Goal: Transaction & Acquisition: Purchase product/service

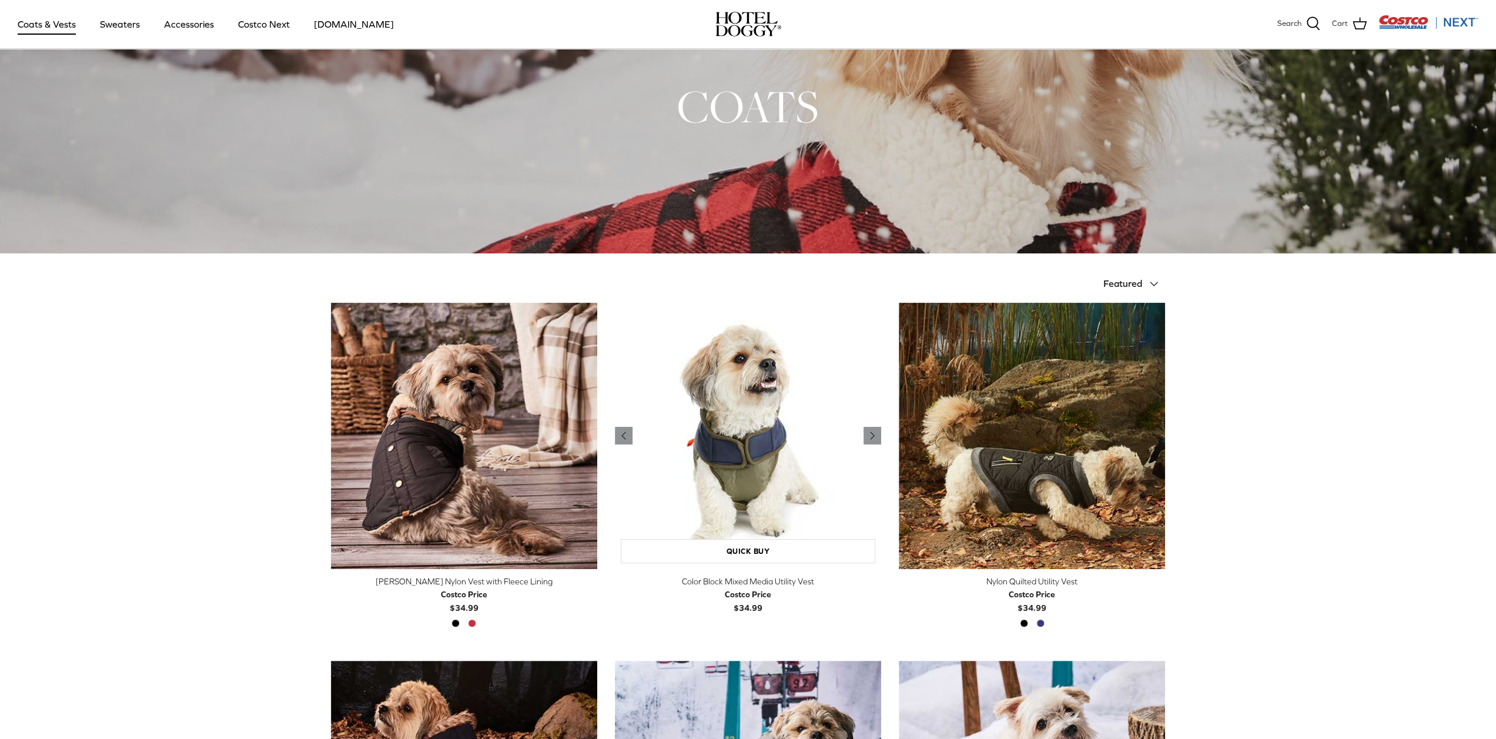
scroll to position [59, 0]
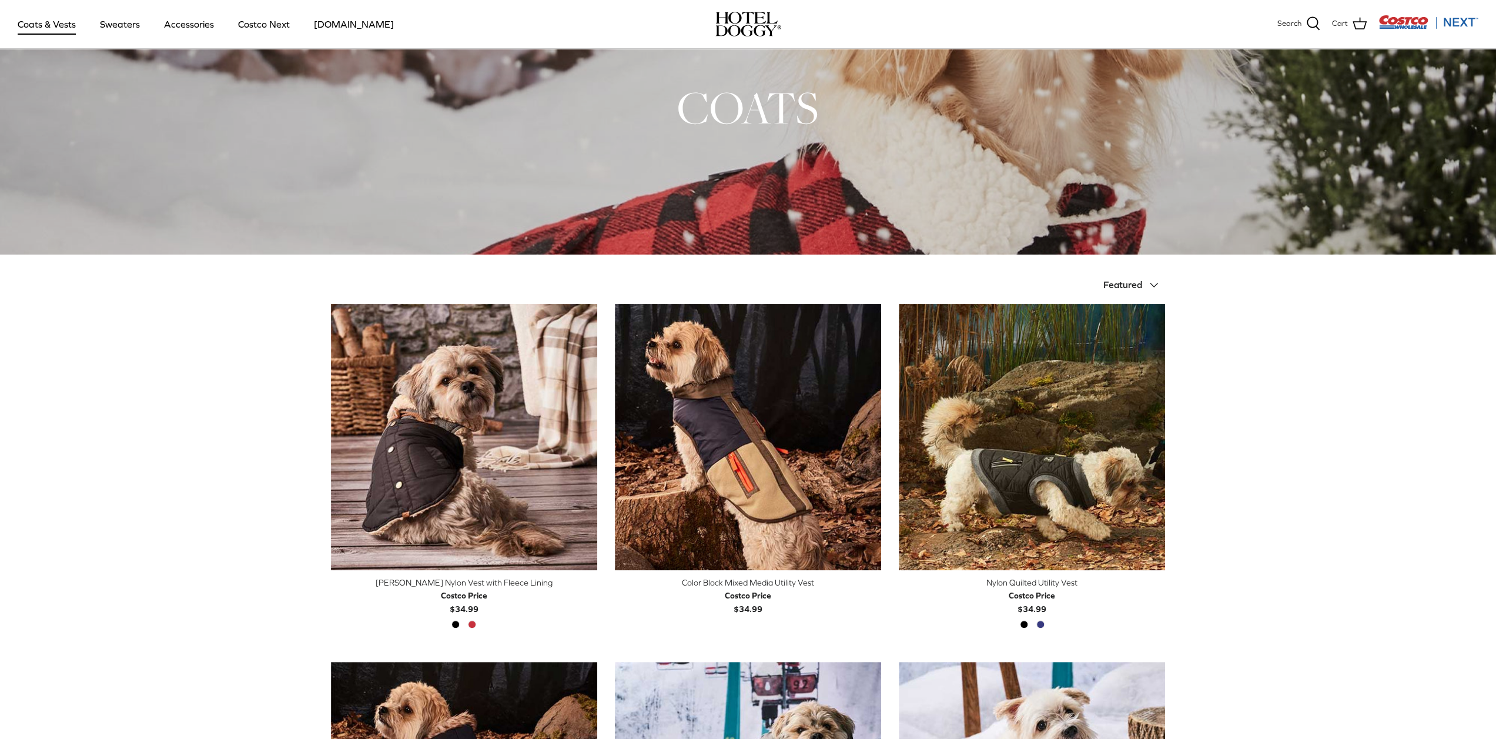
click at [1127, 283] on span "Featured" at bounding box center [1123, 284] width 39 height 11
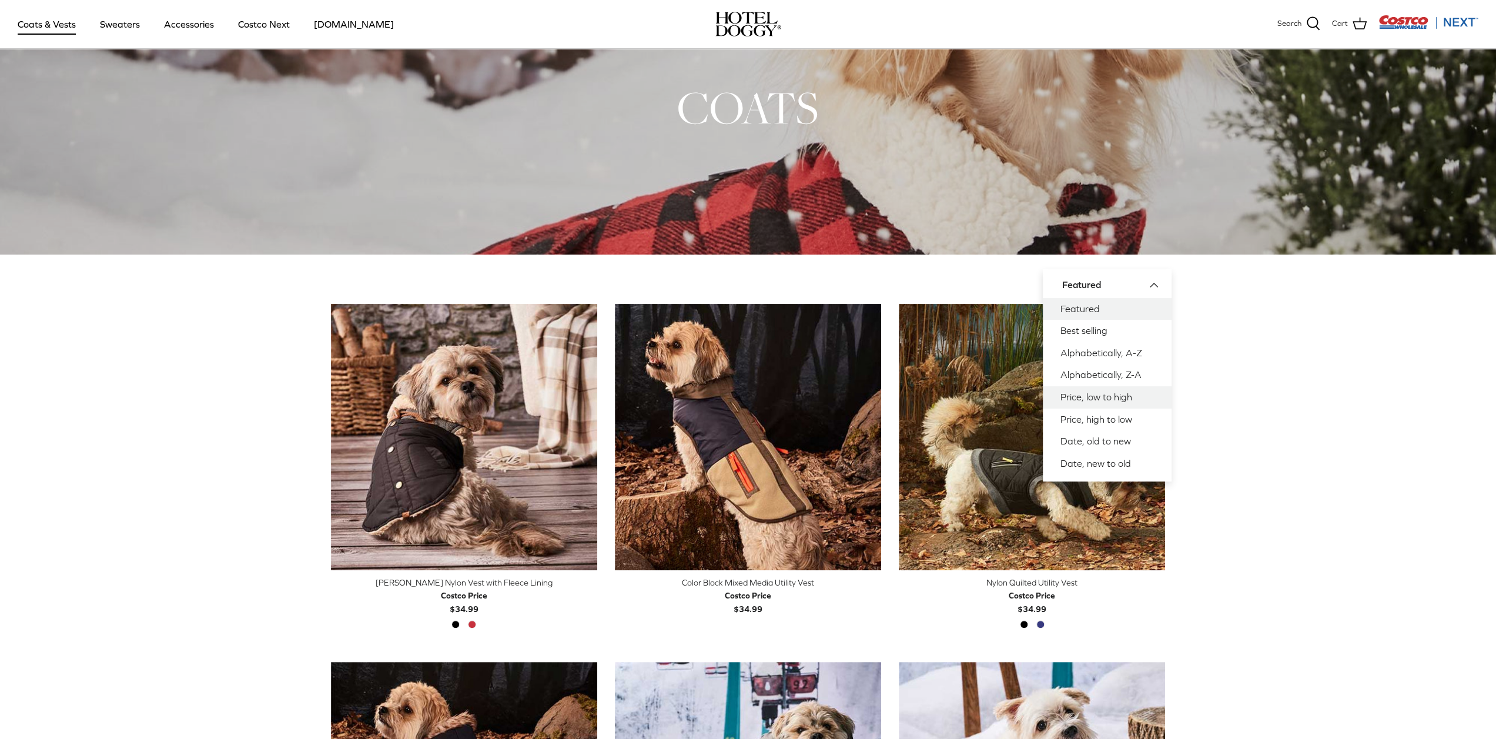
click at [1080, 398] on link "Price, low to high" at bounding box center [1107, 397] width 129 height 22
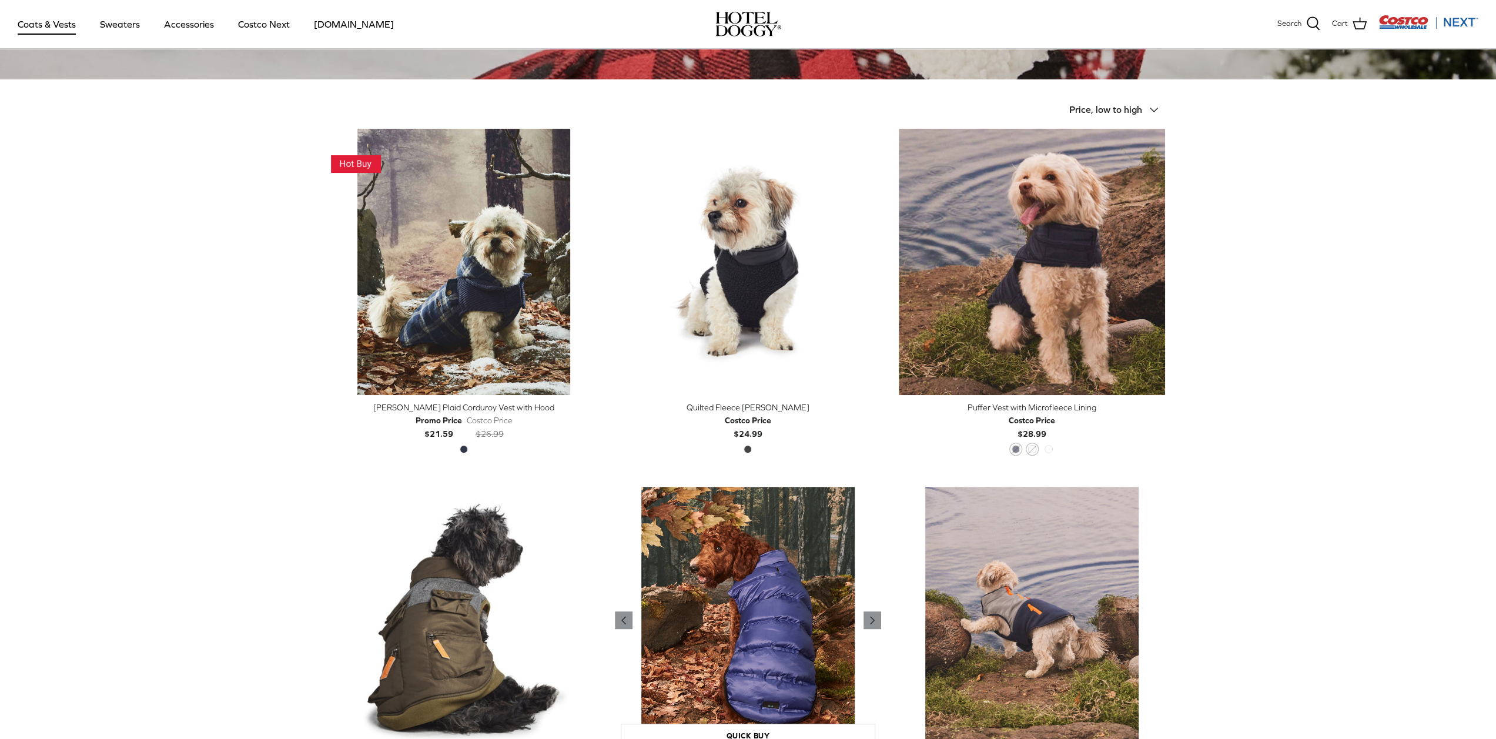
scroll to position [235, 0]
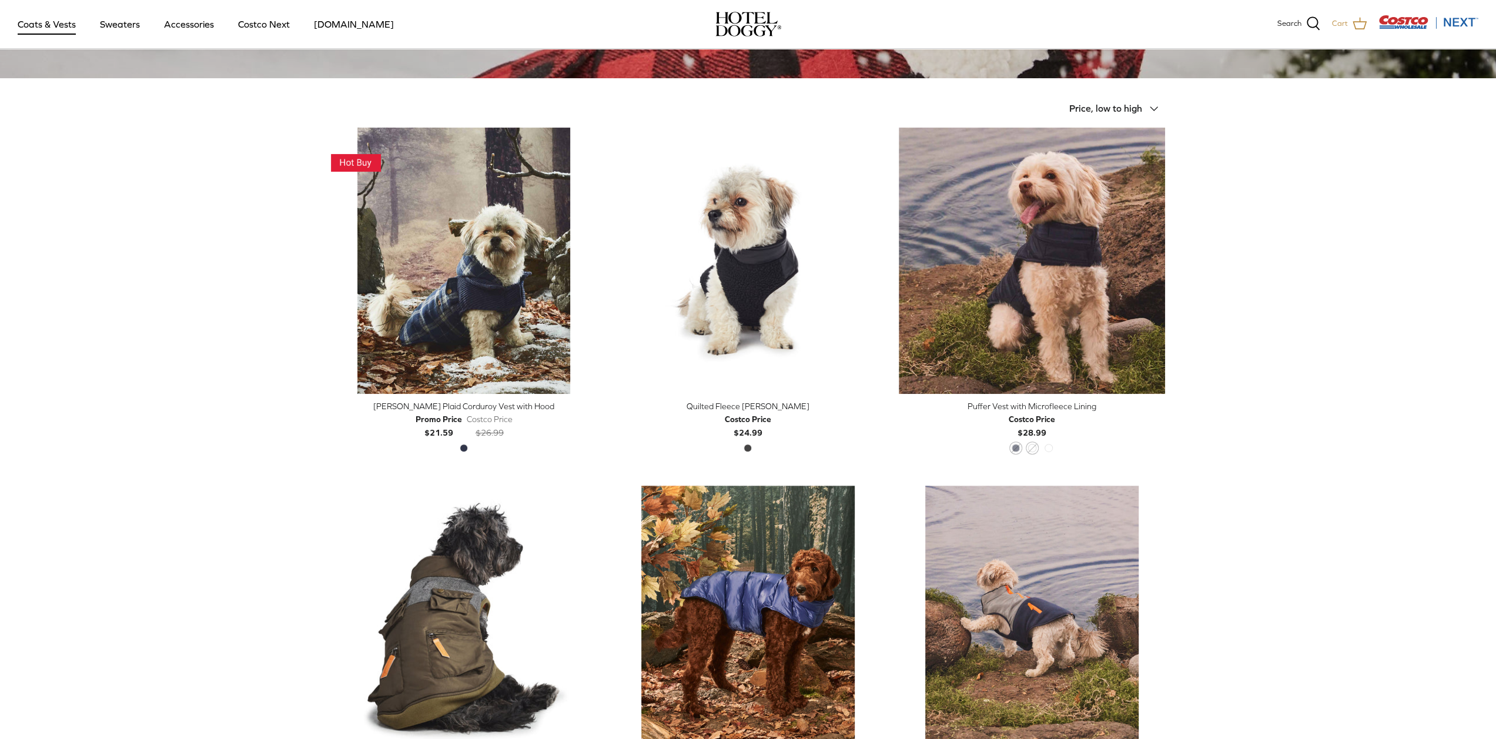
click at [1351, 24] on link "Cart" at bounding box center [1349, 23] width 35 height 15
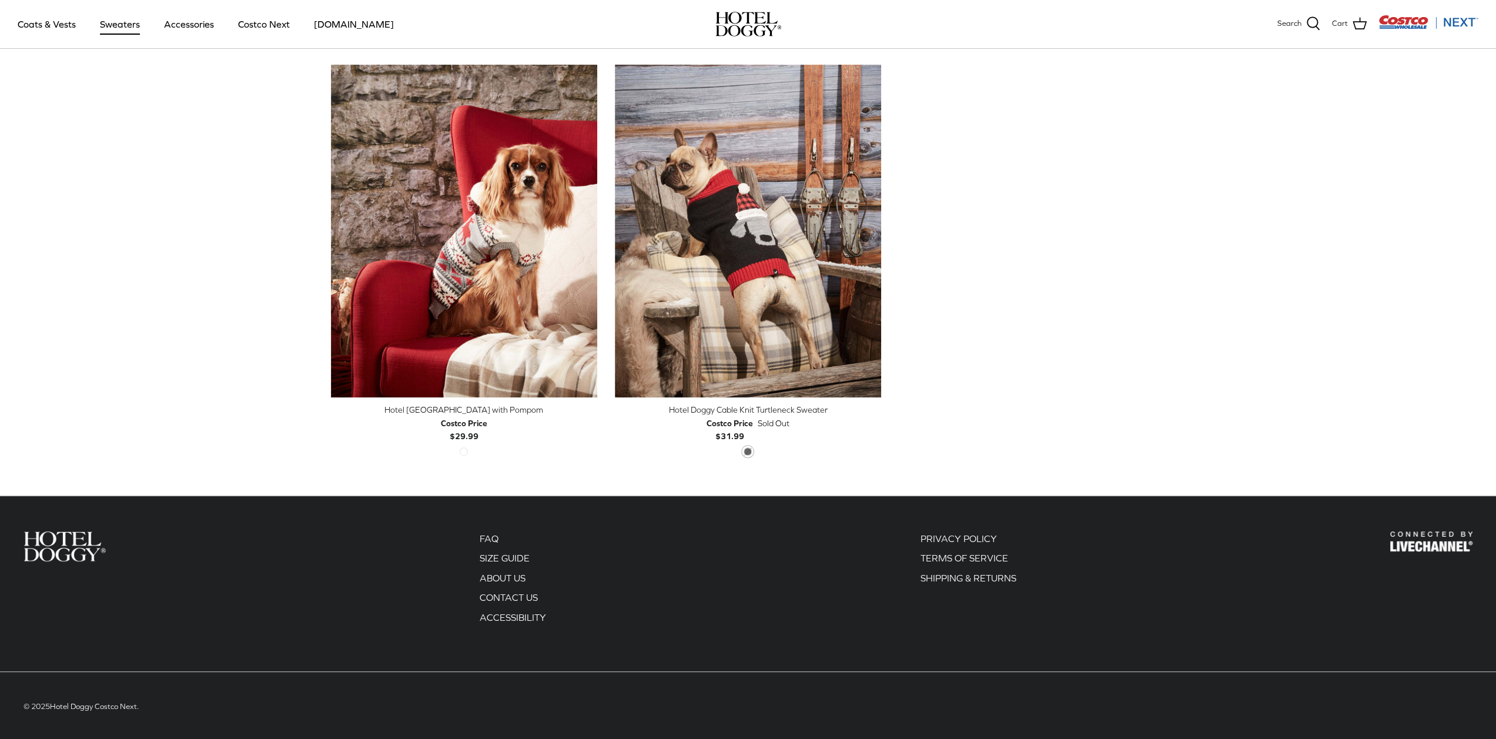
scroll to position [299, 0]
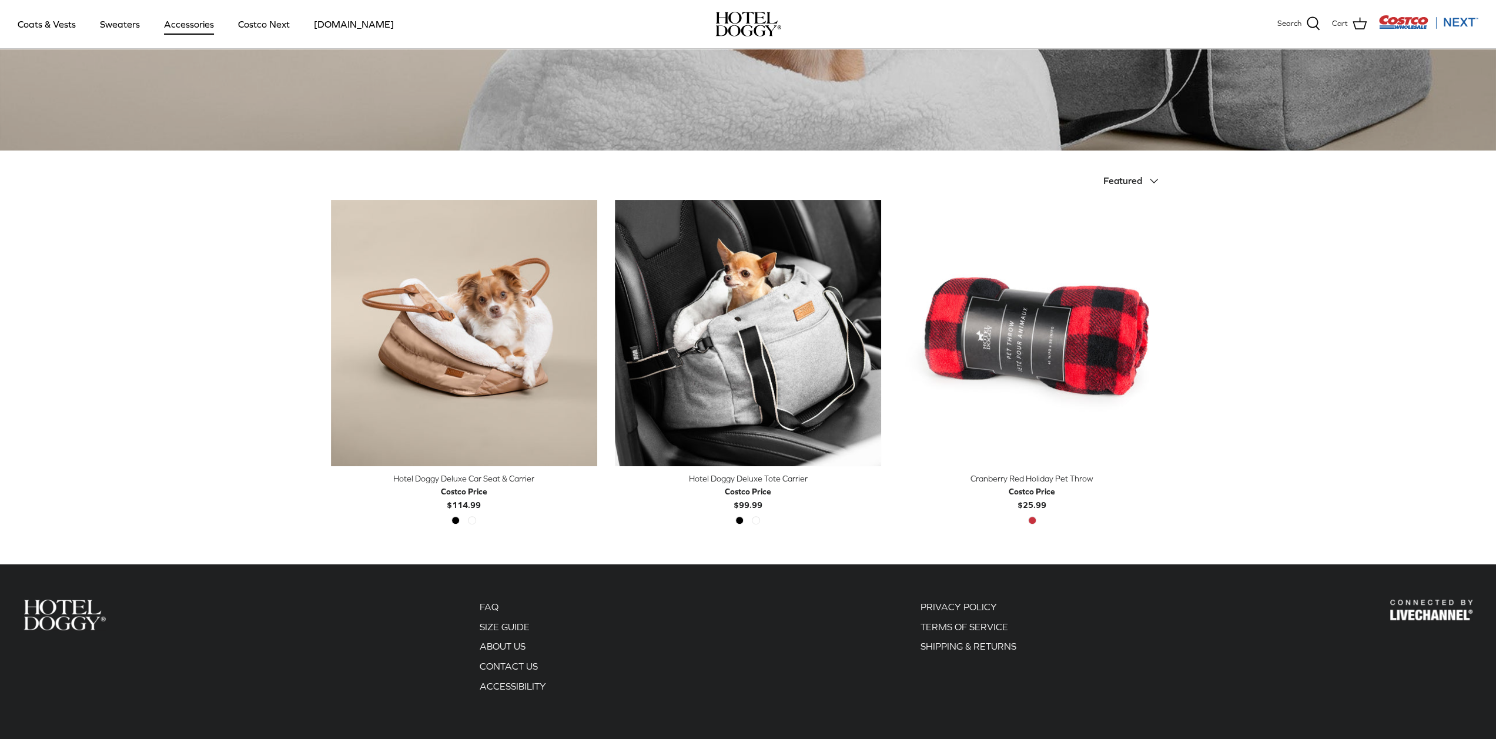
scroll to position [233, 0]
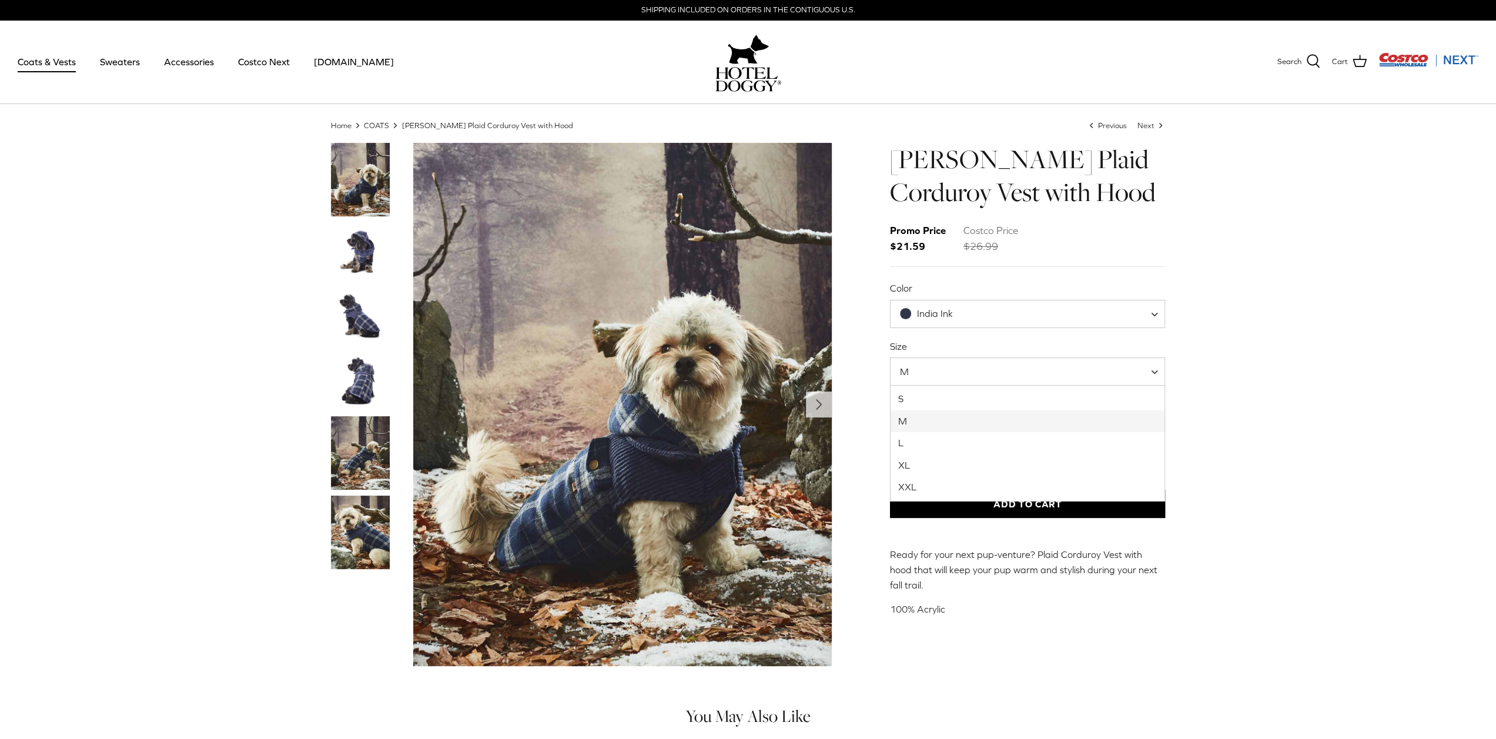
click at [937, 362] on span "M" at bounding box center [1028, 371] width 276 height 28
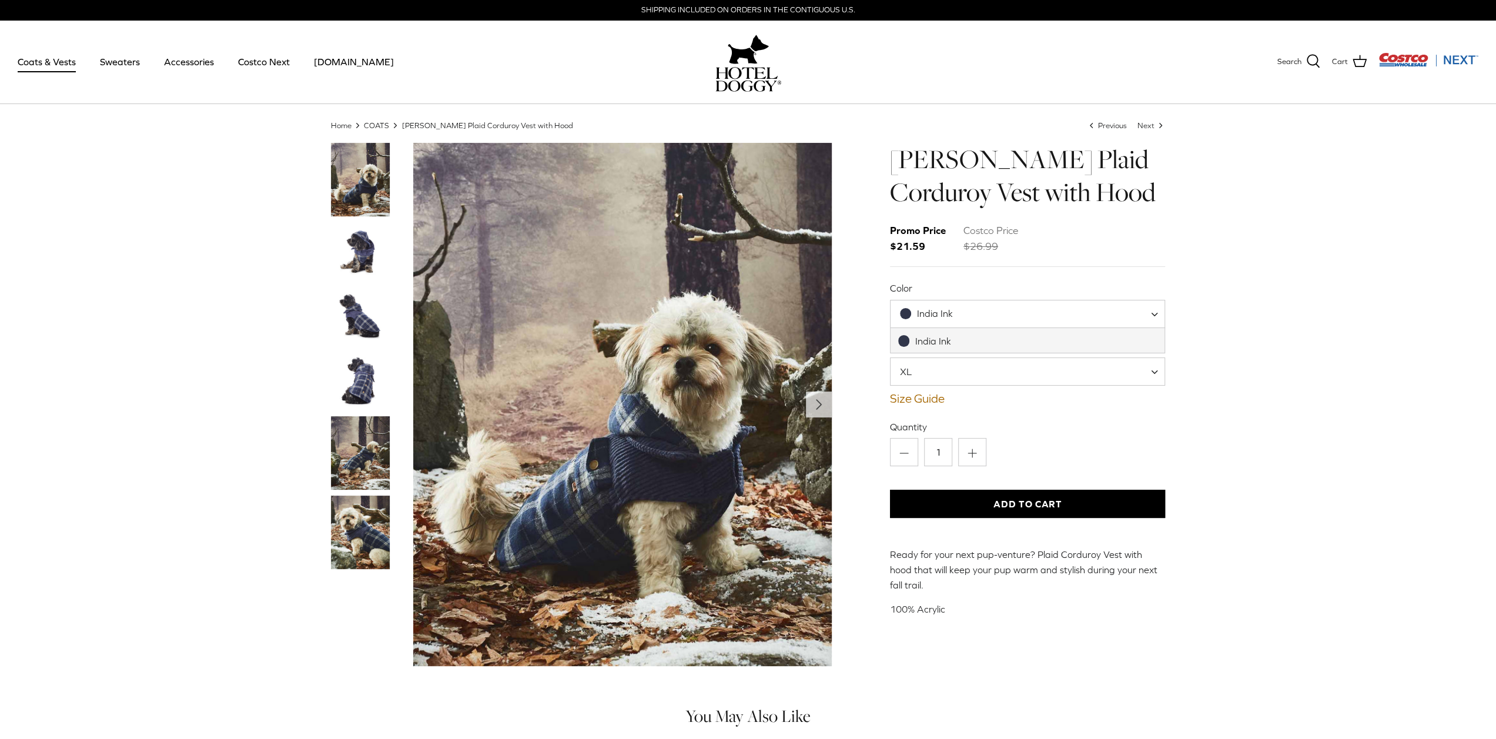
click at [927, 316] on span "India Ink" at bounding box center [935, 313] width 36 height 11
click at [1235, 304] on div "Home Right COATS Right Melton Plaid Corduroy Vest with Hood Left Previous Next …" at bounding box center [748, 399] width 1496 height 558
click at [355, 243] on img "Thumbnail Link" at bounding box center [360, 251] width 59 height 59
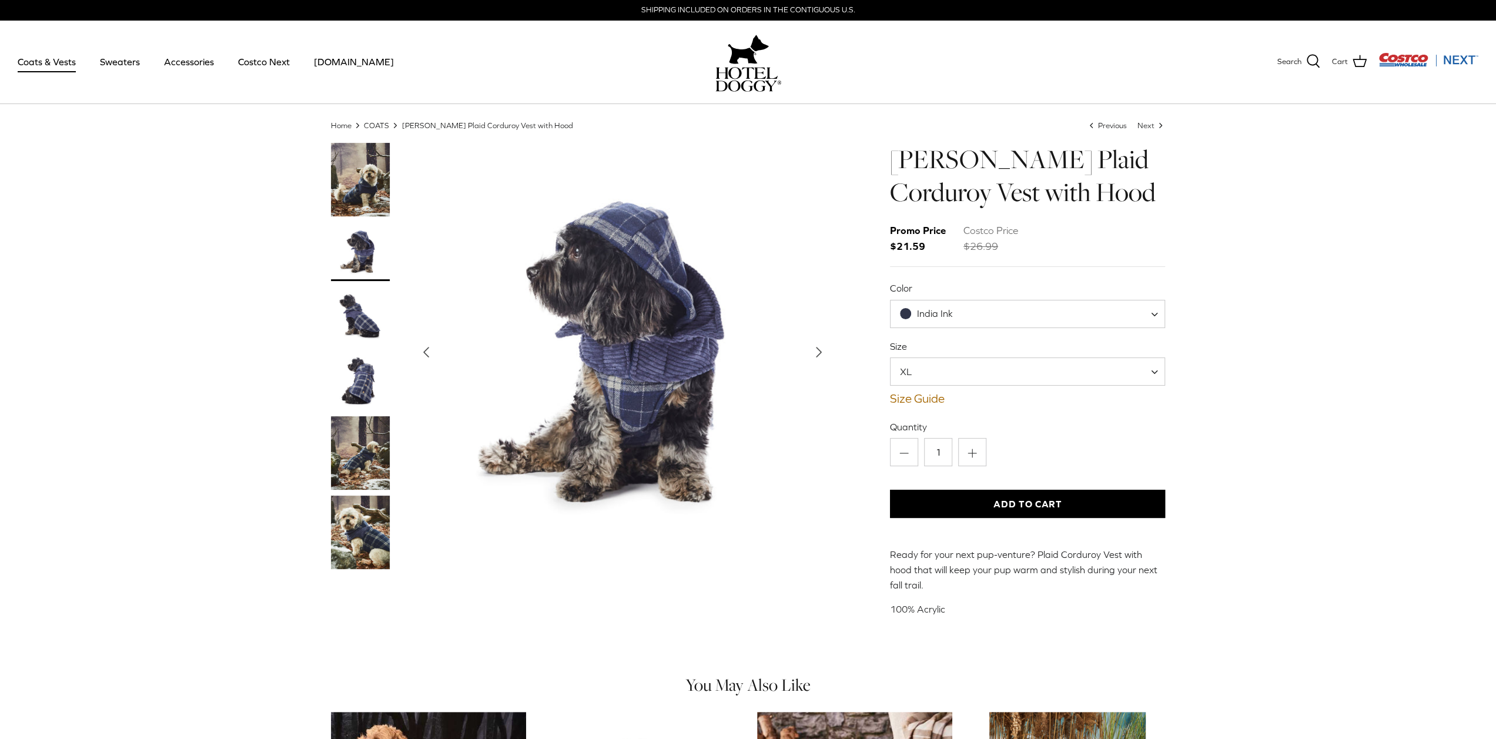
click at [365, 320] on img "Thumbnail Link" at bounding box center [360, 316] width 59 height 59
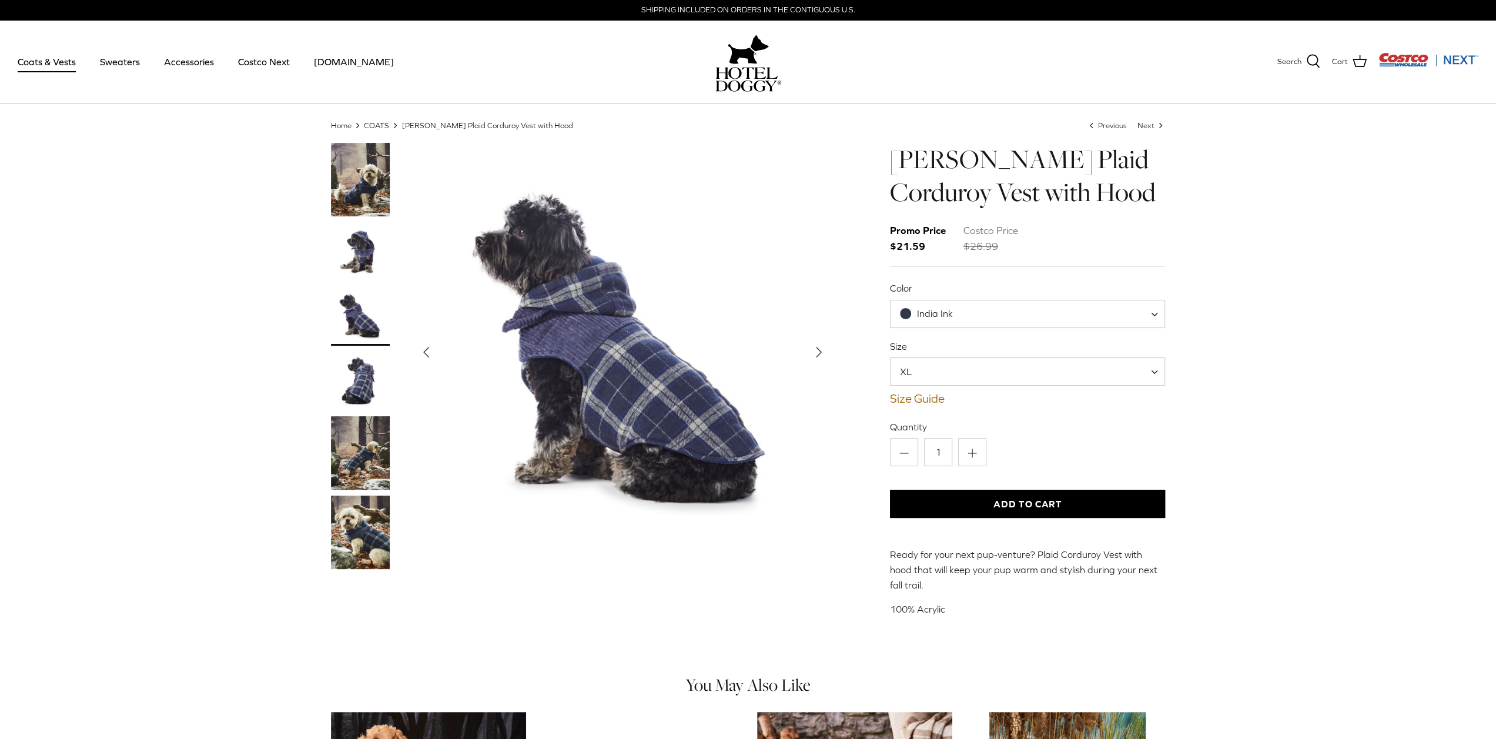
click at [350, 360] on img "Thumbnail Link" at bounding box center [360, 381] width 59 height 59
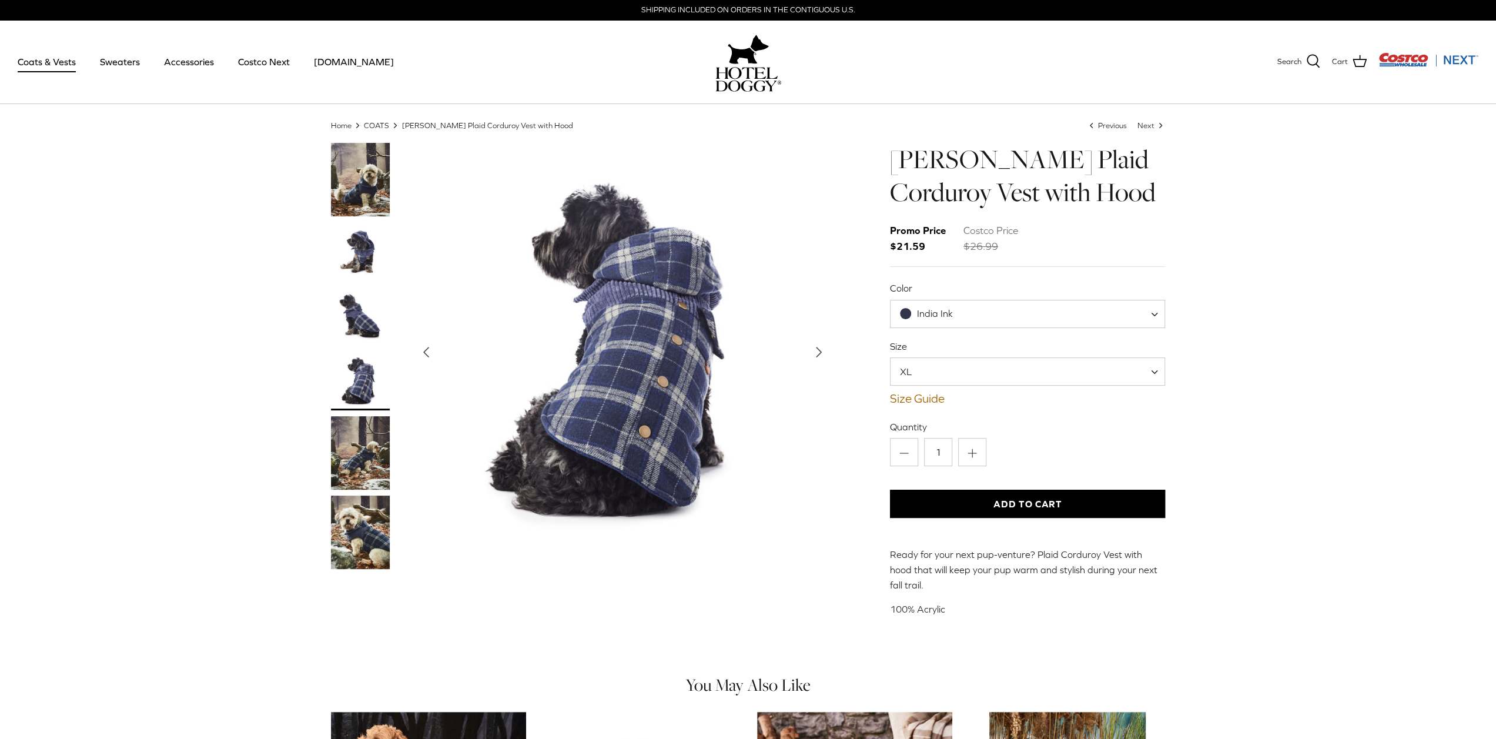
click at [360, 444] on img "Thumbnail Link" at bounding box center [360, 452] width 59 height 73
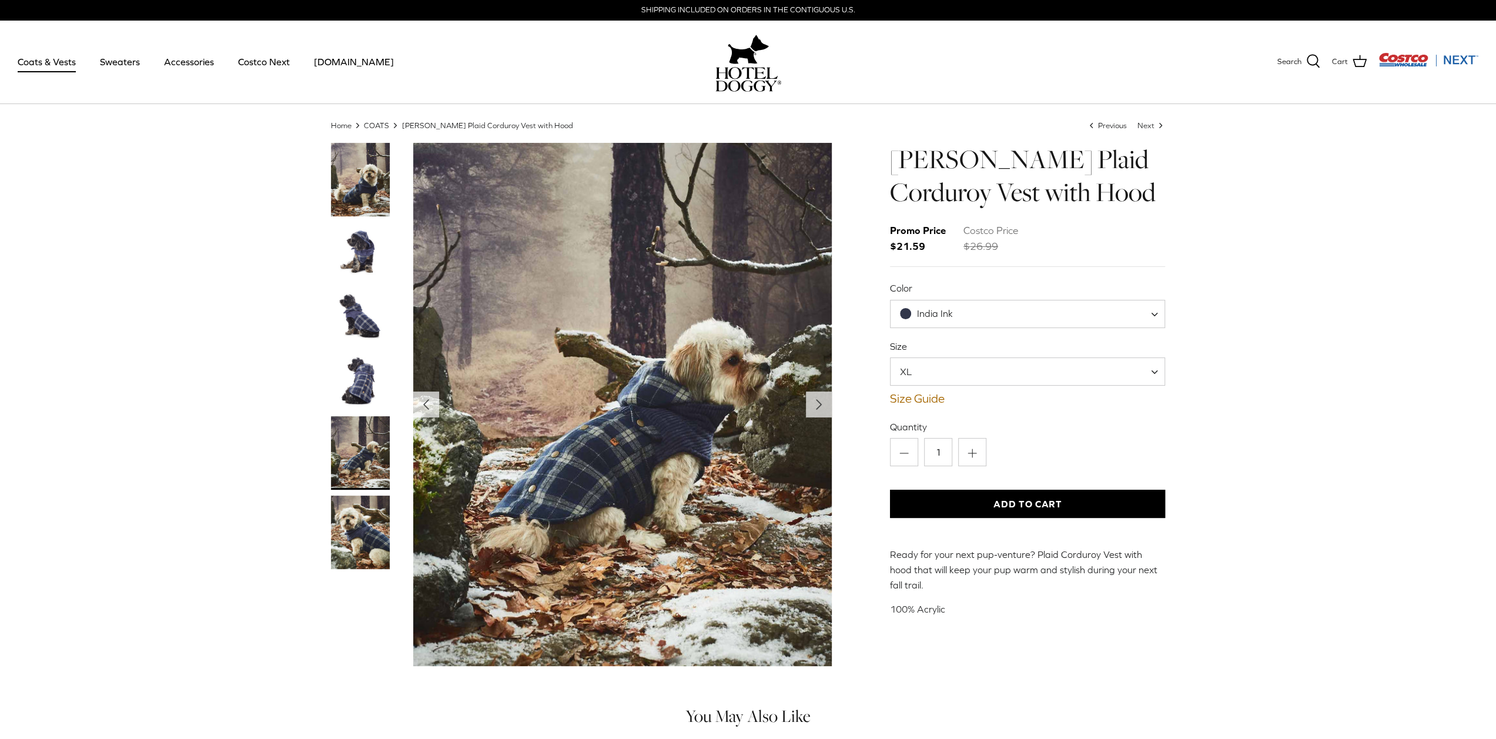
click at [355, 540] on img "Thumbnail Link" at bounding box center [360, 532] width 59 height 73
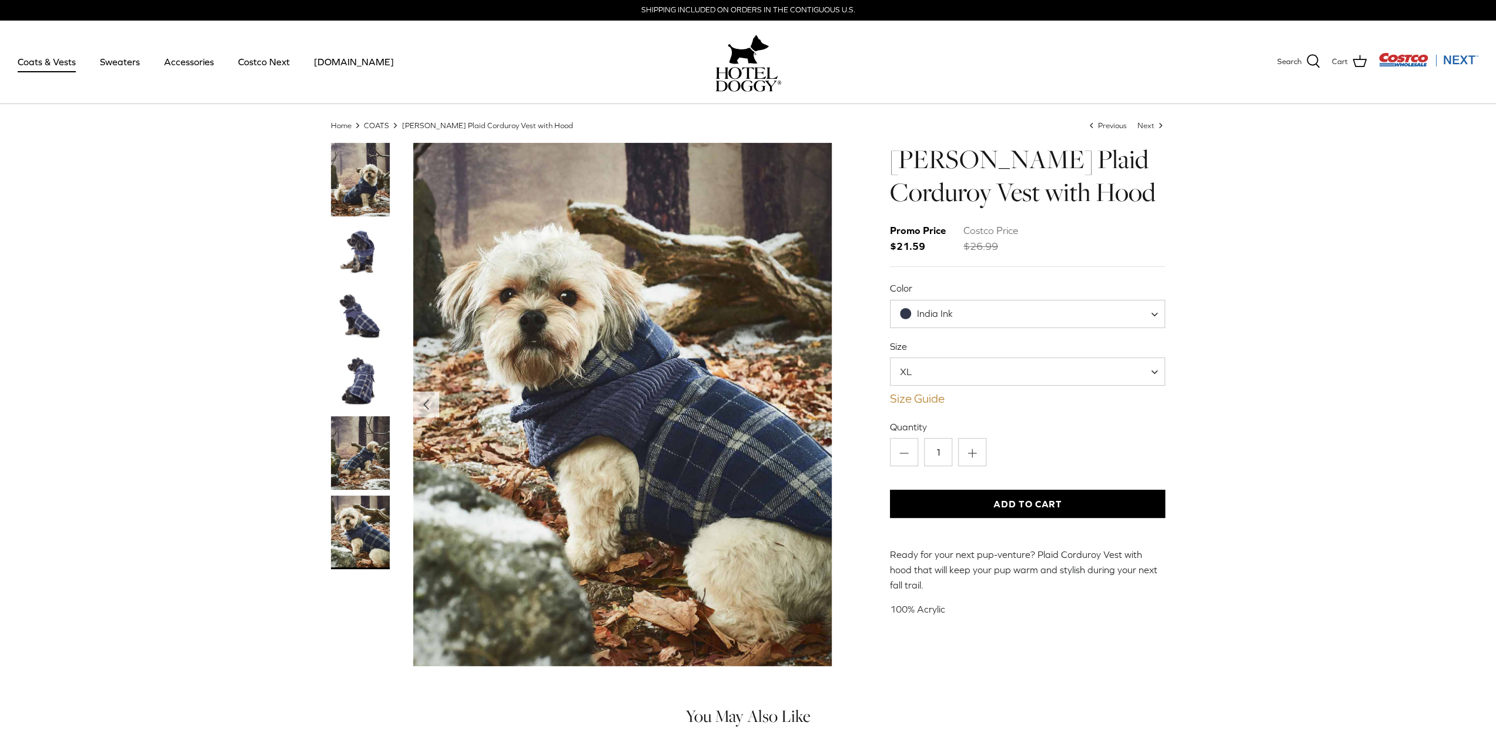
click at [915, 400] on link "Size Guide" at bounding box center [1028, 399] width 276 height 14
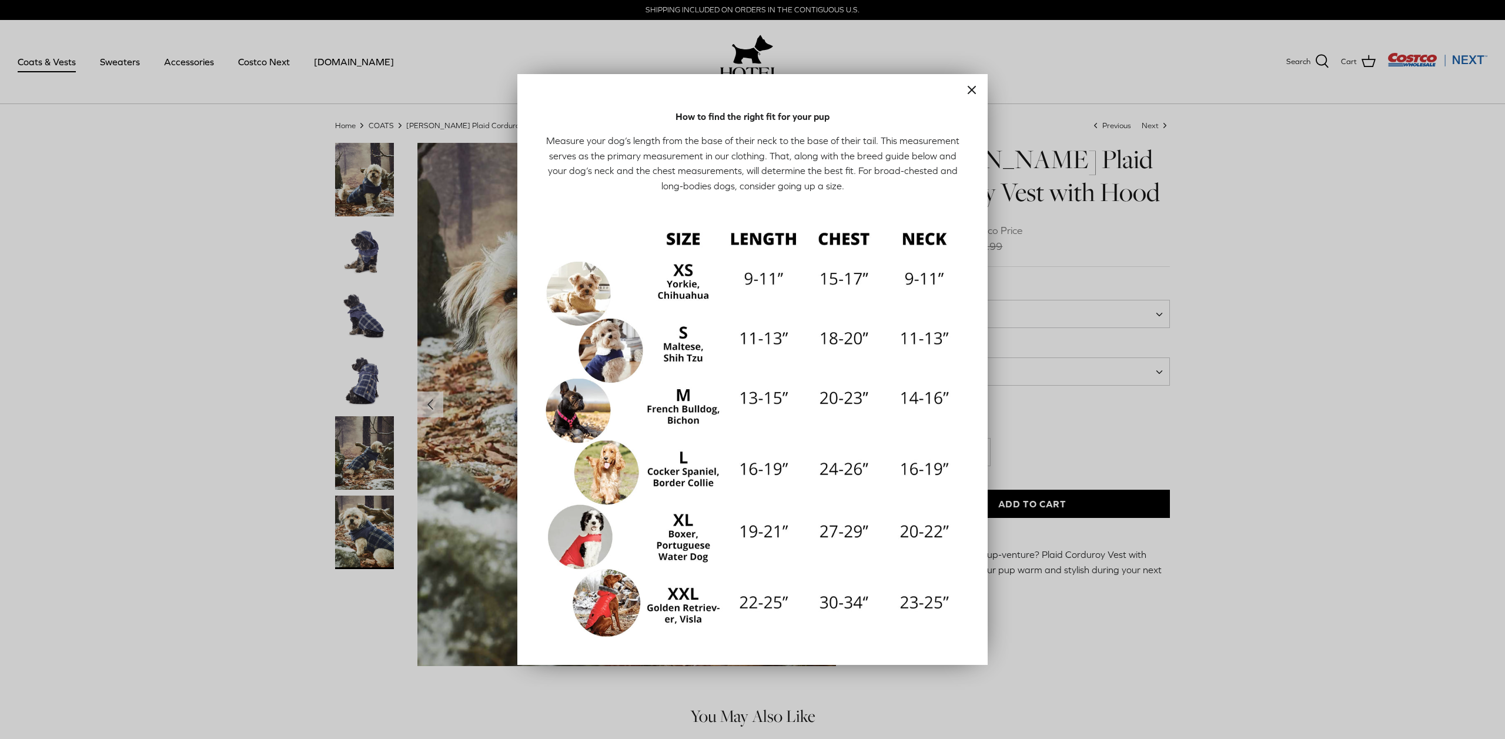
click at [1269, 382] on div at bounding box center [752, 369] width 1505 height 739
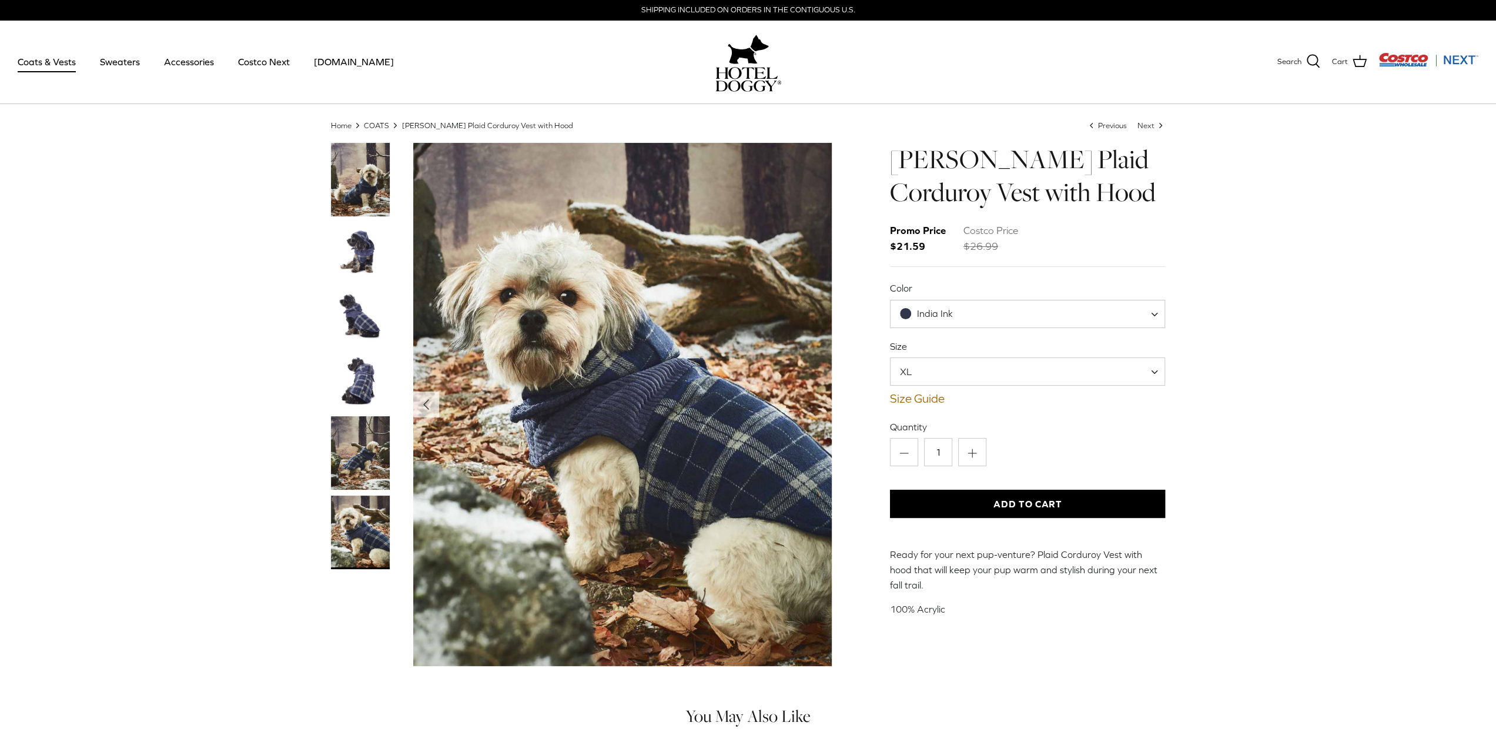
click at [366, 252] on img "Thumbnail Link" at bounding box center [360, 251] width 59 height 59
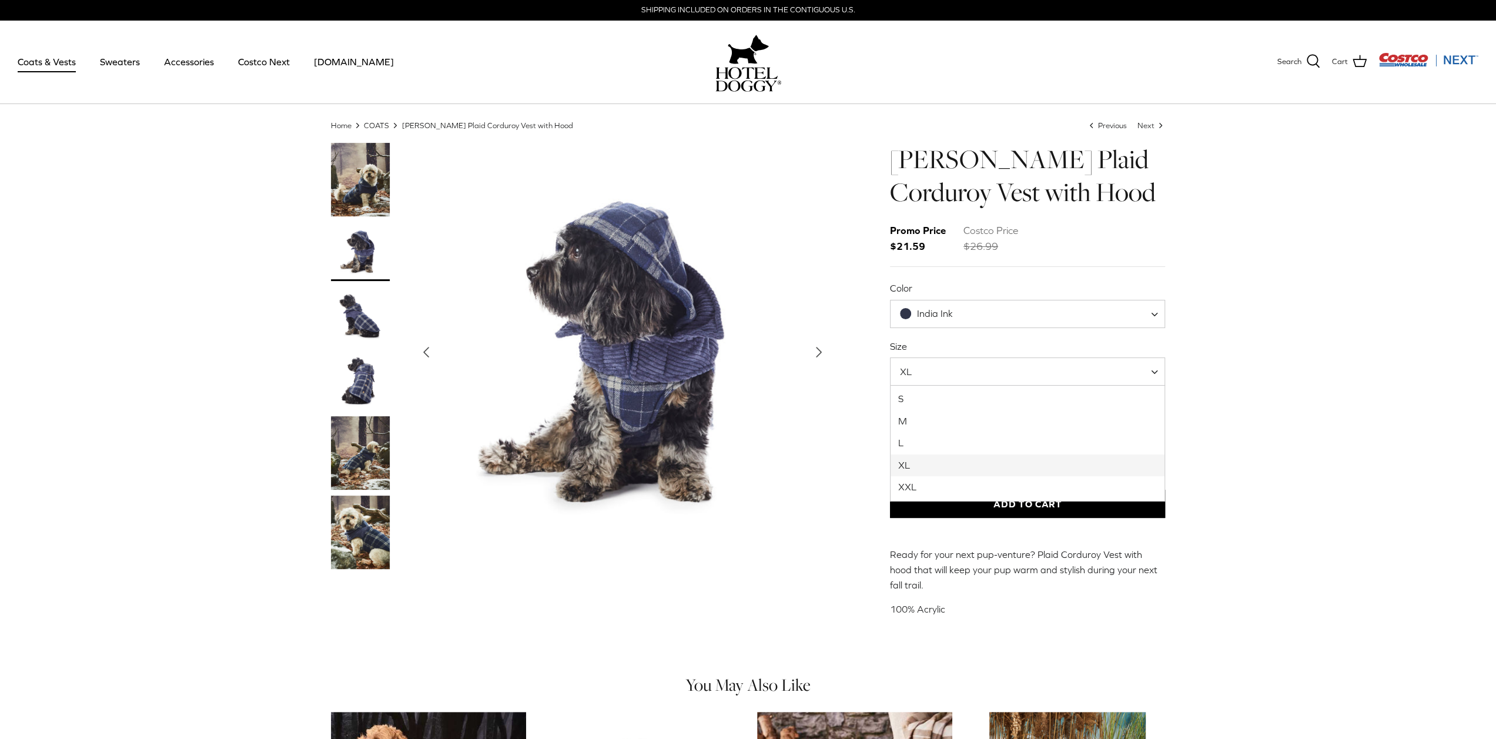
click at [945, 367] on span "XL" at bounding box center [1028, 371] width 276 height 28
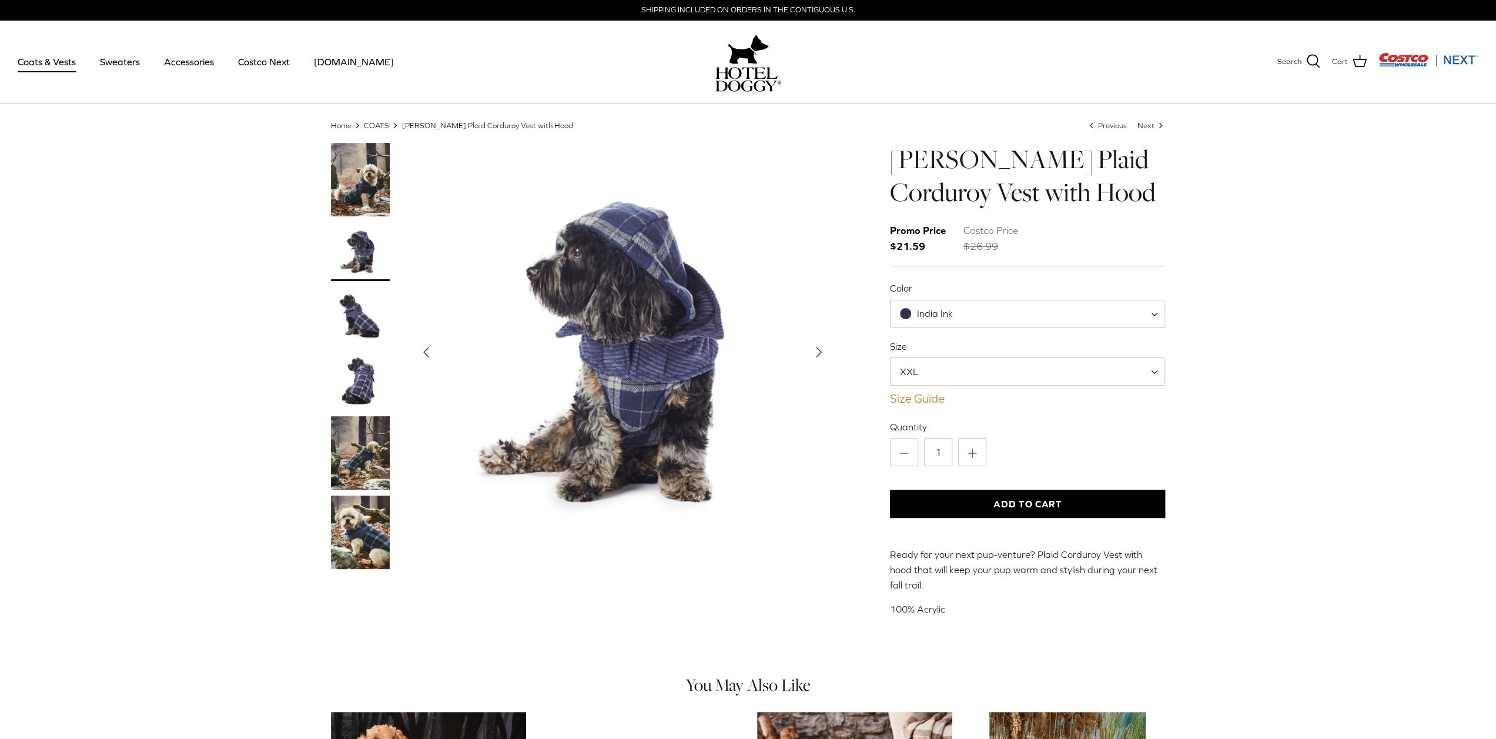
click at [906, 395] on link "Size Guide" at bounding box center [1028, 399] width 276 height 14
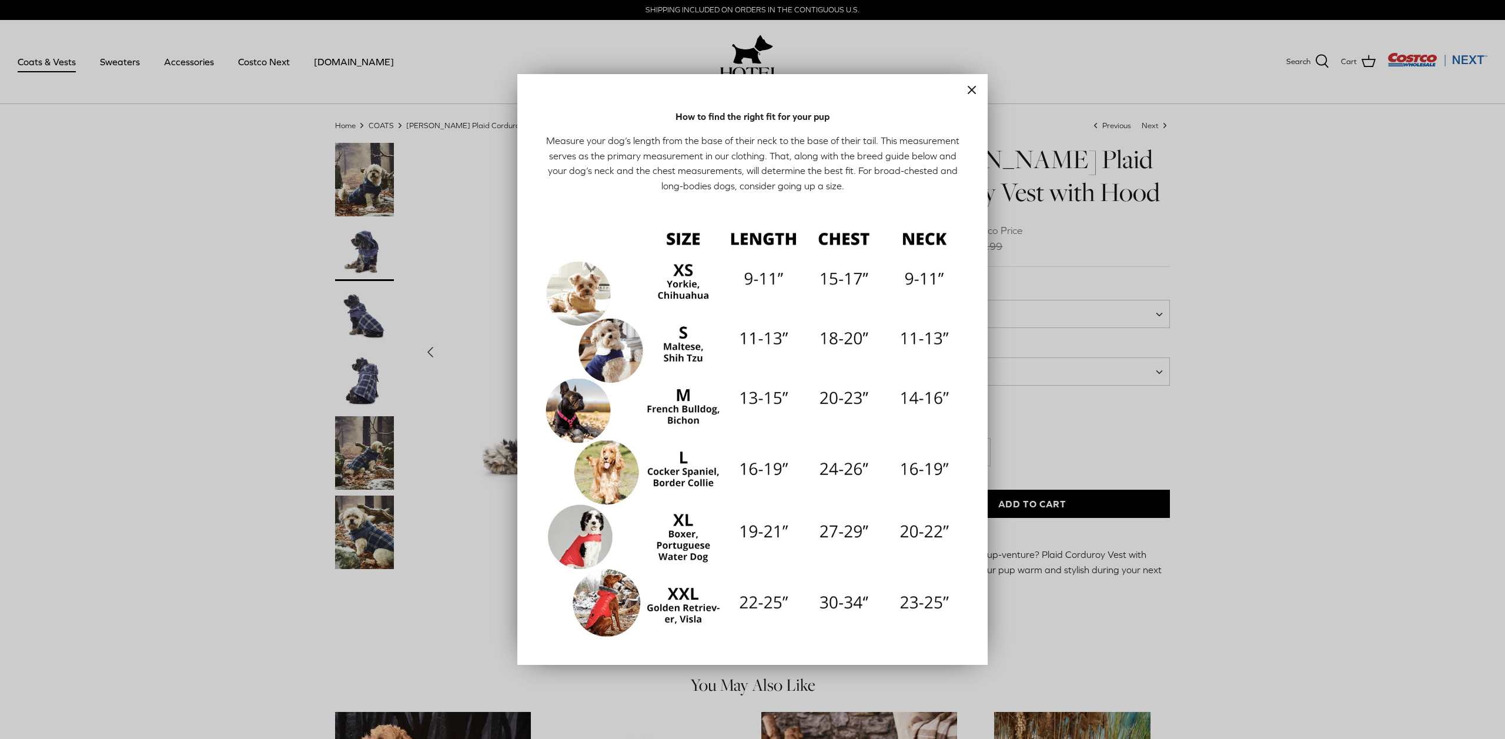
click at [1185, 280] on div at bounding box center [752, 369] width 1505 height 739
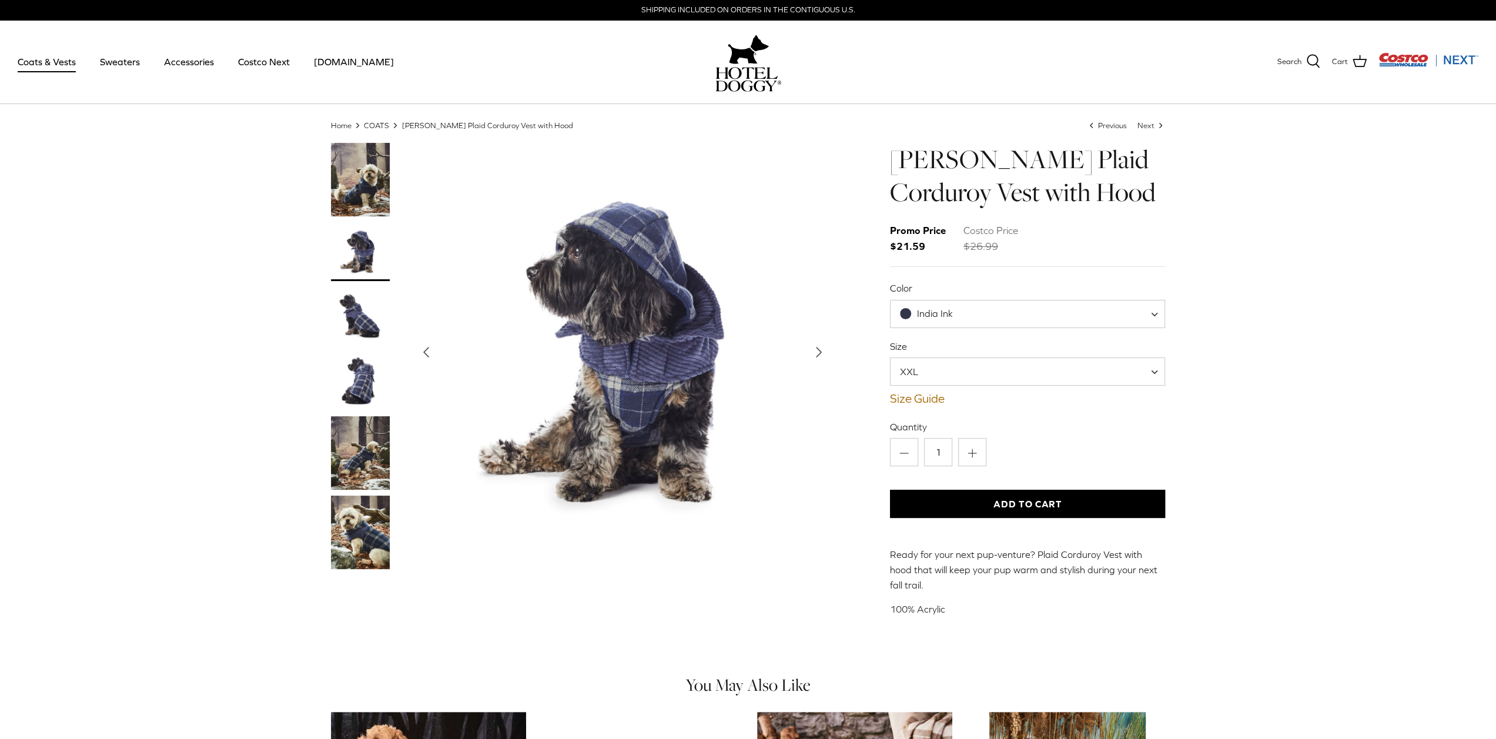
click at [626, 327] on img "Show Gallery" at bounding box center [622, 352] width 419 height 419
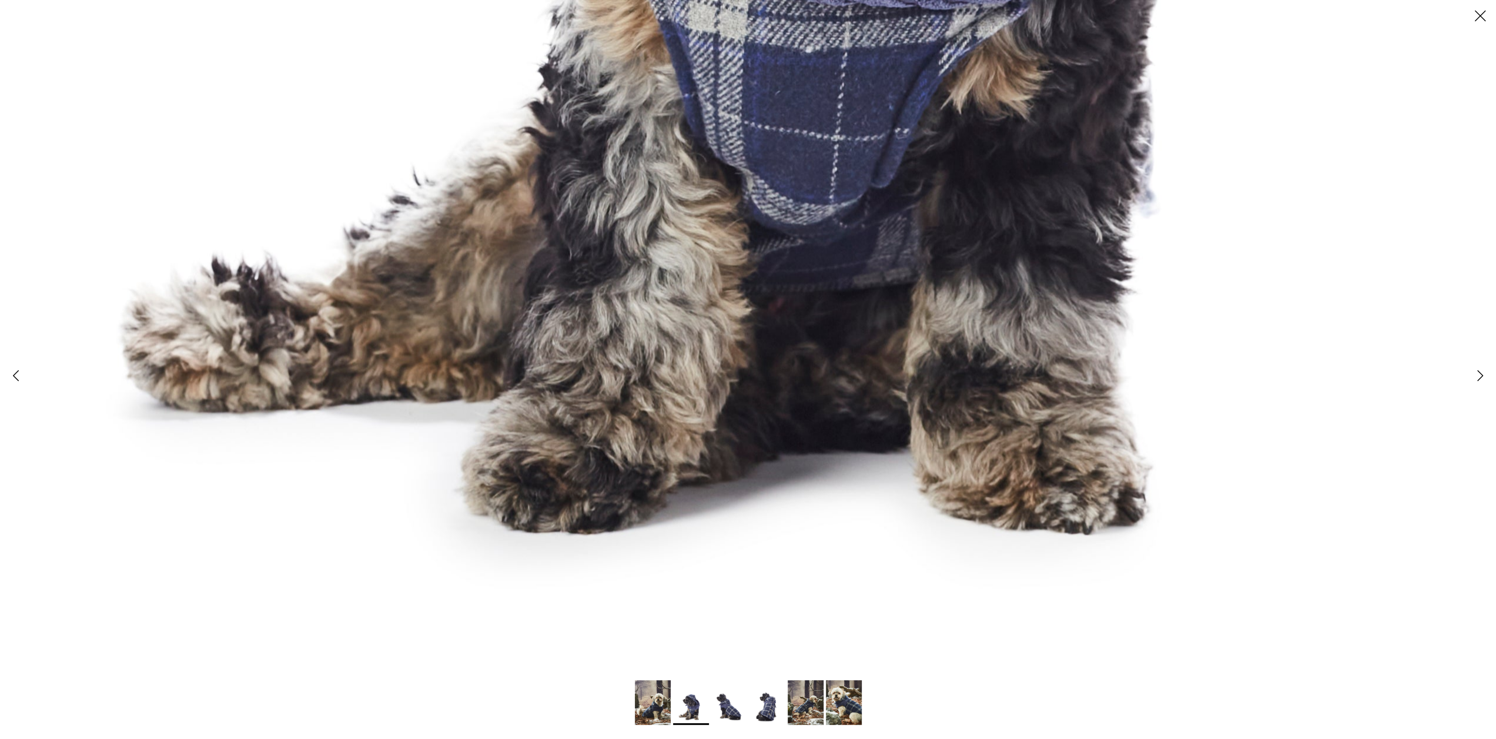
click at [723, 703] on img at bounding box center [729, 707] width 36 height 36
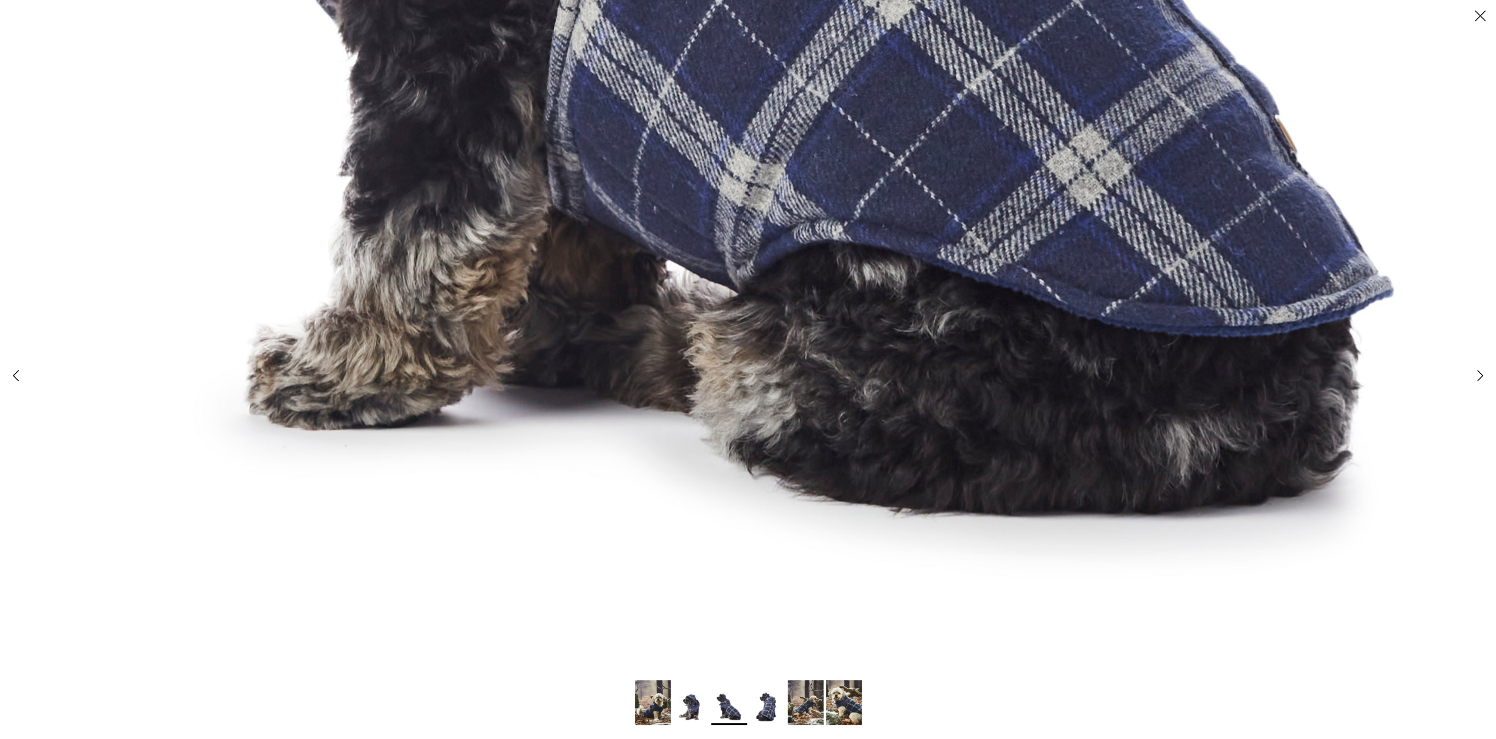
click at [769, 711] on img at bounding box center [768, 707] width 36 height 36
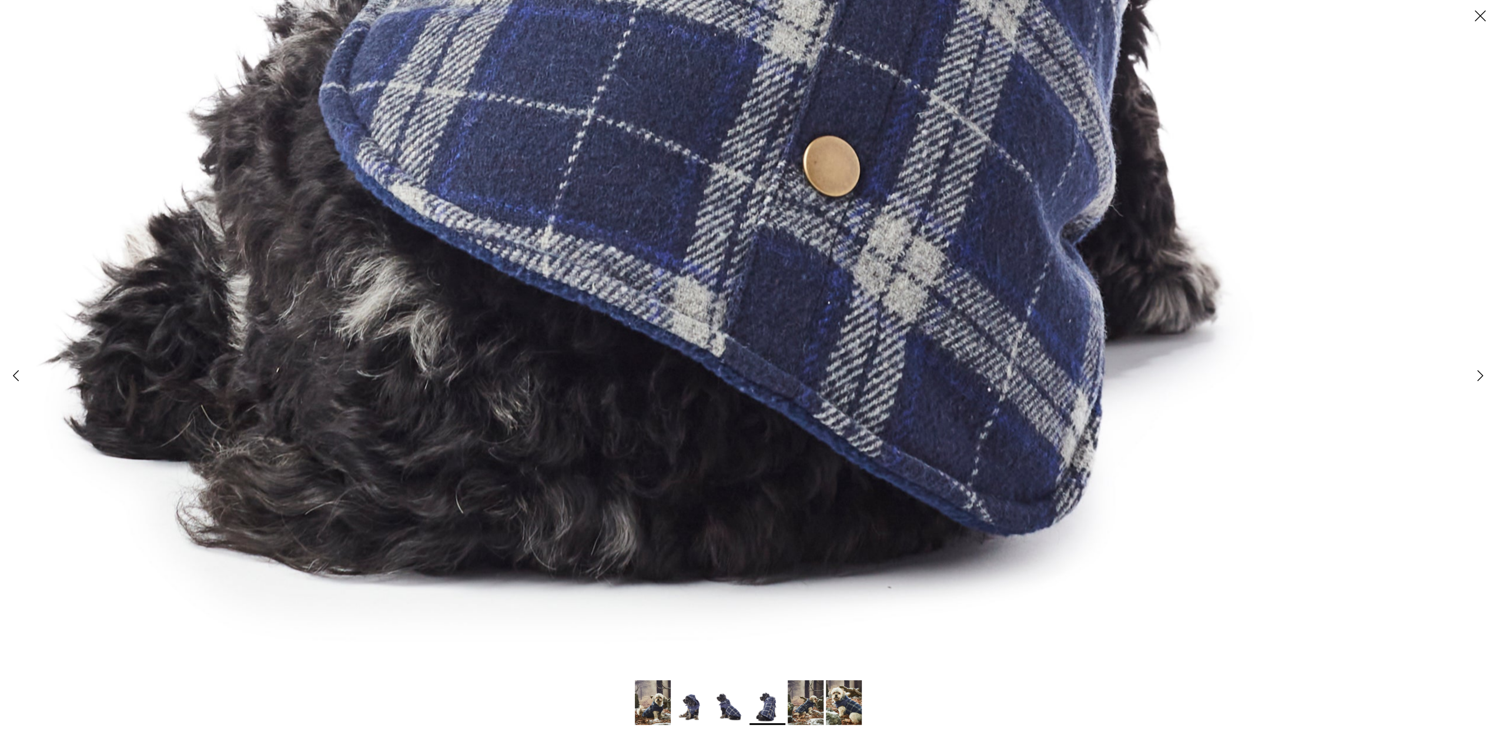
click at [816, 702] on img at bounding box center [806, 702] width 36 height 45
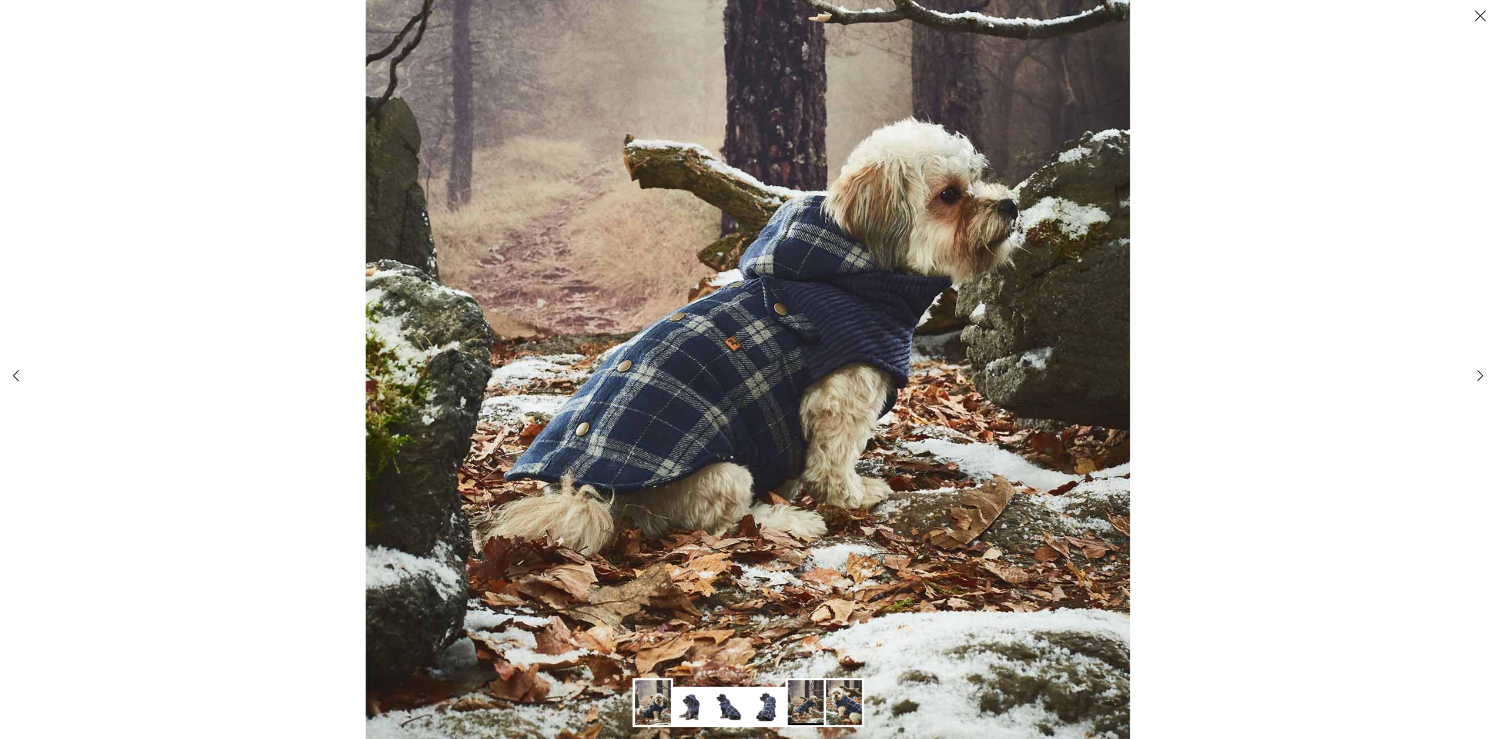
click at [844, 692] on img at bounding box center [844, 702] width 36 height 45
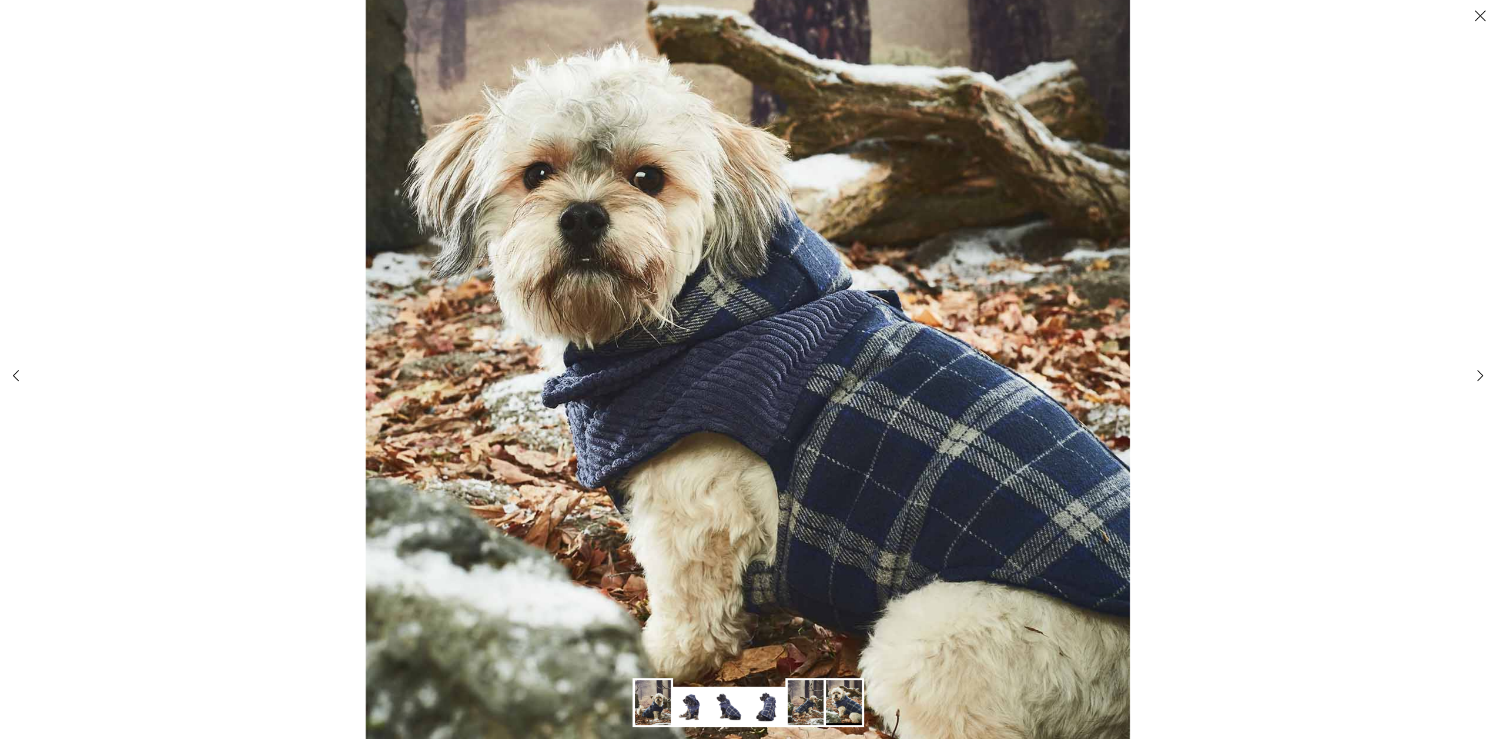
click at [754, 352] on img at bounding box center [748, 374] width 764 height 955
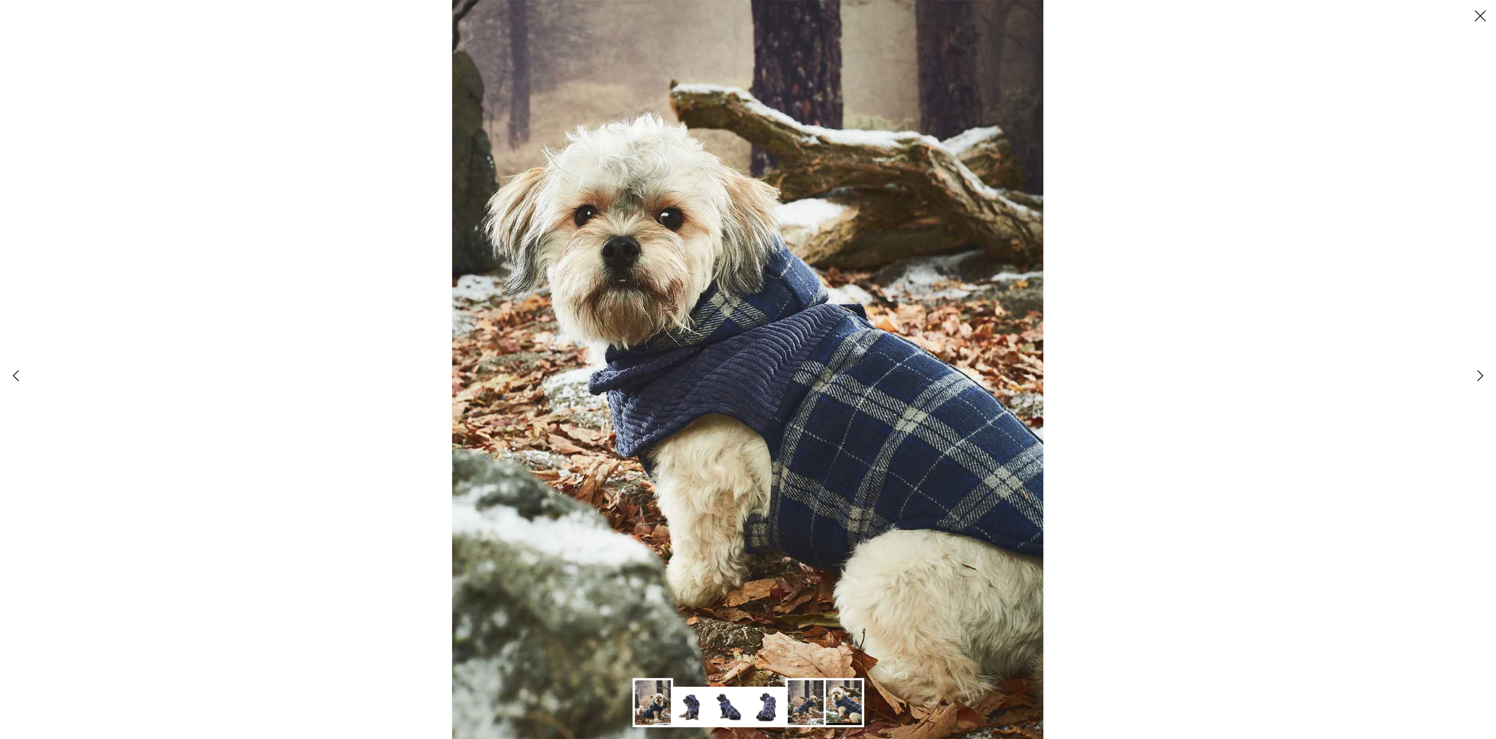
click at [335, 432] on div at bounding box center [748, 369] width 1496 height 739
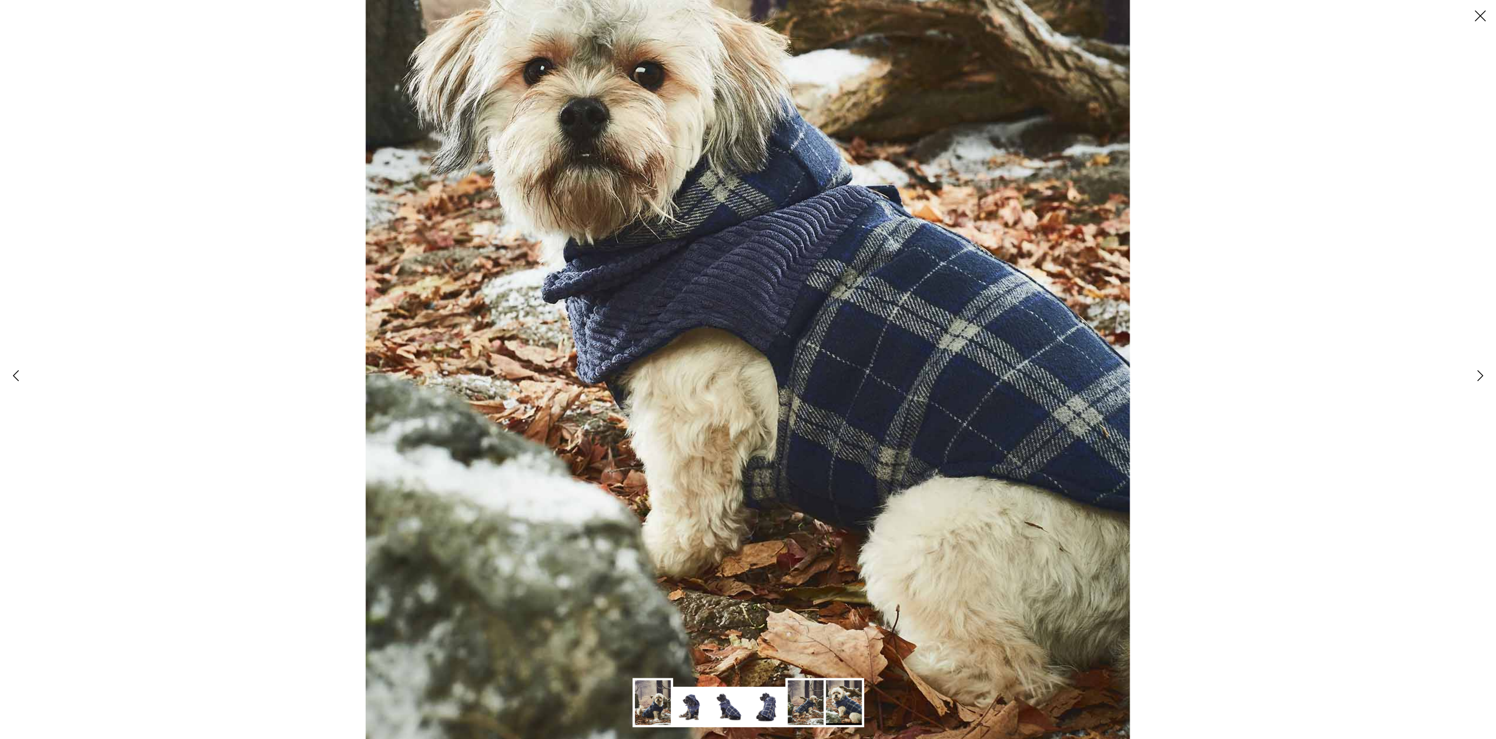
click at [691, 709] on img at bounding box center [691, 707] width 36 height 36
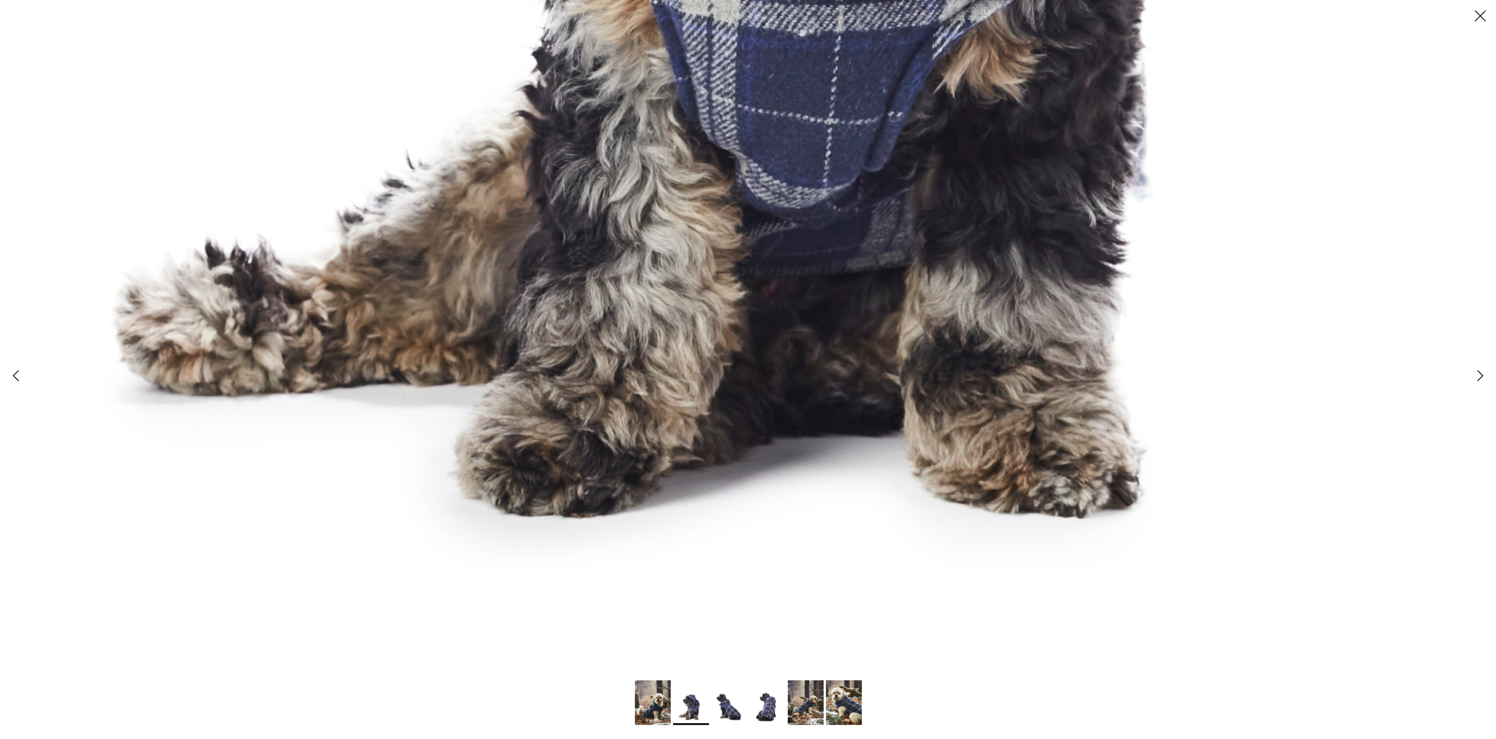
click at [737, 712] on img at bounding box center [729, 707] width 36 height 36
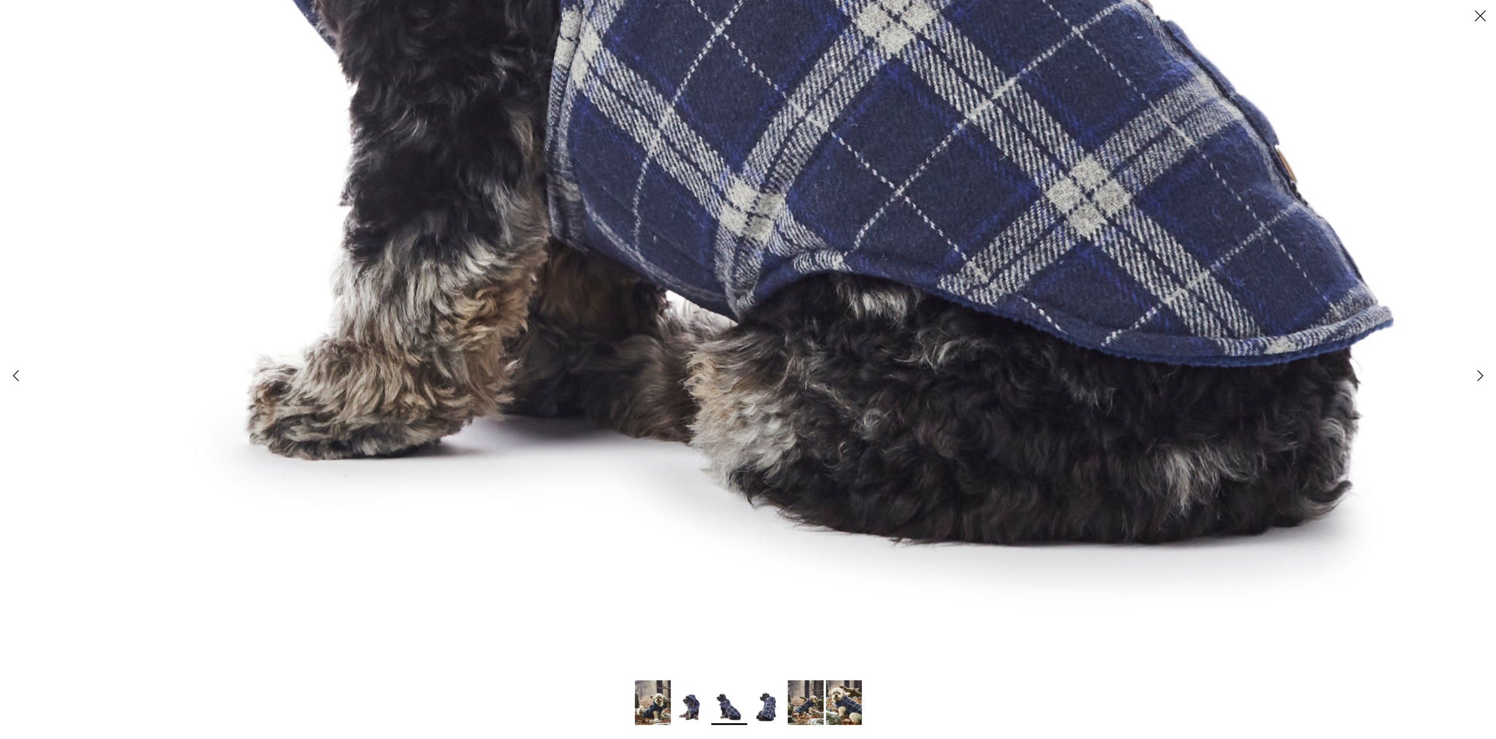
click at [768, 692] on img at bounding box center [768, 707] width 36 height 36
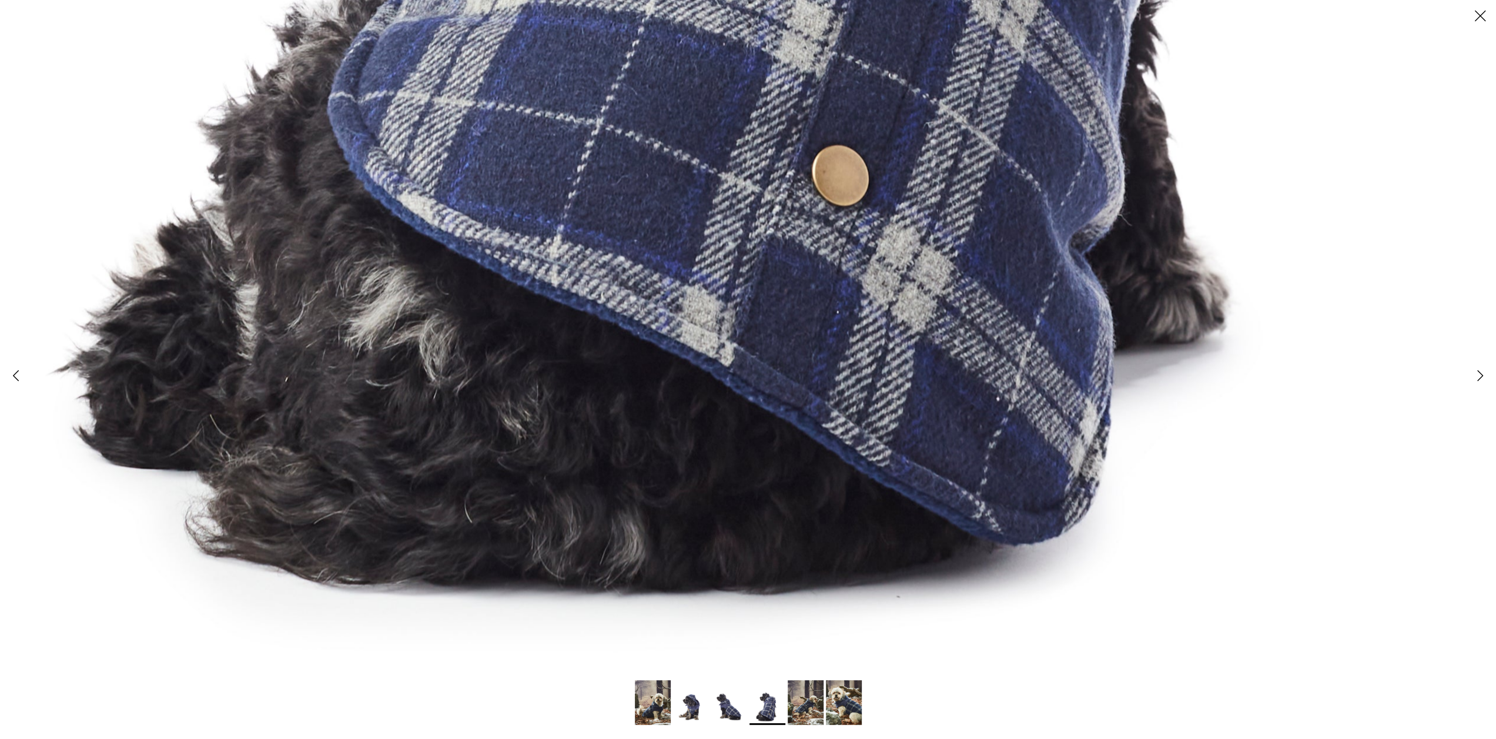
click at [793, 697] on img at bounding box center [806, 702] width 36 height 45
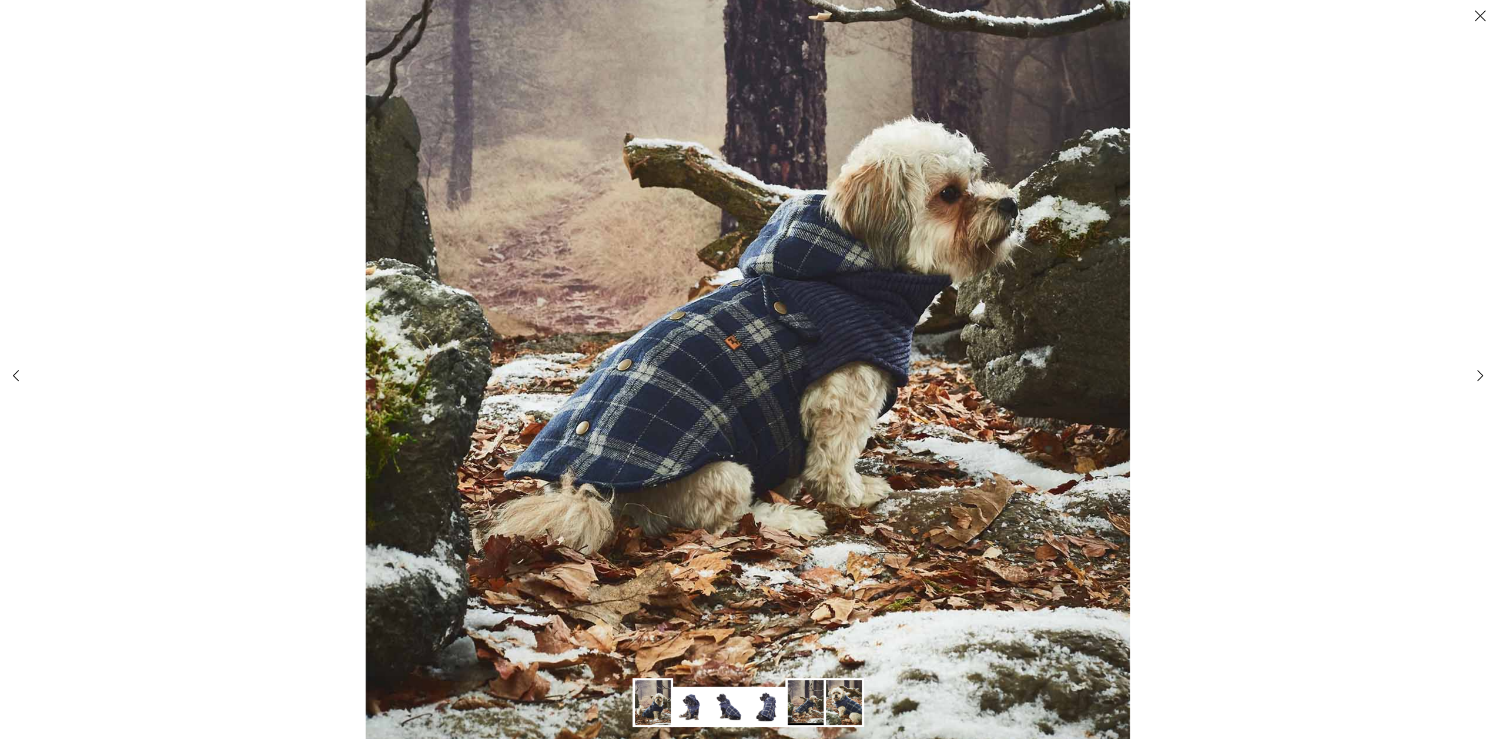
click at [842, 696] on img at bounding box center [844, 702] width 36 height 45
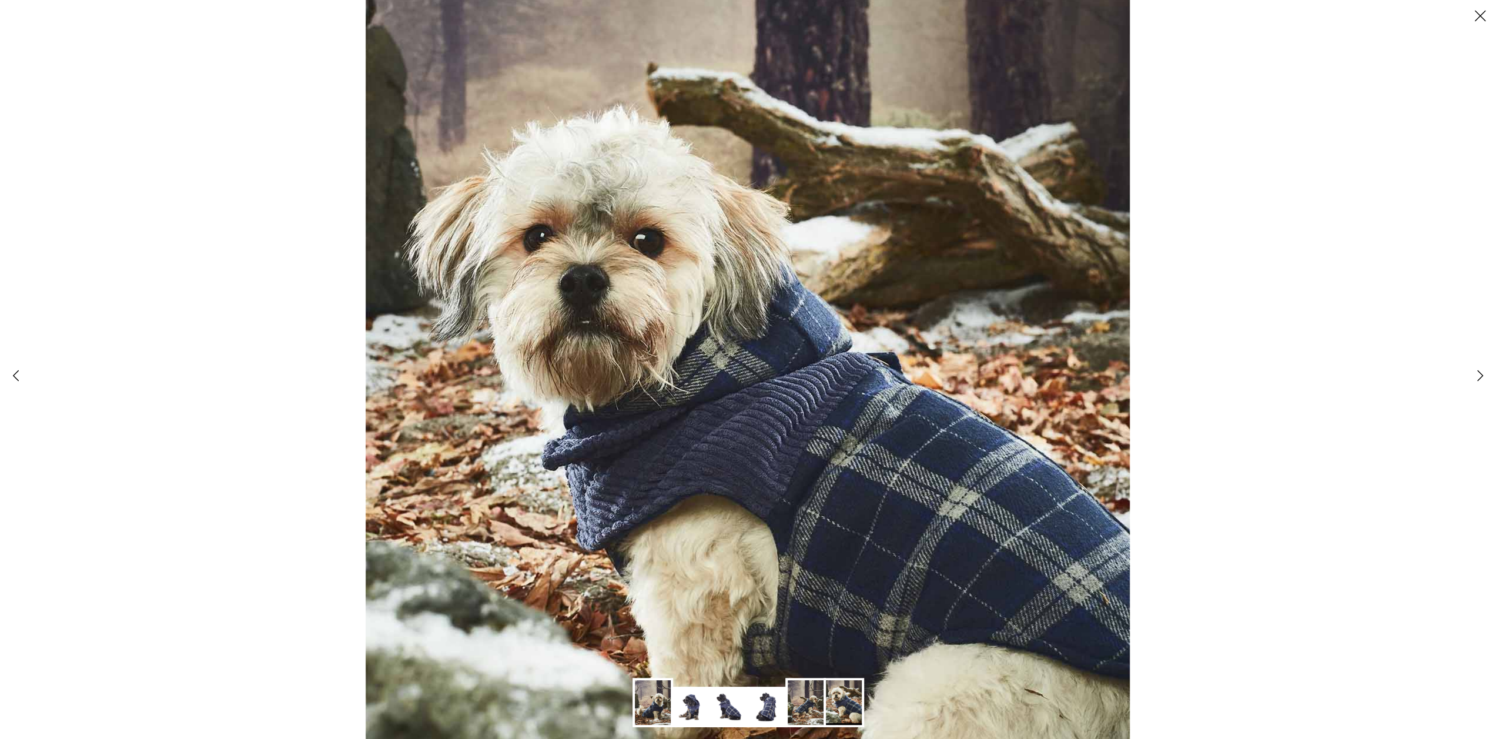
click at [236, 138] on div at bounding box center [748, 369] width 1496 height 739
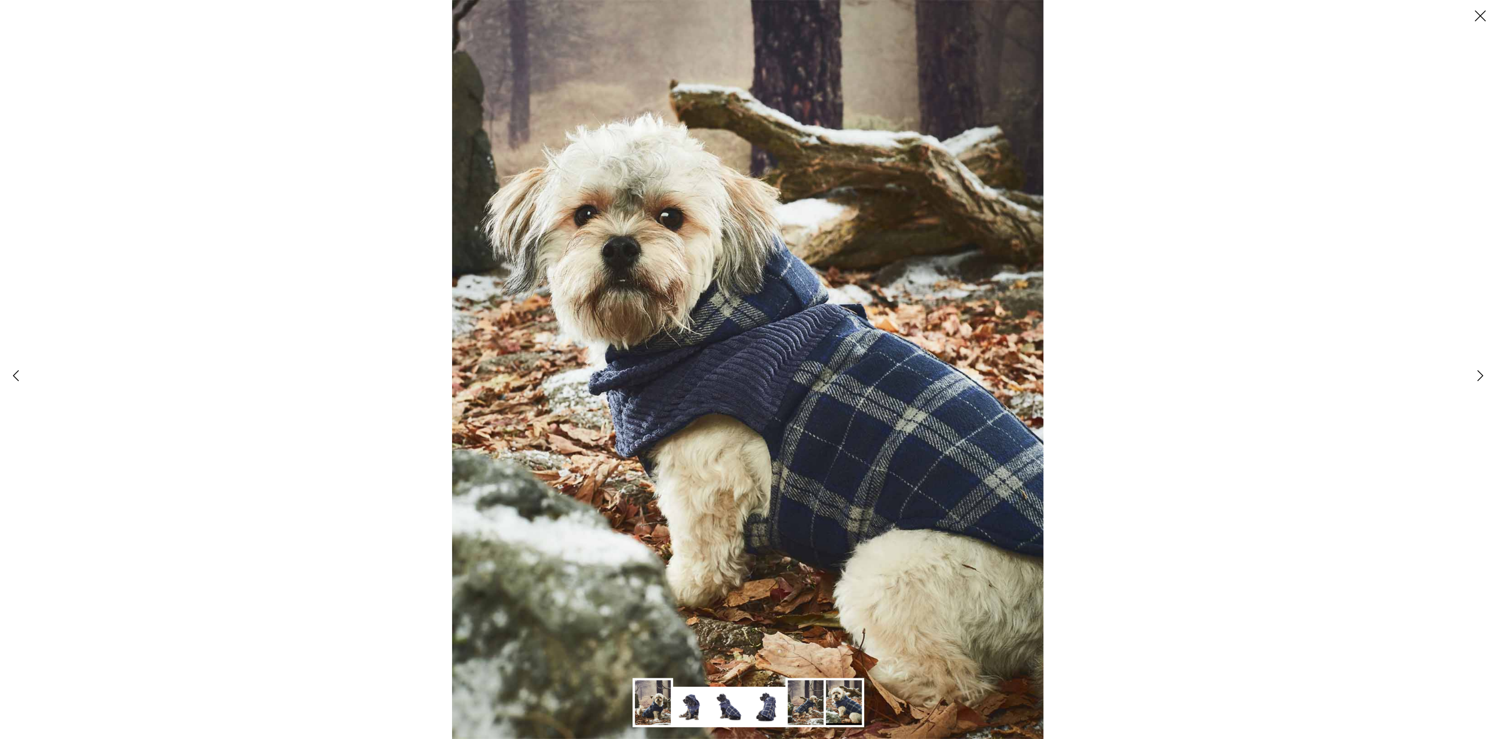
click at [116, 121] on div at bounding box center [748, 369] width 1496 height 739
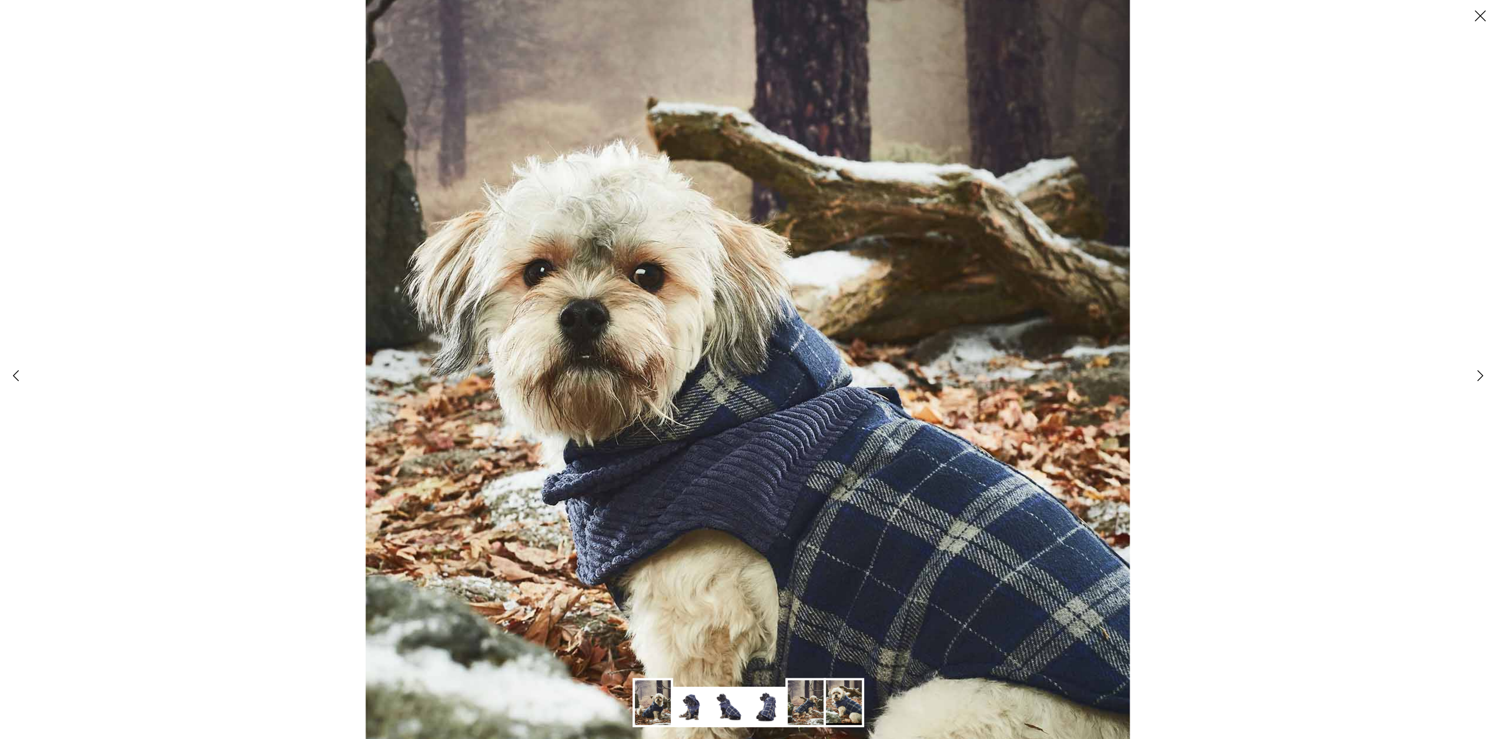
click at [1484, 19] on line at bounding box center [1481, 16] width 10 height 10
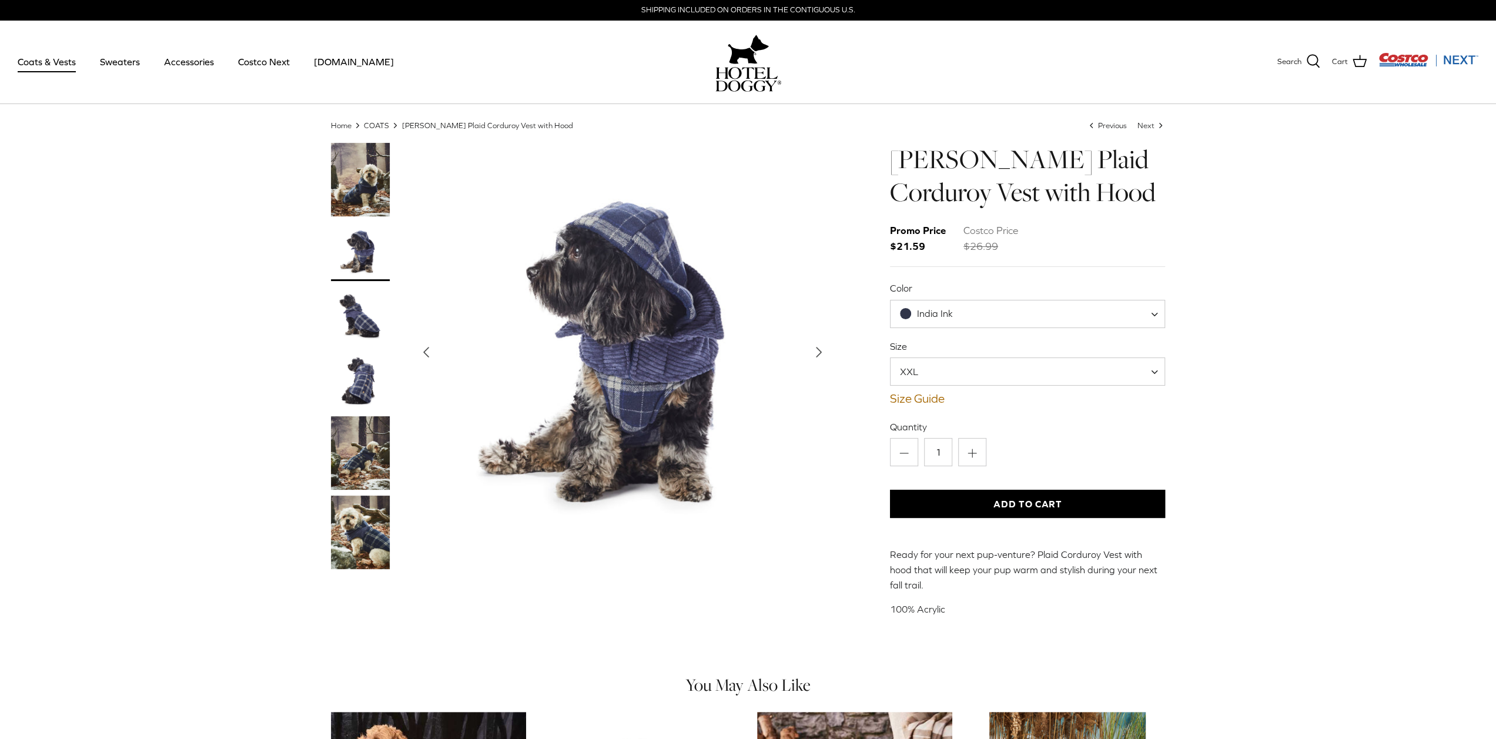
click at [936, 161] on h1 "[PERSON_NAME] Plaid Corduroy Vest with Hood" at bounding box center [1028, 176] width 276 height 66
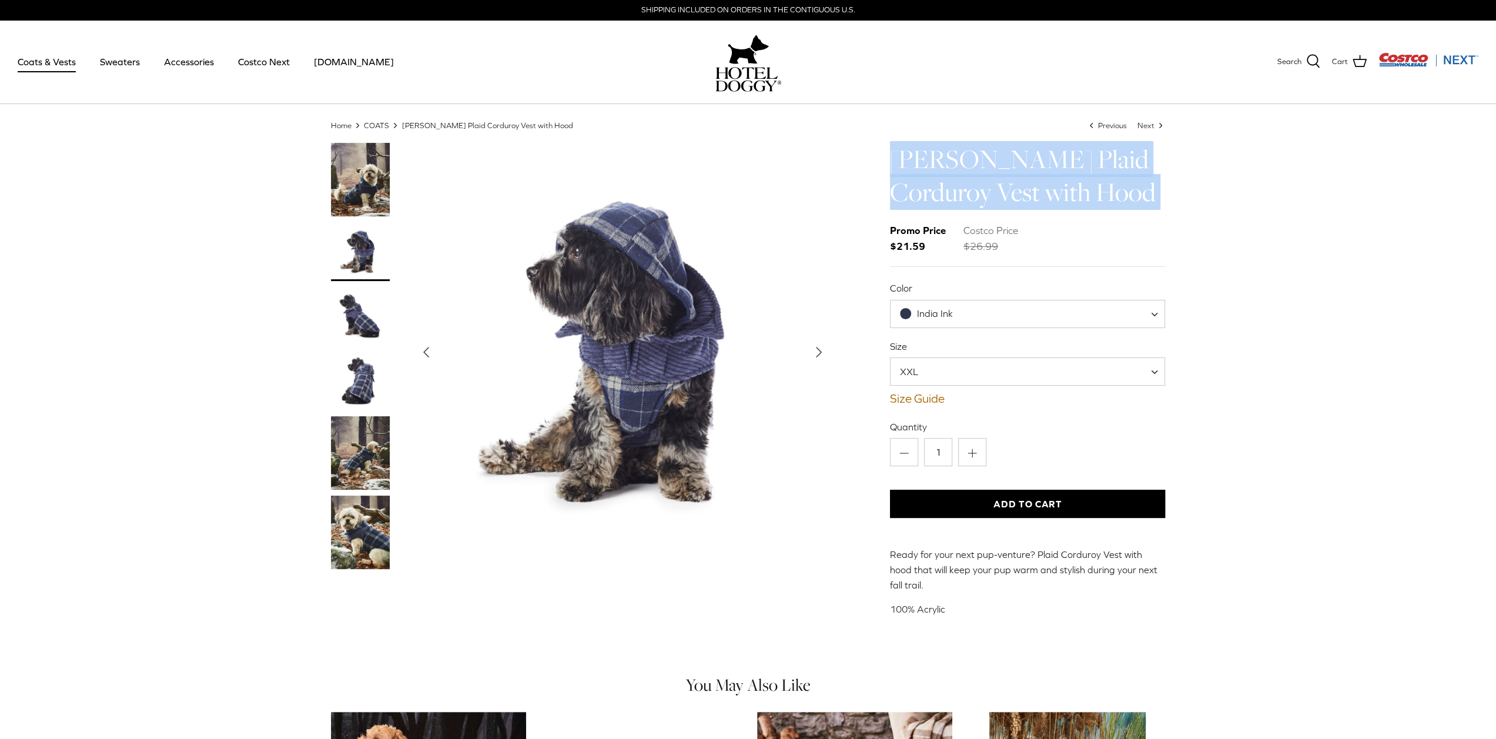
click at [936, 161] on h1 "[PERSON_NAME] Plaid Corduroy Vest with Hood" at bounding box center [1028, 176] width 276 height 66
copy div "[PERSON_NAME] Plaid Corduroy Vest with Hood"
click at [990, 373] on span "XXL" at bounding box center [1028, 371] width 276 height 28
click at [1007, 511] on button "Add to Cart" at bounding box center [1028, 504] width 276 height 28
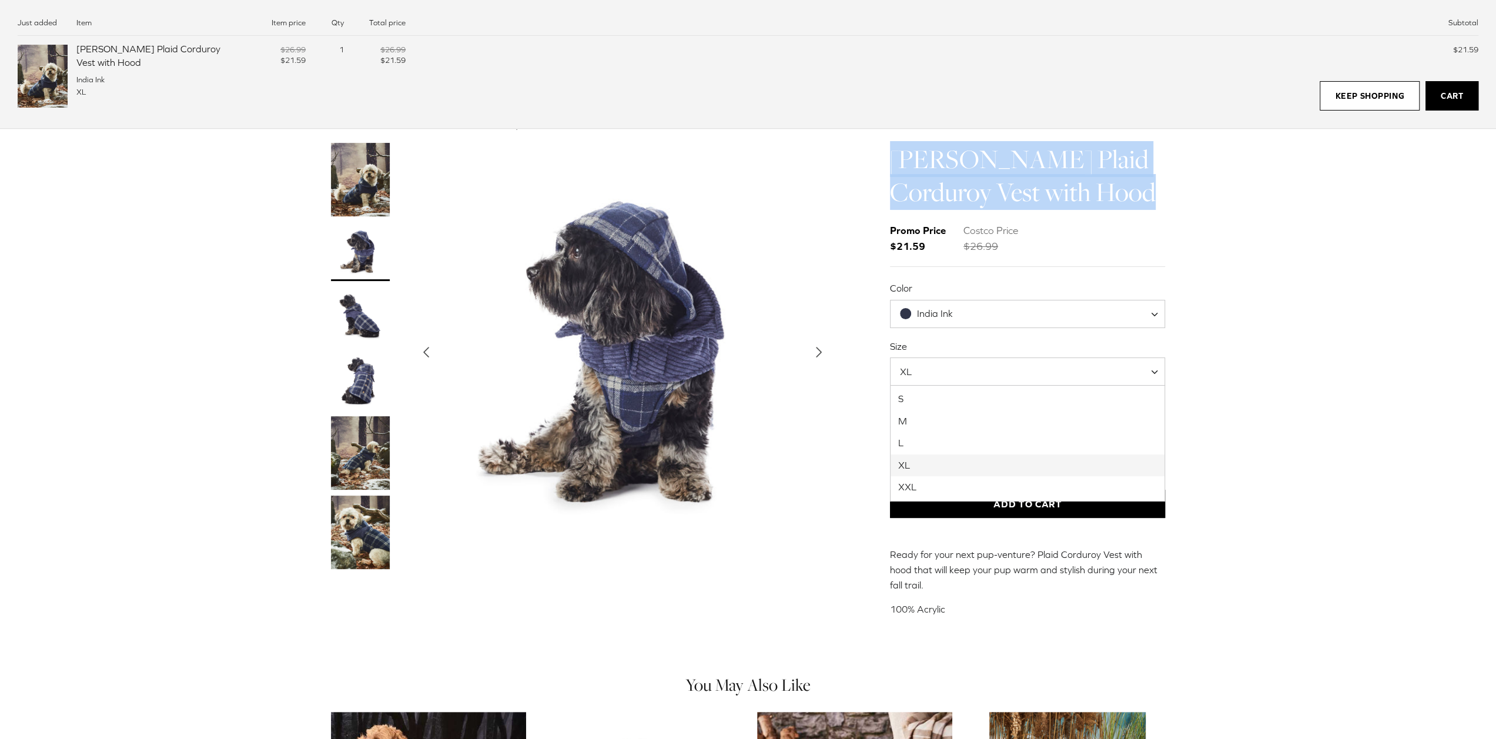
click at [1012, 382] on span "XL" at bounding box center [1028, 371] width 276 height 28
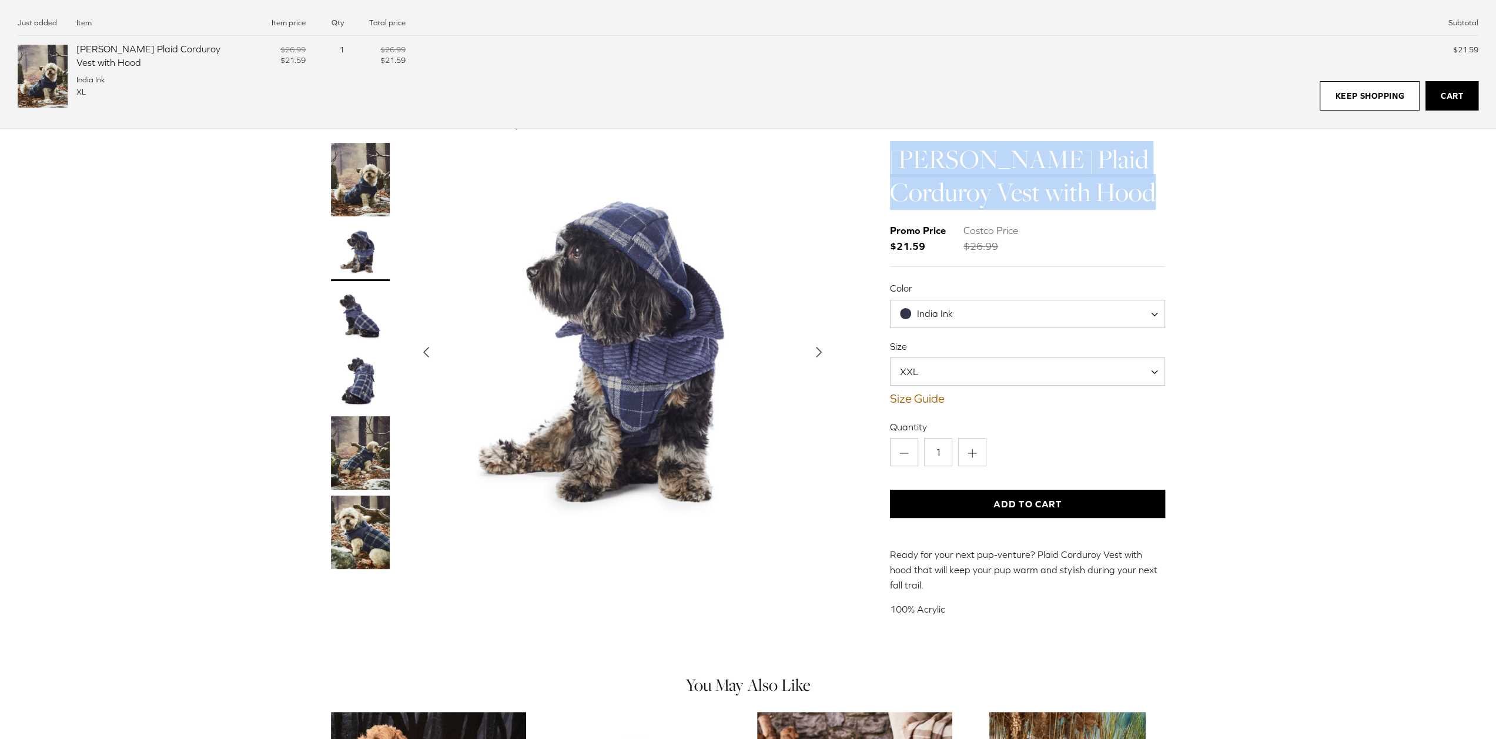
click at [985, 502] on button "Add to Cart" at bounding box center [1028, 504] width 276 height 28
click at [371, 184] on img "Thumbnail Link" at bounding box center [360, 179] width 59 height 73
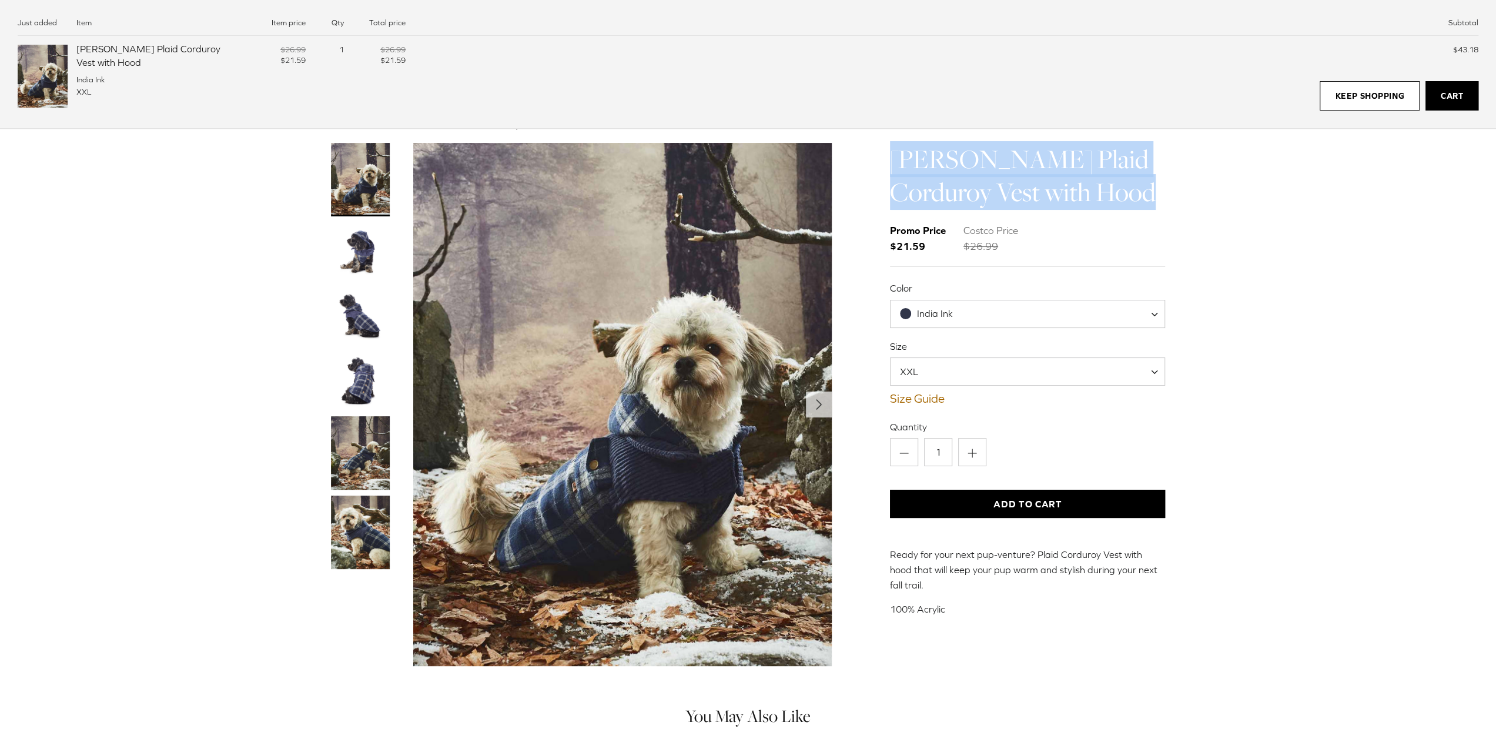
click at [354, 269] on img "Thumbnail Link" at bounding box center [360, 251] width 59 height 59
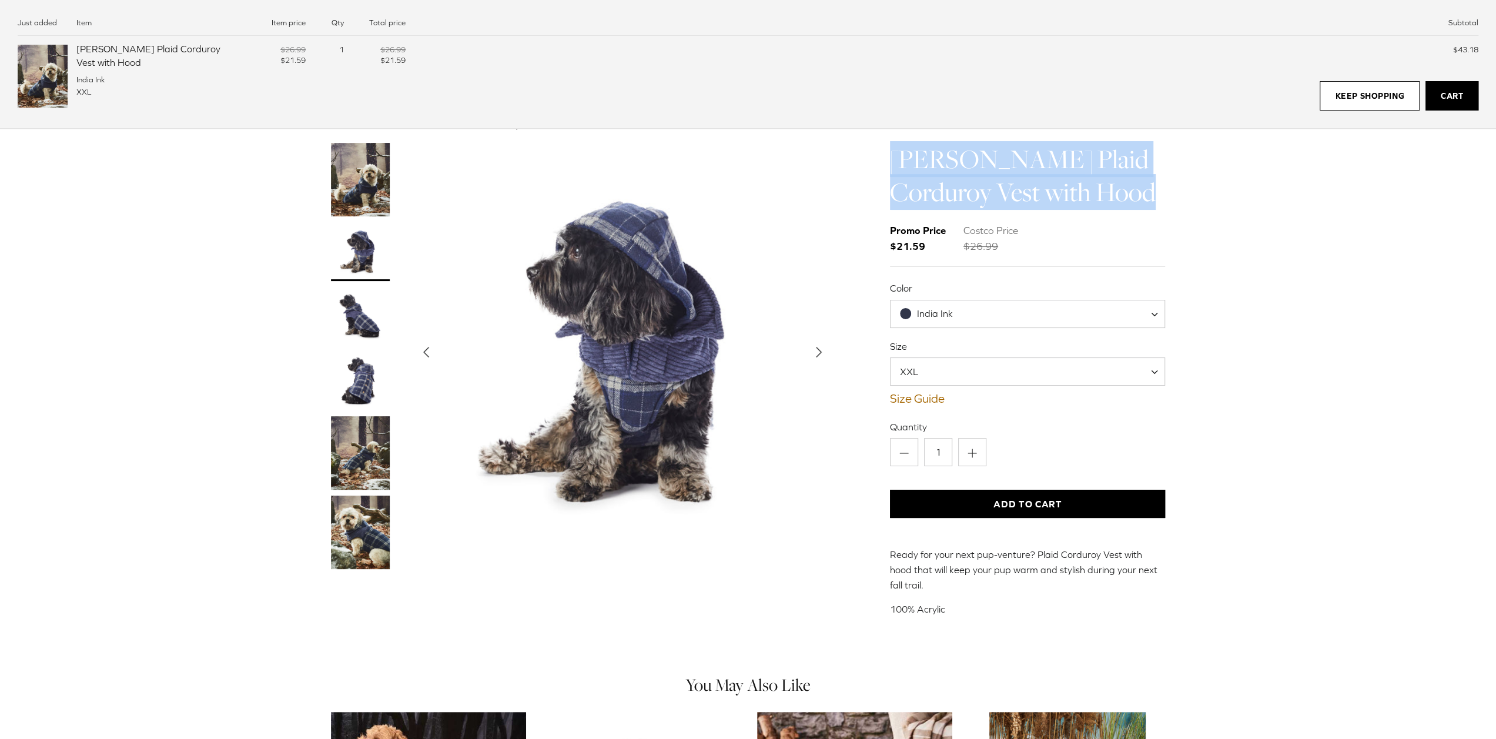
click at [371, 321] on img "Thumbnail Link" at bounding box center [360, 316] width 59 height 59
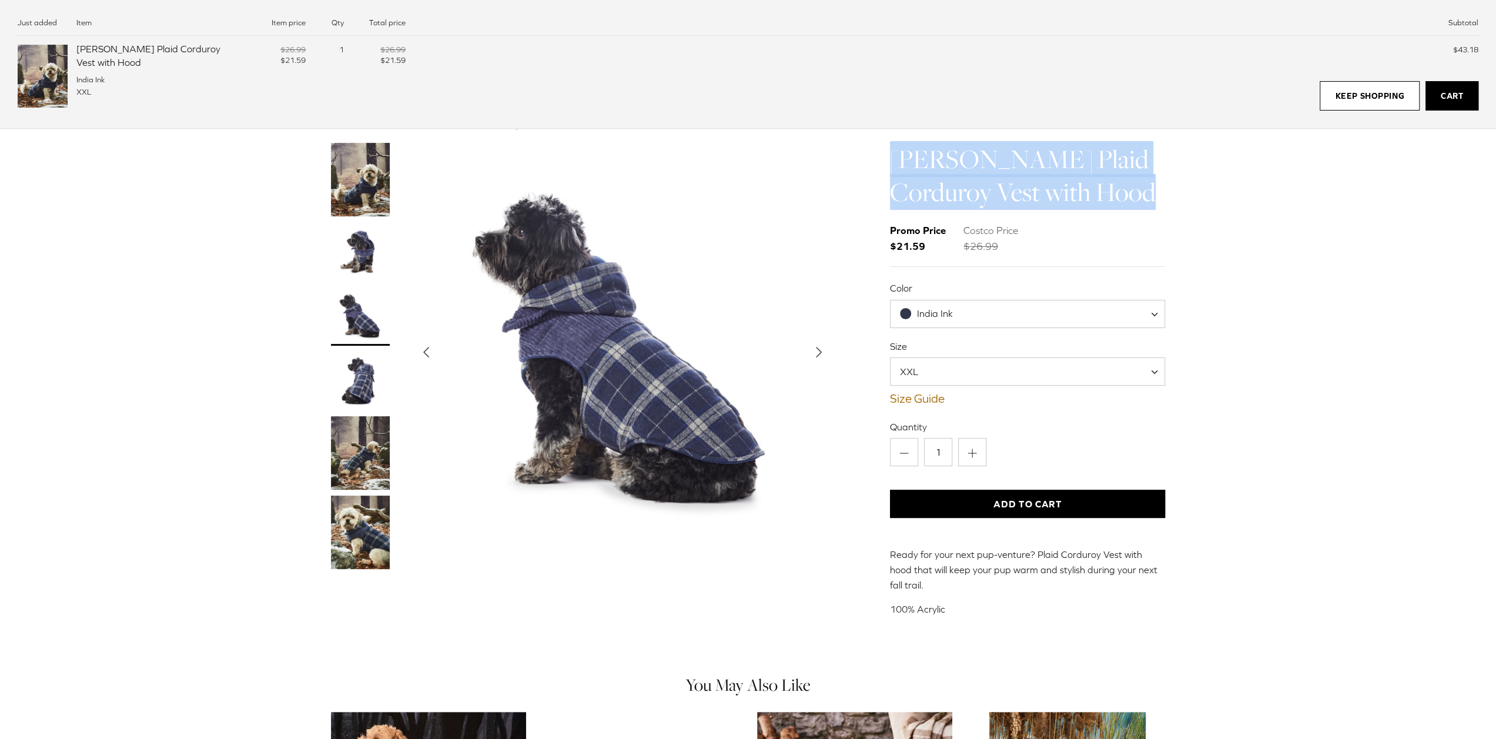
click at [347, 386] on img "Thumbnail Link" at bounding box center [360, 381] width 59 height 59
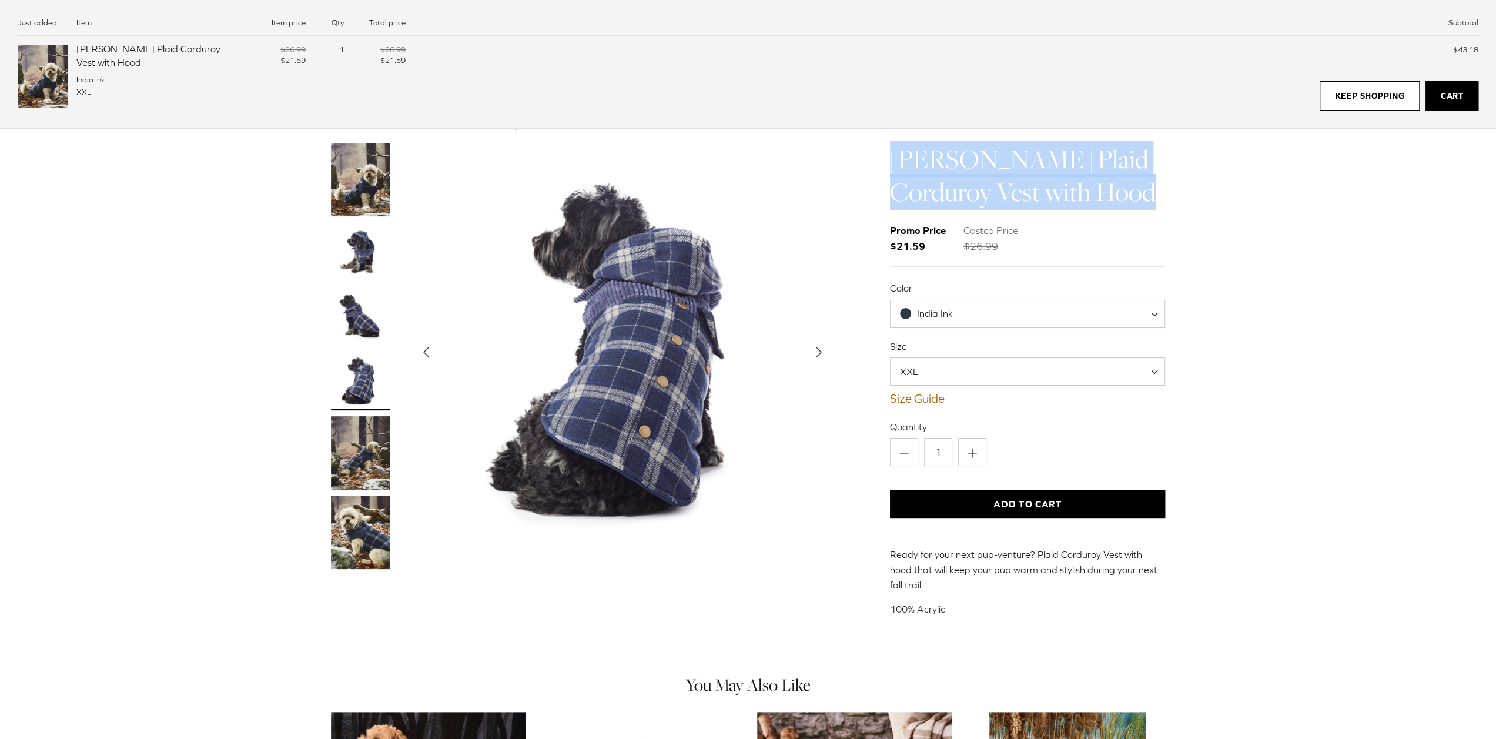
click at [357, 429] on img "Thumbnail Link" at bounding box center [360, 452] width 59 height 73
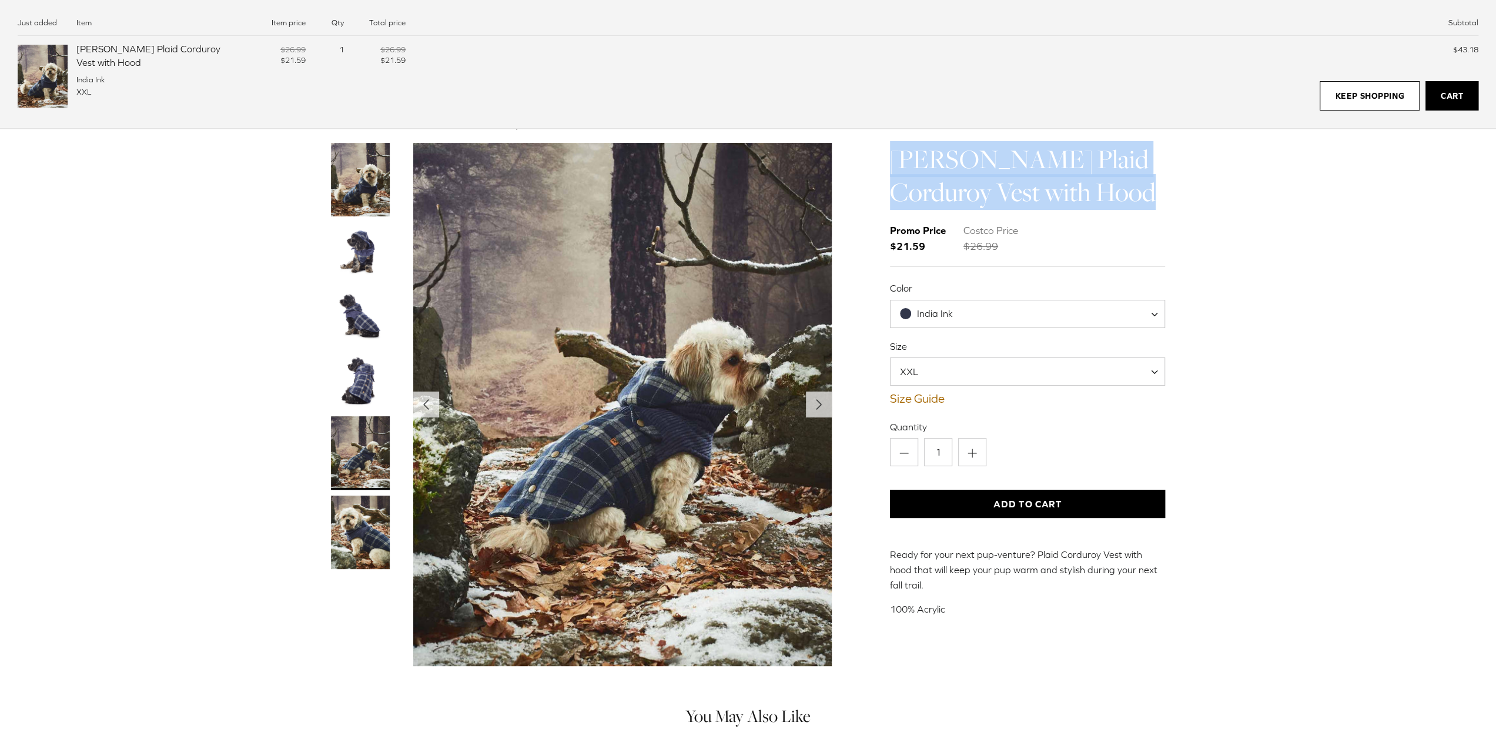
click at [356, 512] on img "Thumbnail Link" at bounding box center [360, 532] width 59 height 73
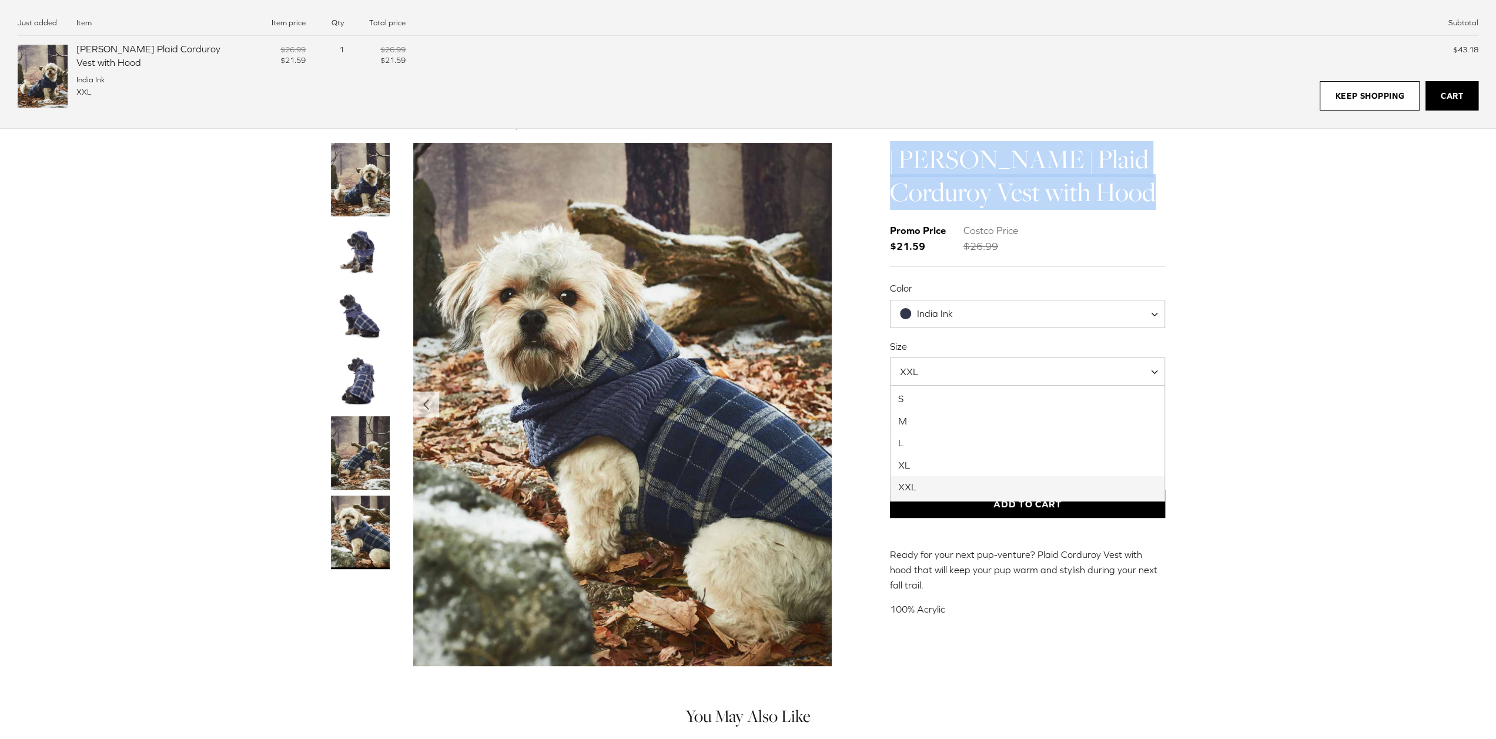
click at [968, 372] on span "XXL" at bounding box center [1028, 371] width 276 height 28
click at [1009, 504] on button "Add to Cart" at bounding box center [1028, 504] width 276 height 28
click at [355, 380] on img "Thumbnail Link" at bounding box center [360, 381] width 59 height 59
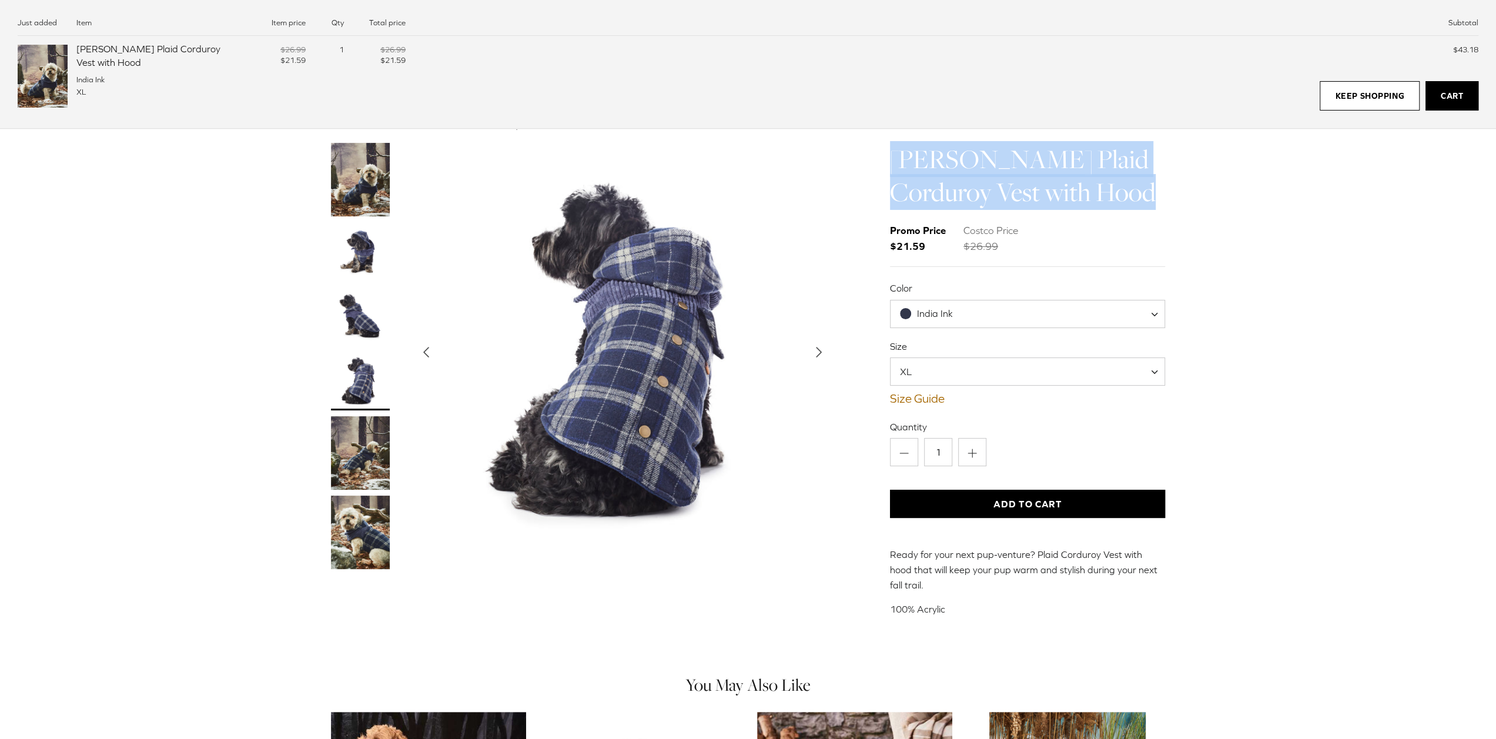
click at [356, 326] on img "Thumbnail Link" at bounding box center [360, 316] width 59 height 59
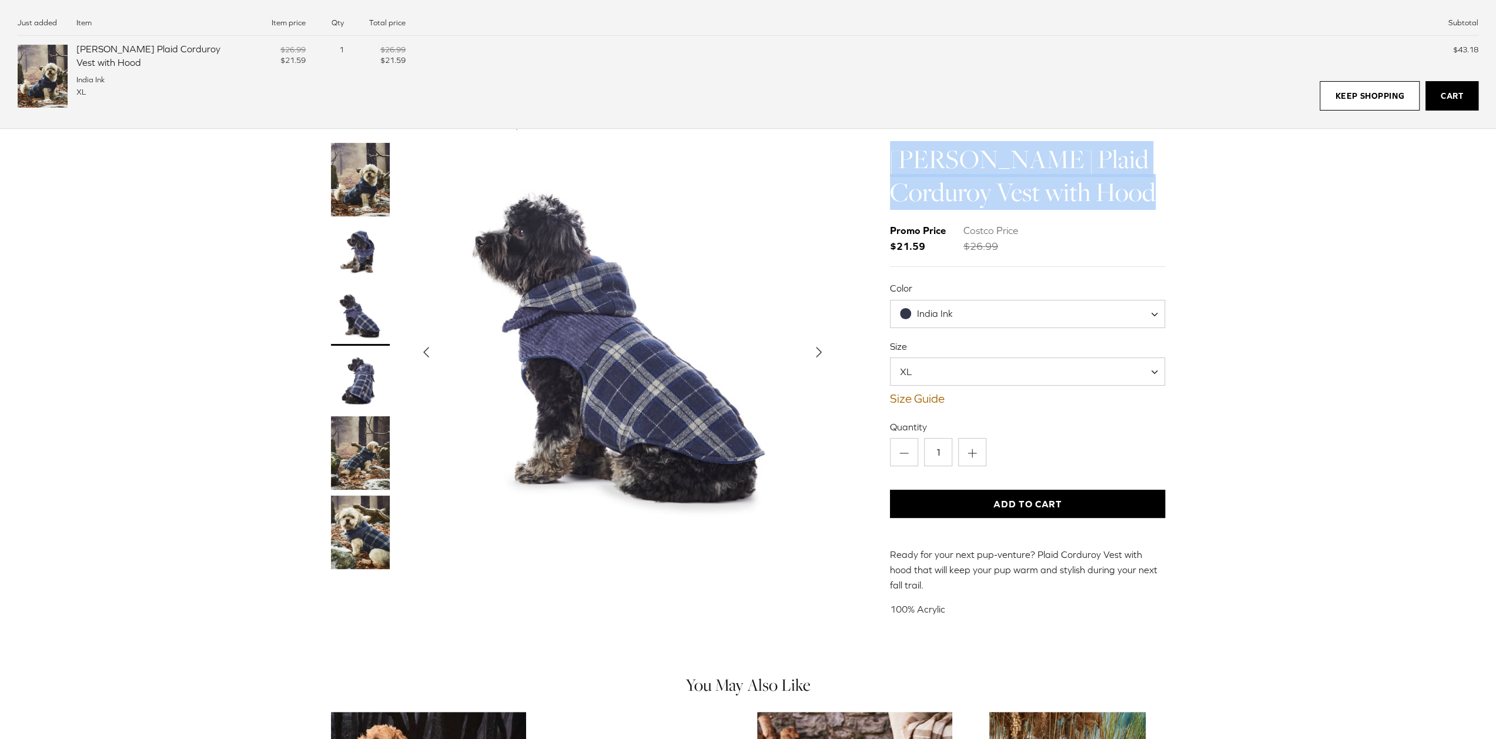
click at [357, 230] on img "Thumbnail Link" at bounding box center [360, 251] width 59 height 59
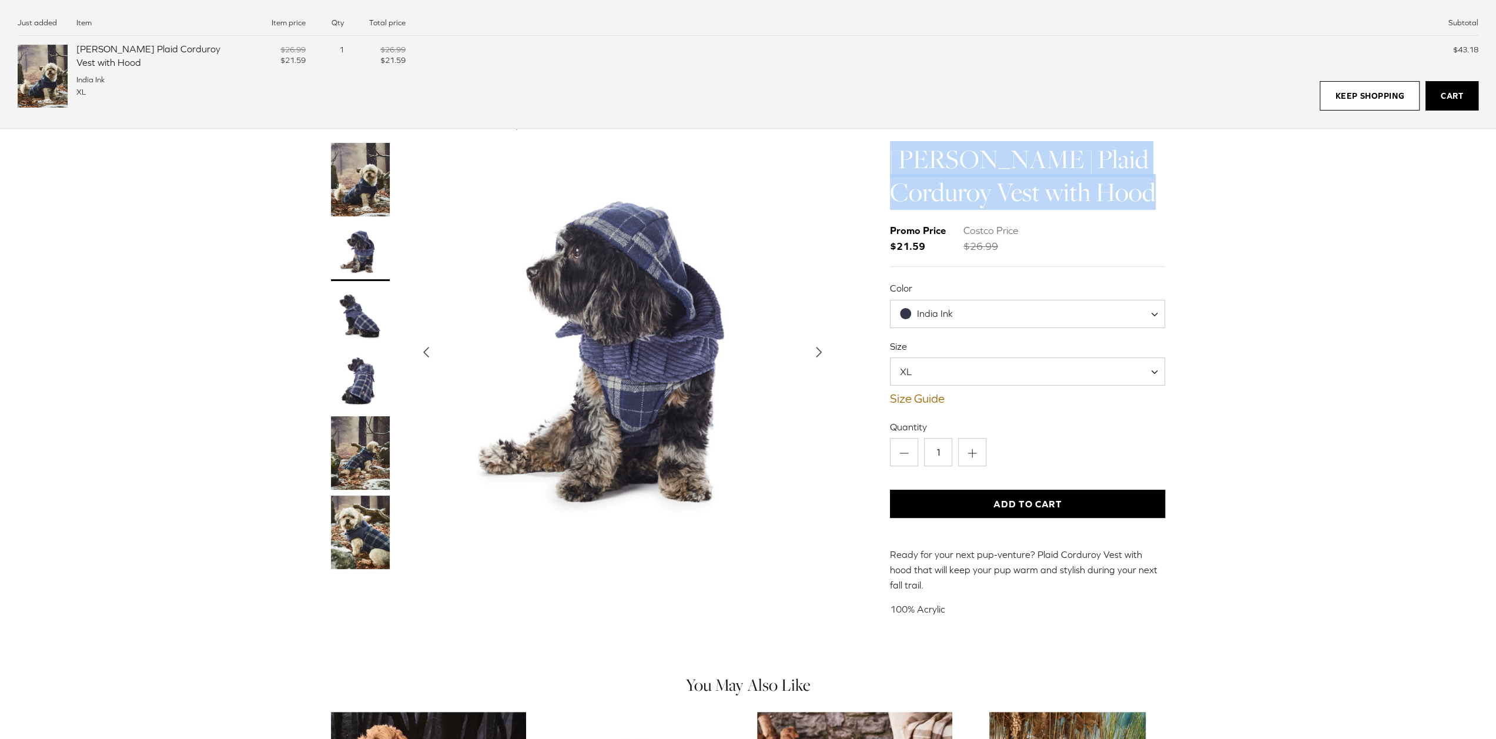
click at [370, 295] on img "Thumbnail Link" at bounding box center [360, 316] width 59 height 59
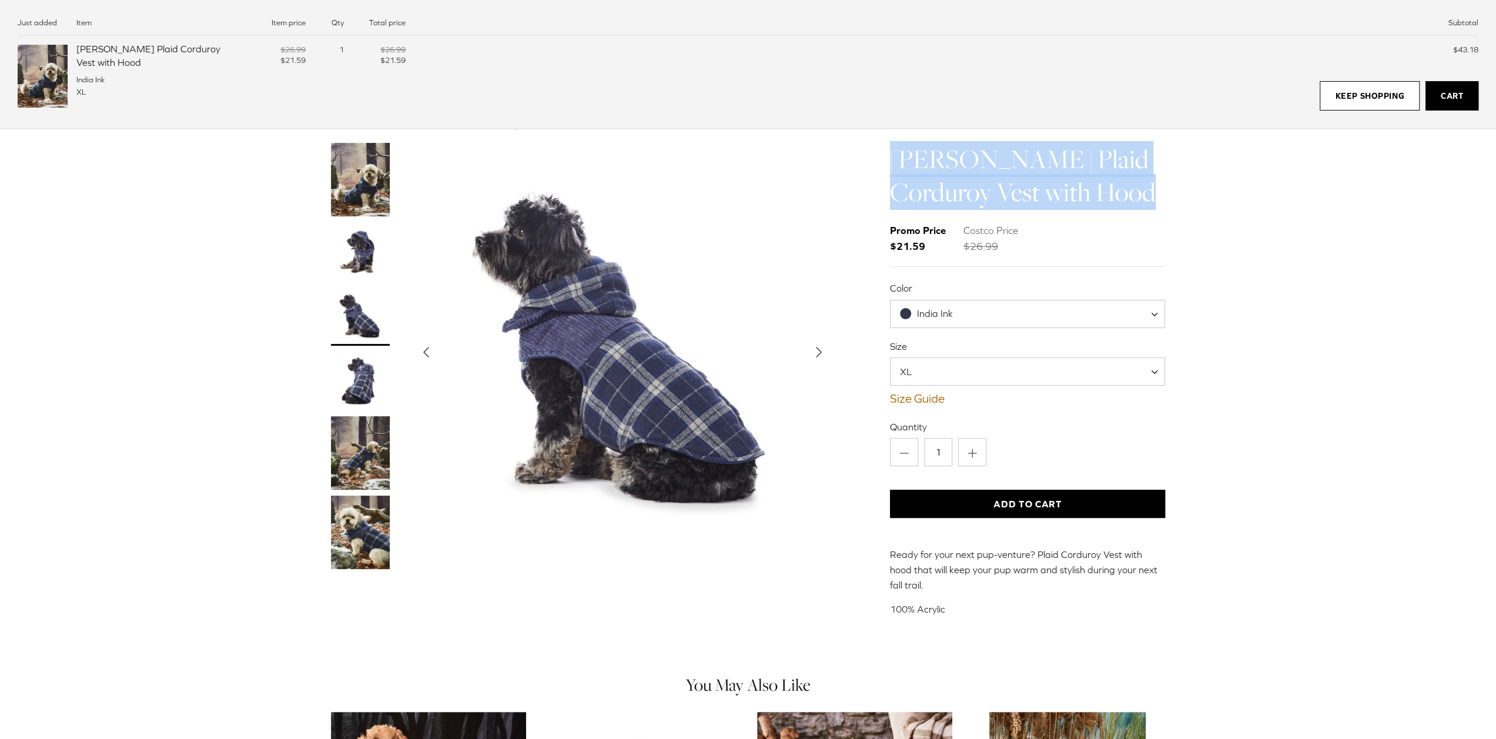
click at [367, 397] on img "Thumbnail Link" at bounding box center [360, 381] width 59 height 59
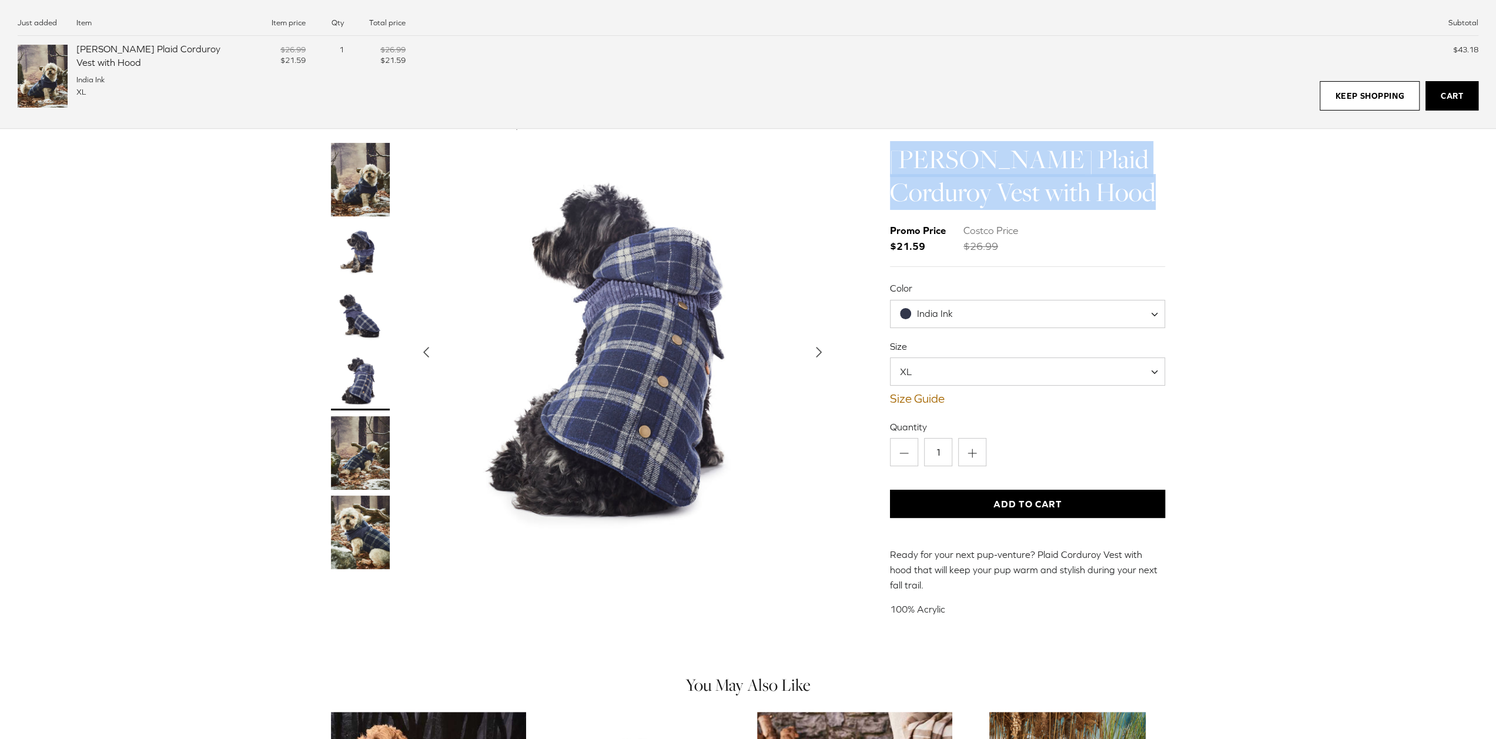
click at [359, 477] on img "Thumbnail Link" at bounding box center [360, 452] width 59 height 73
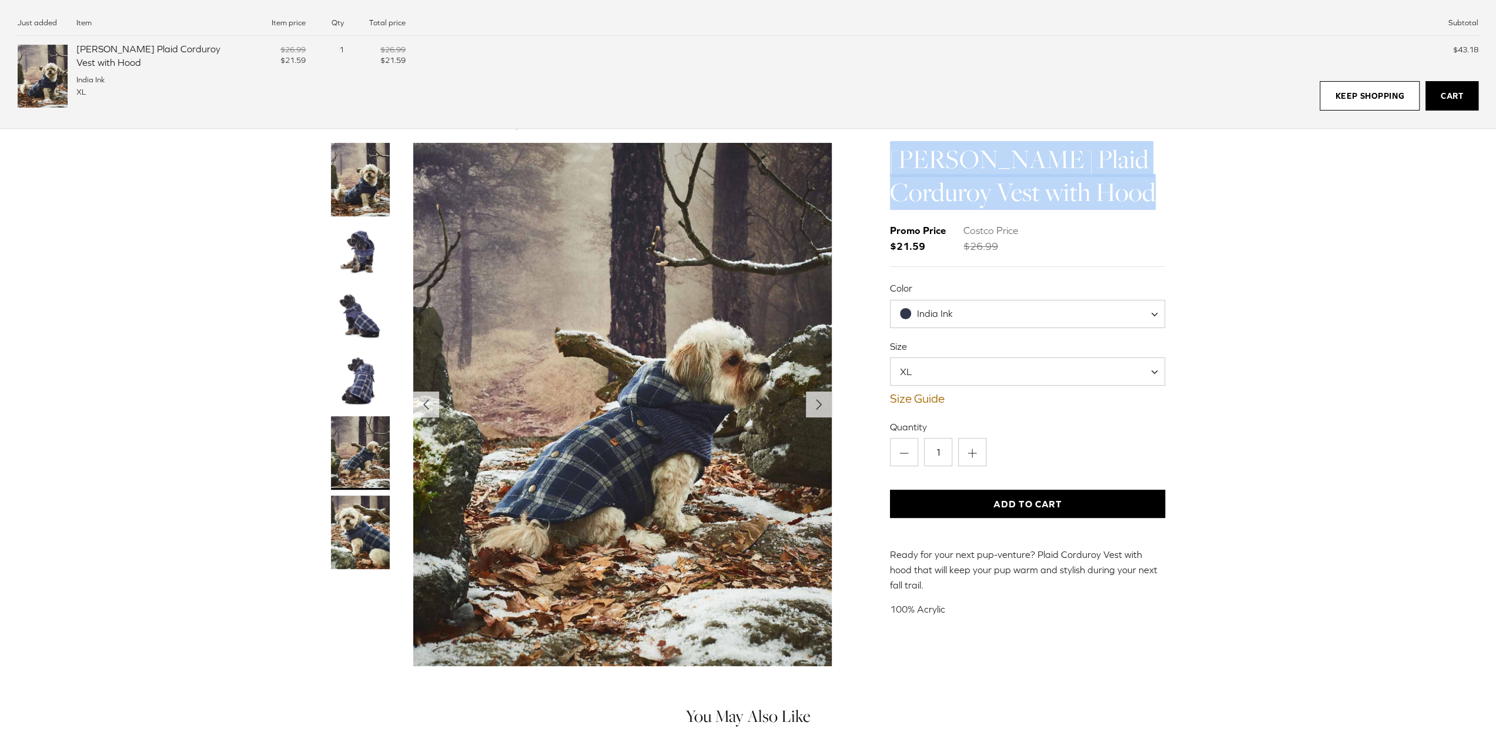
click at [376, 532] on img "Thumbnail Link" at bounding box center [360, 532] width 59 height 73
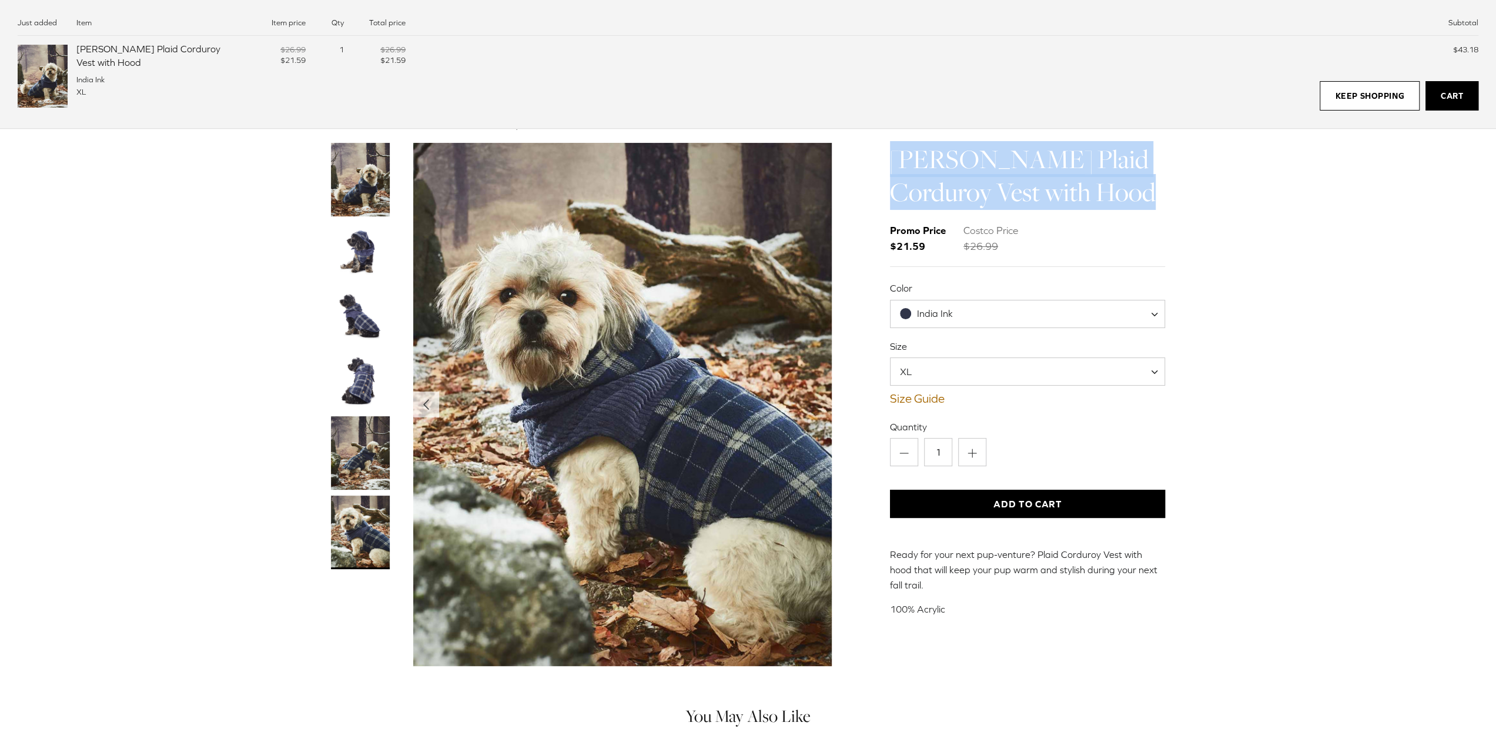
click at [347, 313] on img "Thumbnail Link" at bounding box center [360, 316] width 59 height 59
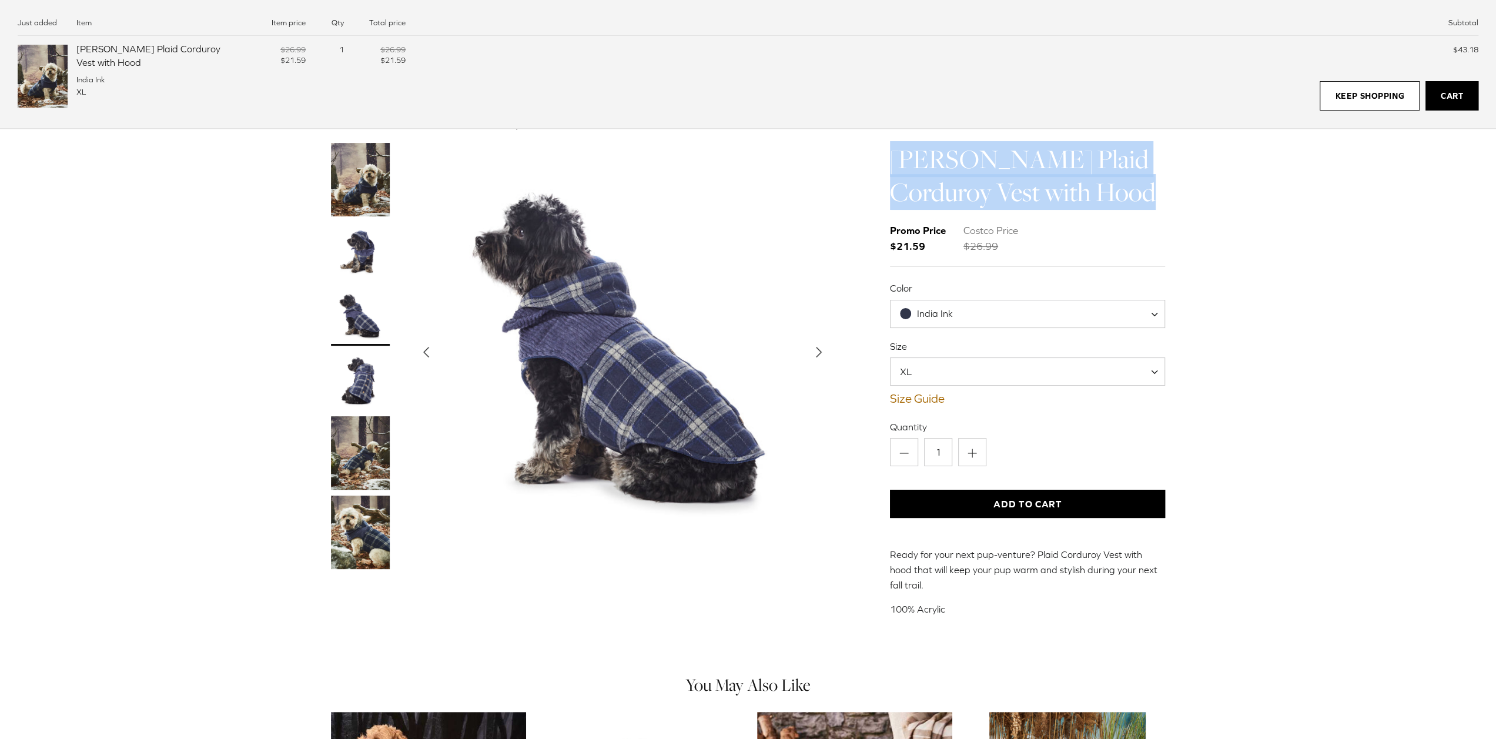
click at [349, 392] on img "Thumbnail Link" at bounding box center [360, 381] width 59 height 59
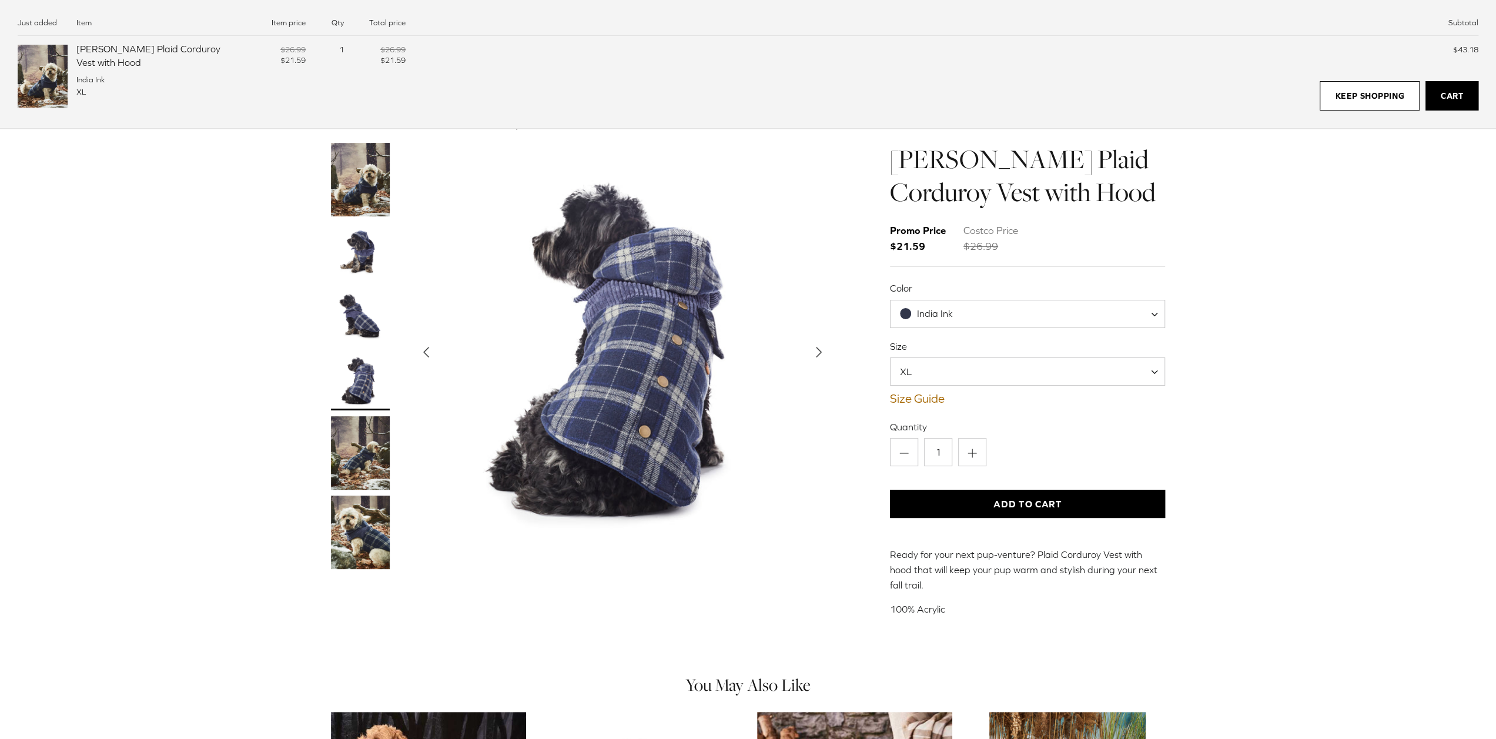
click at [359, 492] on div at bounding box center [372, 359] width 82 height 432
click at [359, 450] on img "Thumbnail Link" at bounding box center [360, 452] width 59 height 73
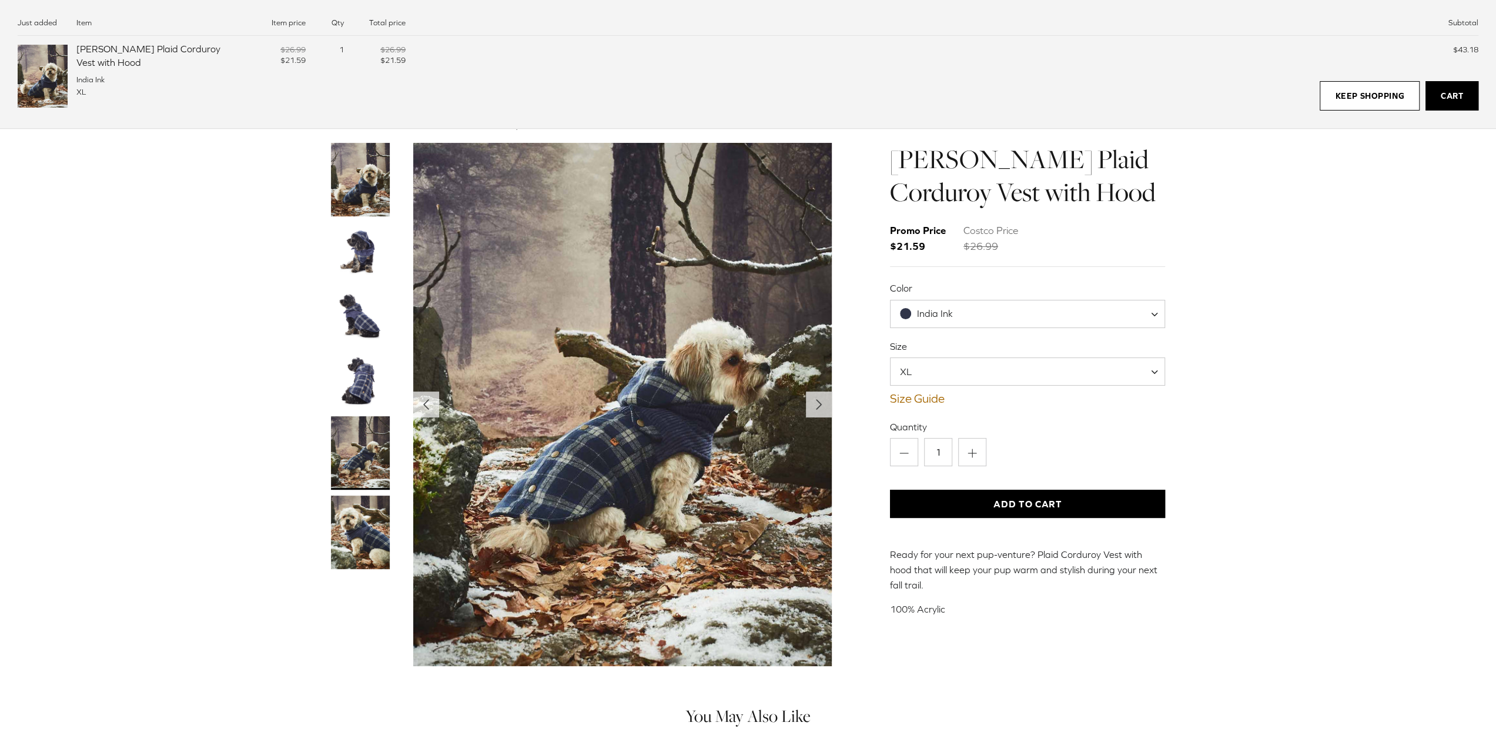
click at [369, 519] on img "Thumbnail Link" at bounding box center [360, 532] width 59 height 73
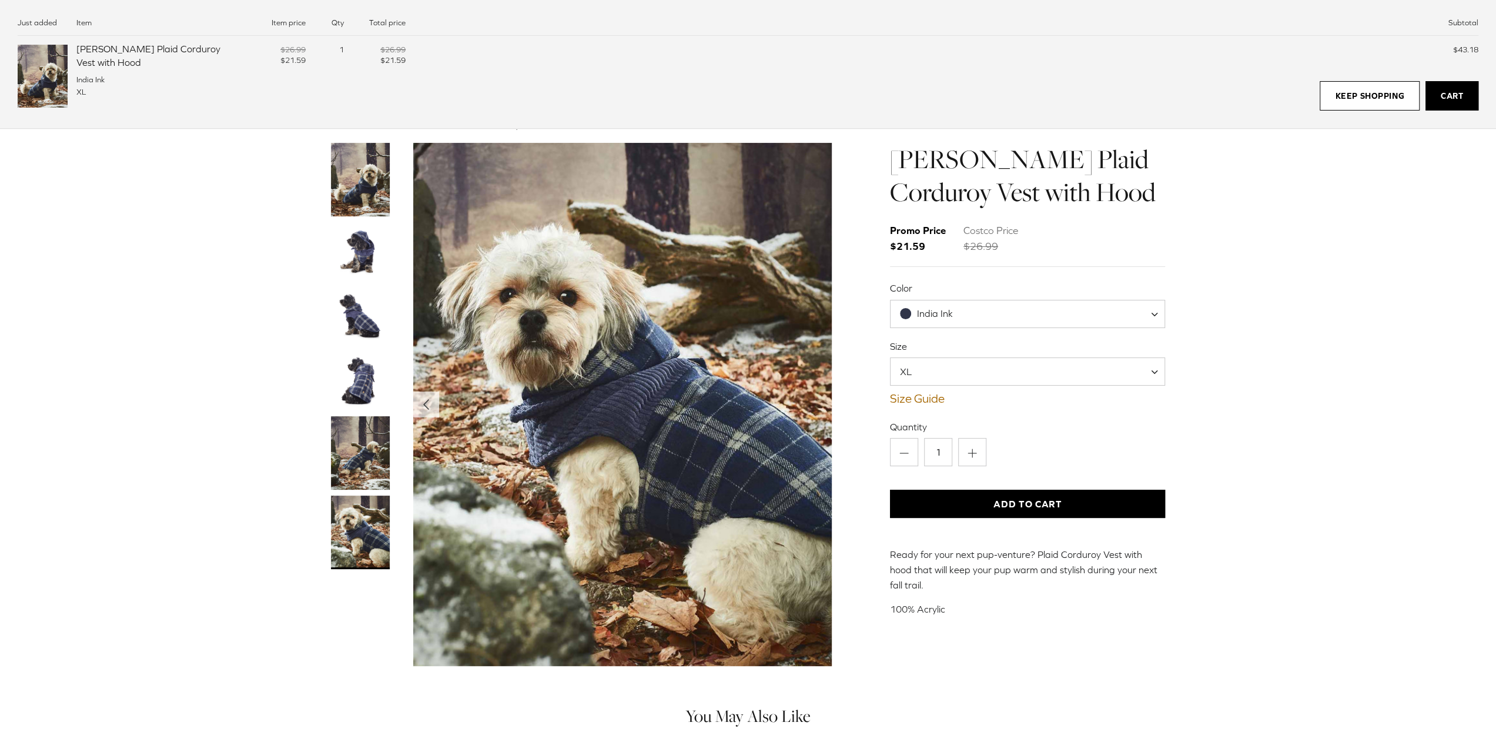
click at [354, 185] on img "Thumbnail Link" at bounding box center [360, 179] width 59 height 73
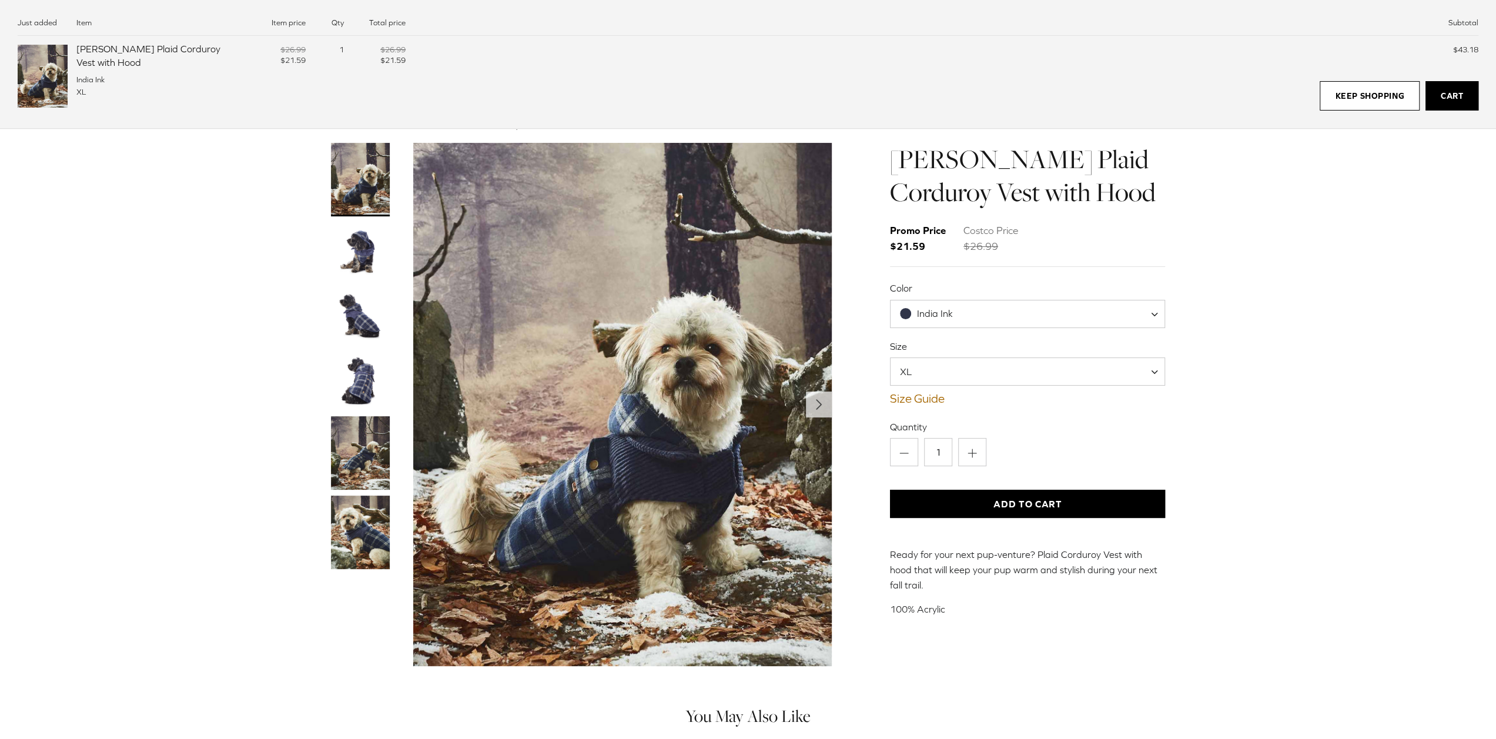
click at [953, 311] on span "India Ink" at bounding box center [934, 314] width 86 height 12
click at [1295, 318] on div "Home Right COATS Right Melton Plaid Corduroy Vest with Hood Left Previous Next …" at bounding box center [748, 399] width 1496 height 558
click at [1038, 366] on span "XL" at bounding box center [1028, 371] width 276 height 28
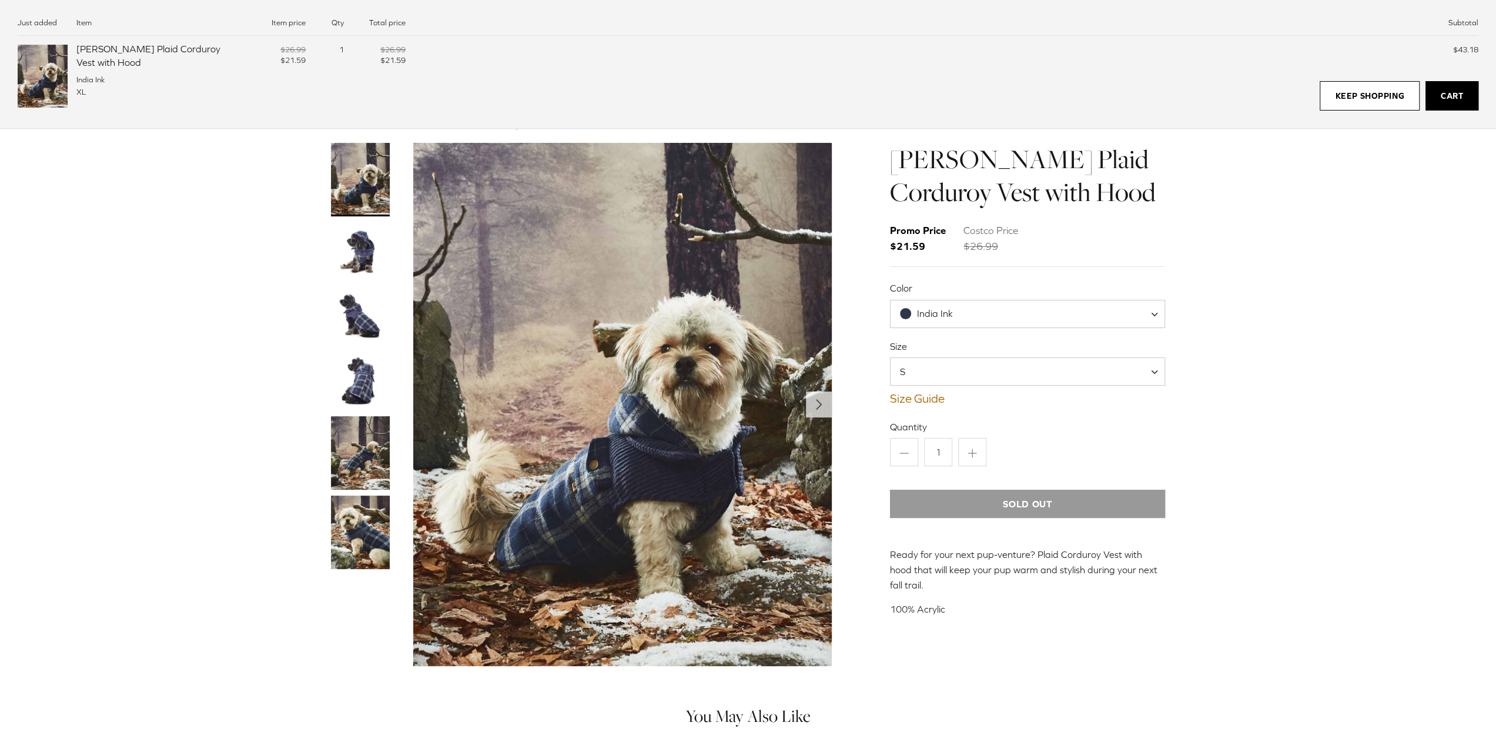
click at [964, 308] on span "India Ink" at bounding box center [934, 314] width 86 height 12
click at [976, 375] on span "S" at bounding box center [1028, 371] width 276 height 28
drag, startPoint x: 931, startPoint y: 474, endPoint x: 927, endPoint y: 489, distance: 14.7
select select "XXL"
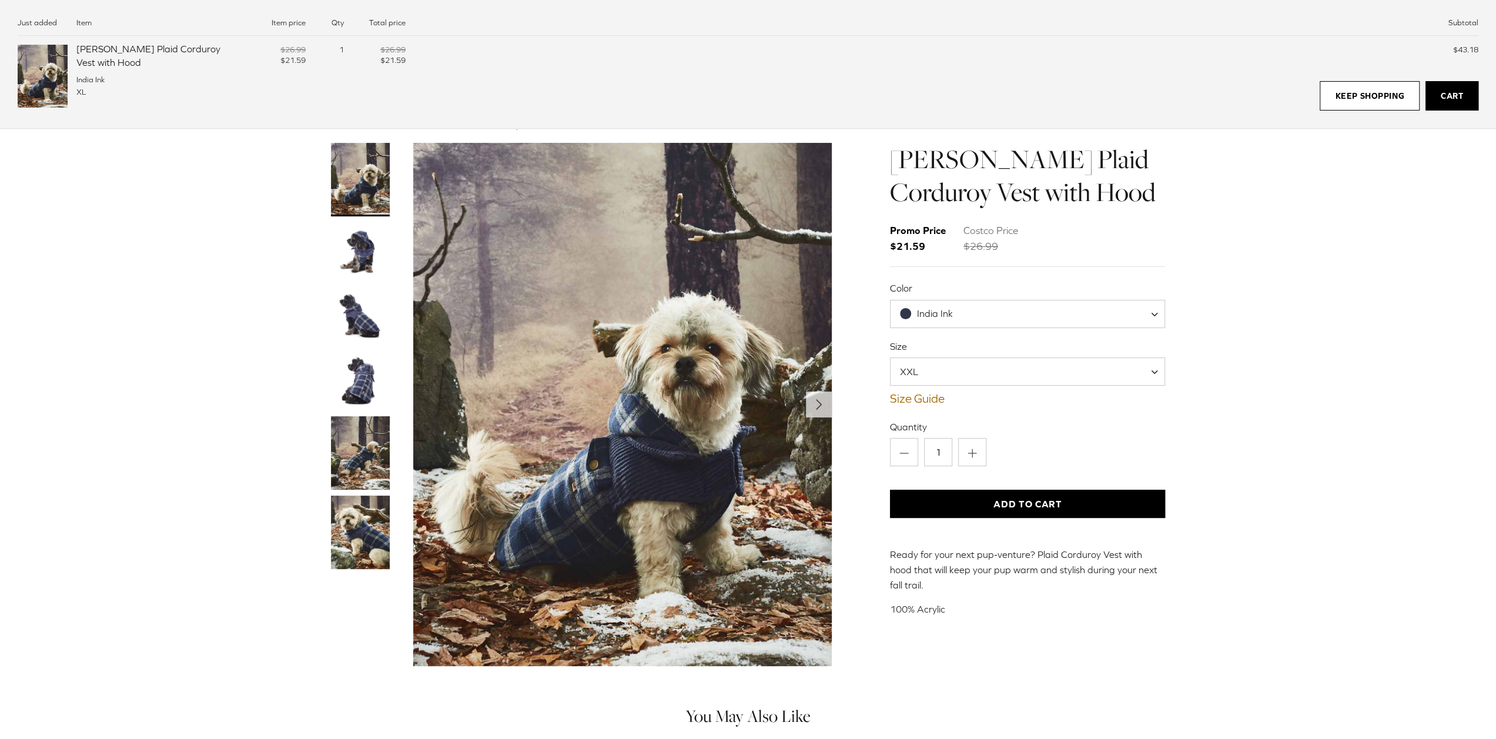
click at [937, 387] on div "Size S M L XL XXL XXL Size Guide How to find the right fit for your pup" at bounding box center [1028, 373] width 276 height 66
click at [943, 375] on span "XXL" at bounding box center [1028, 371] width 276 height 28
click at [956, 316] on span "India Ink" at bounding box center [934, 314] width 86 height 12
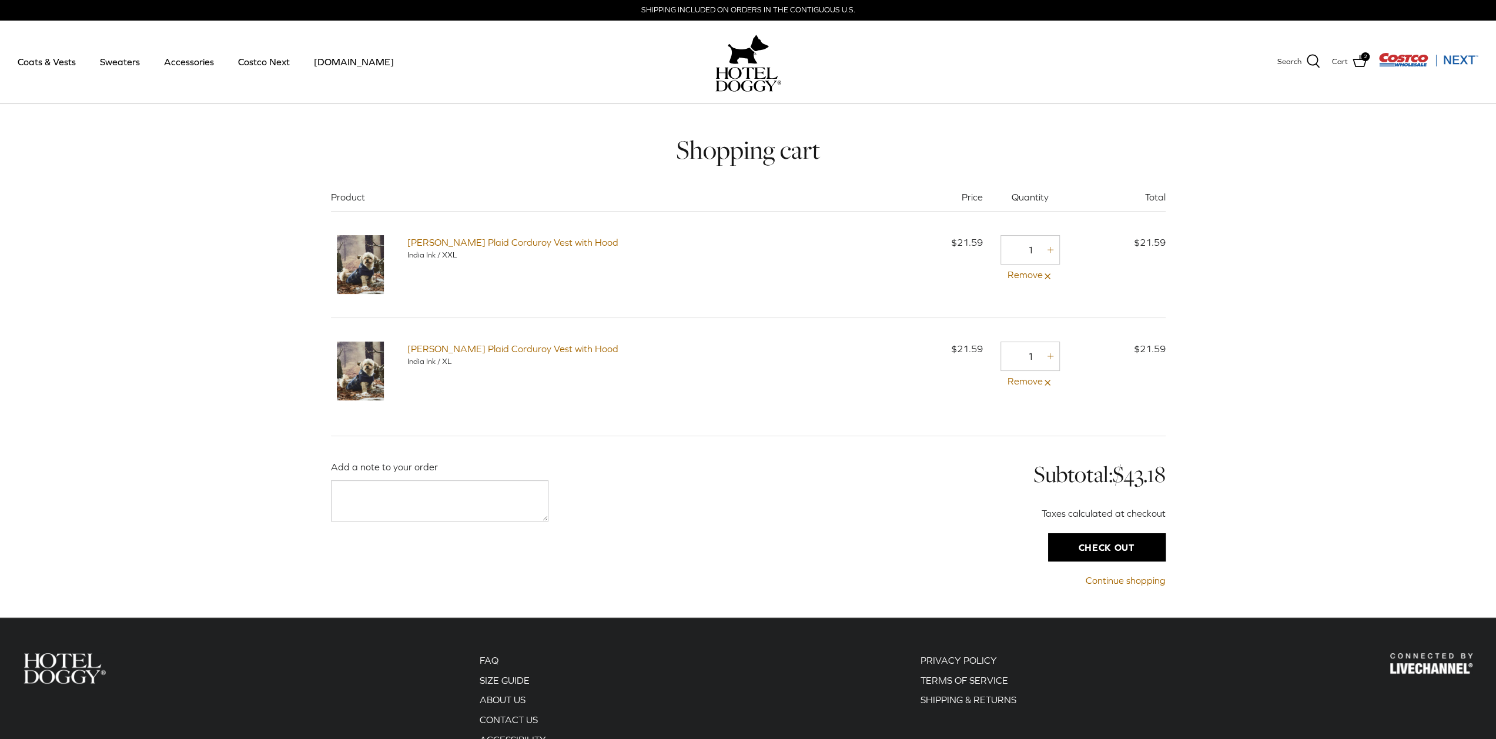
click at [1097, 544] on input "Check out" at bounding box center [1107, 547] width 118 height 28
click at [1038, 379] on link "Remove" at bounding box center [1030, 381] width 59 height 15
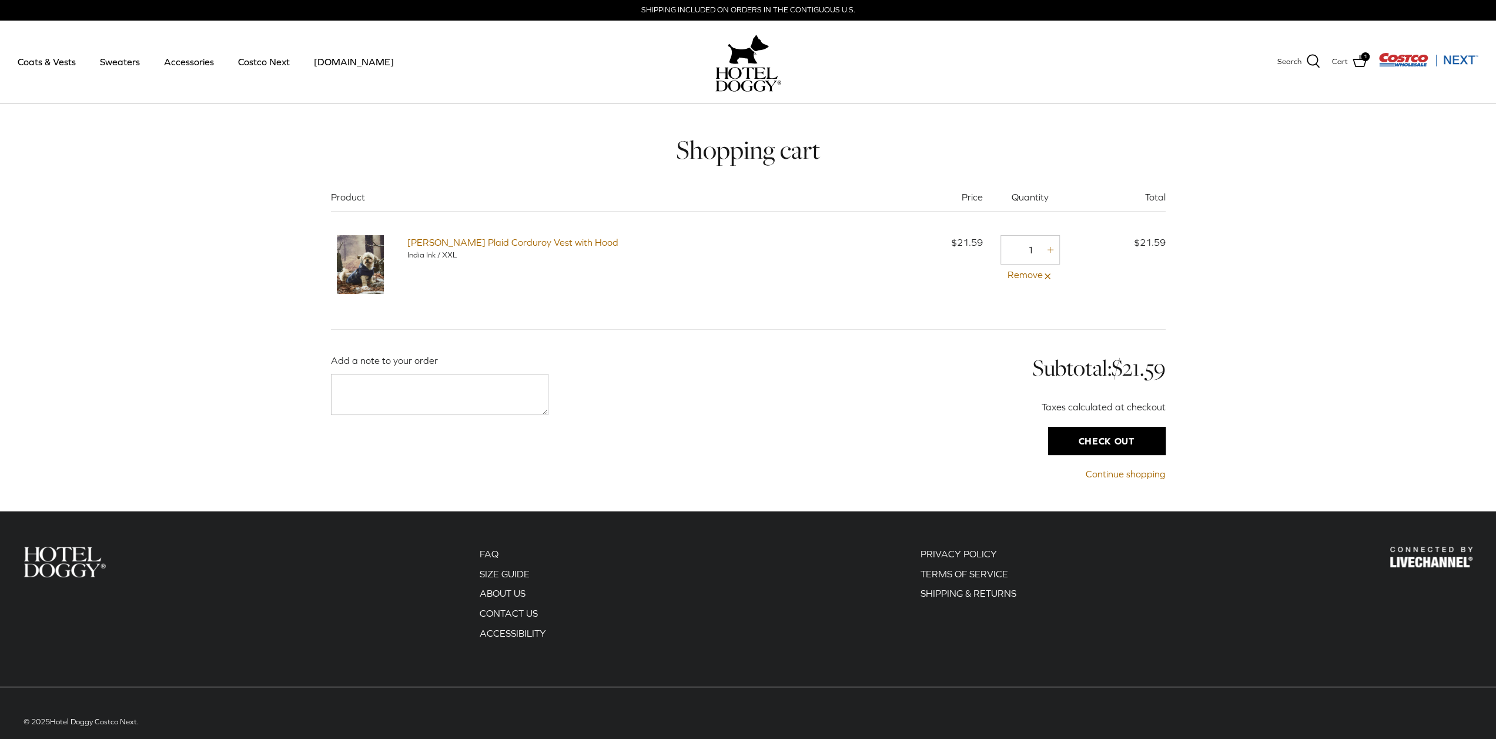
click at [1080, 444] on input "Check out" at bounding box center [1107, 441] width 118 height 28
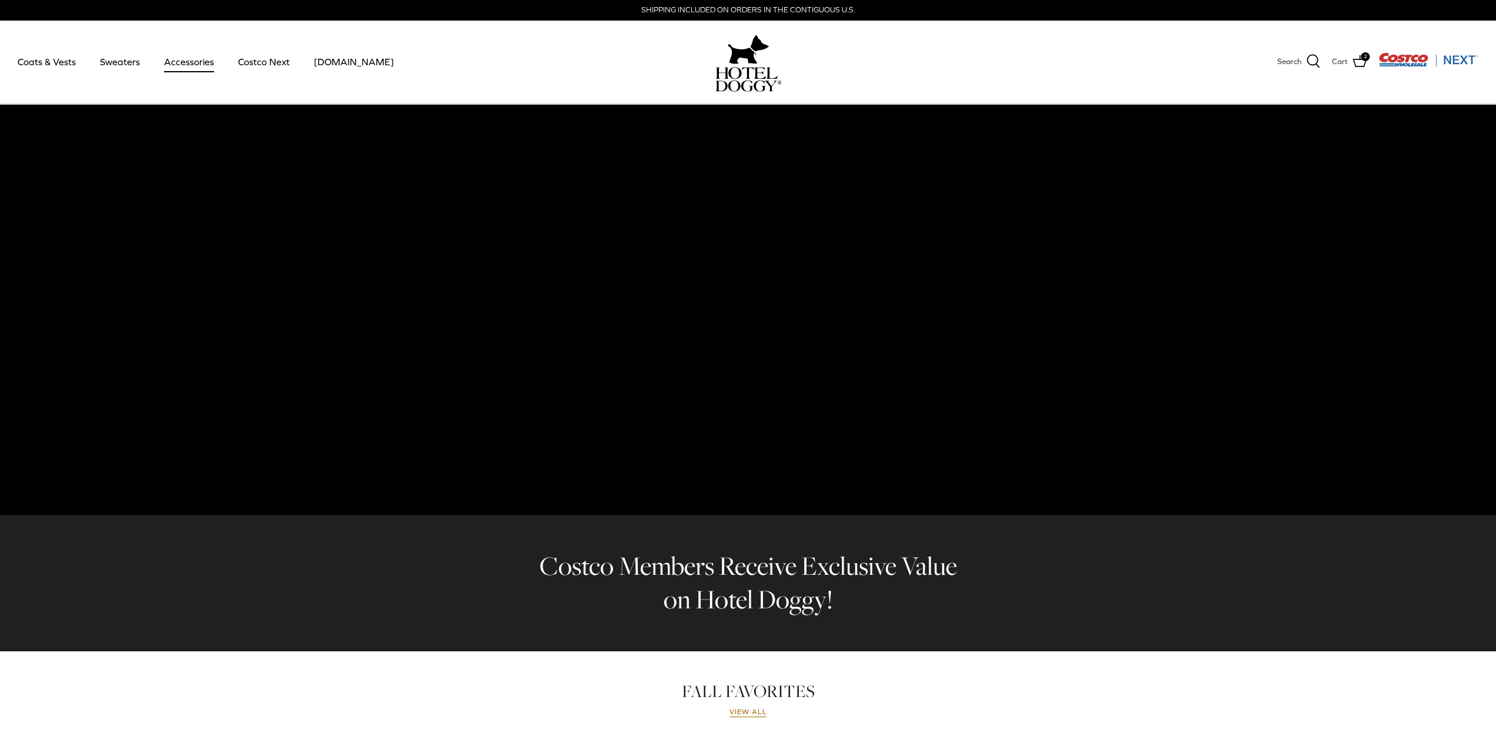
click at [200, 62] on link "Accessories" at bounding box center [188, 62] width 71 height 40
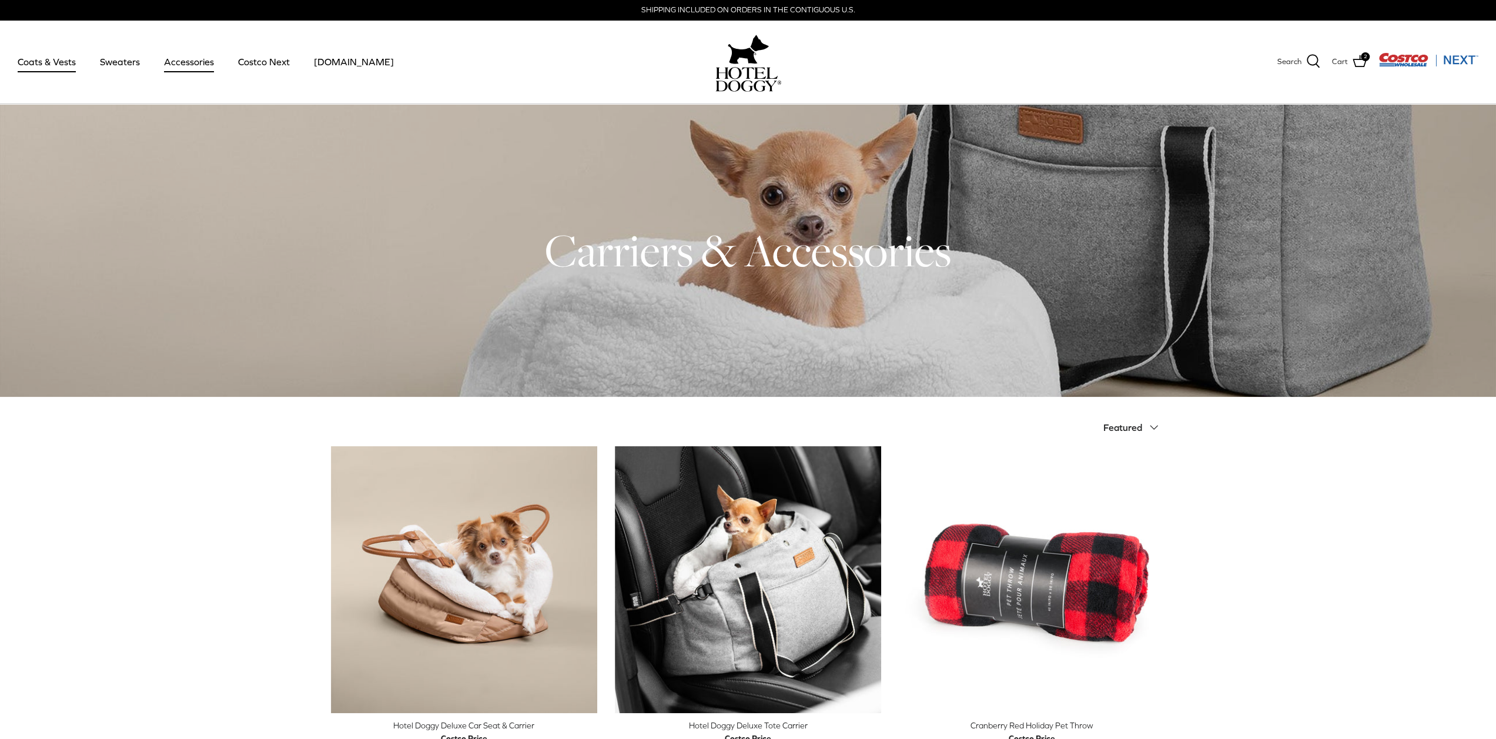
click at [42, 73] on link "Coats & Vests" at bounding box center [46, 62] width 79 height 40
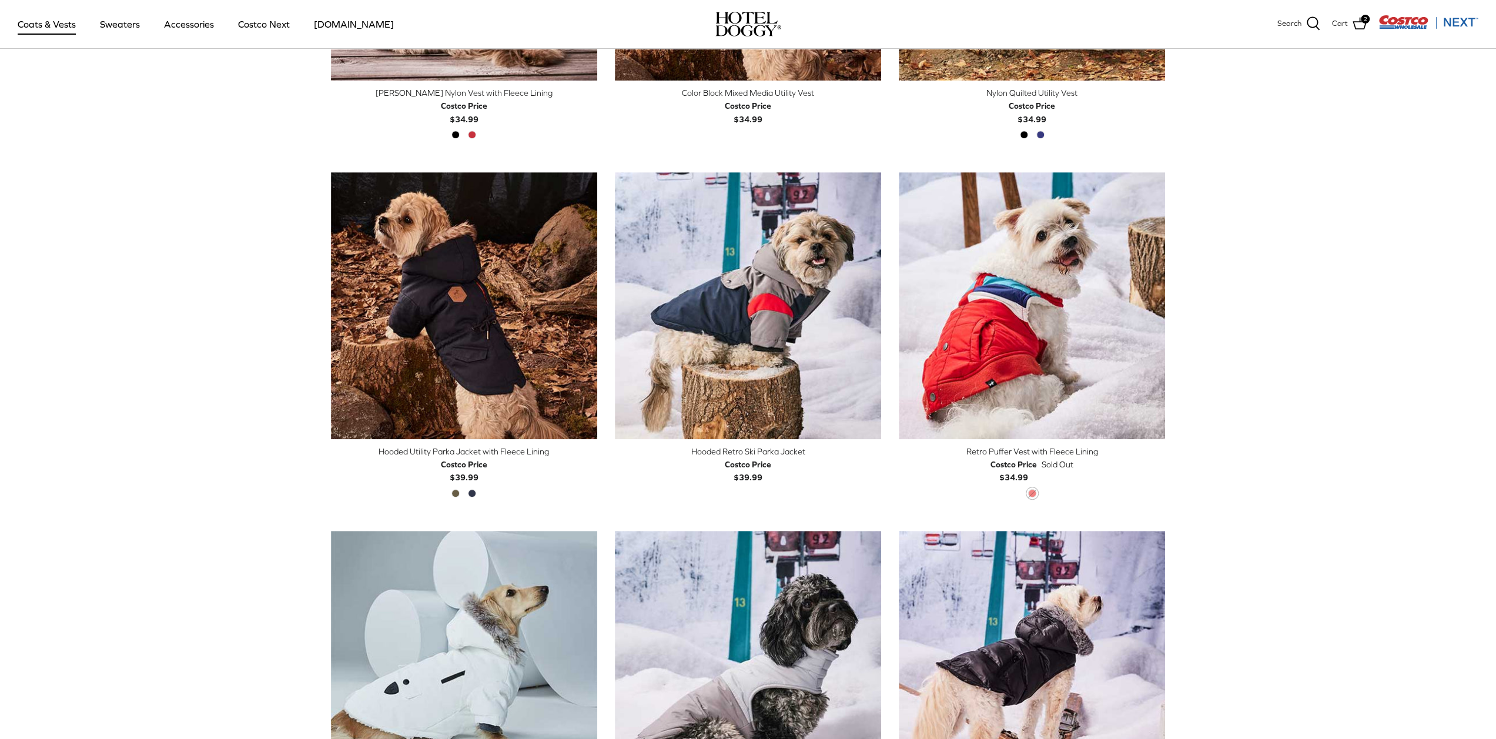
scroll to position [501, 0]
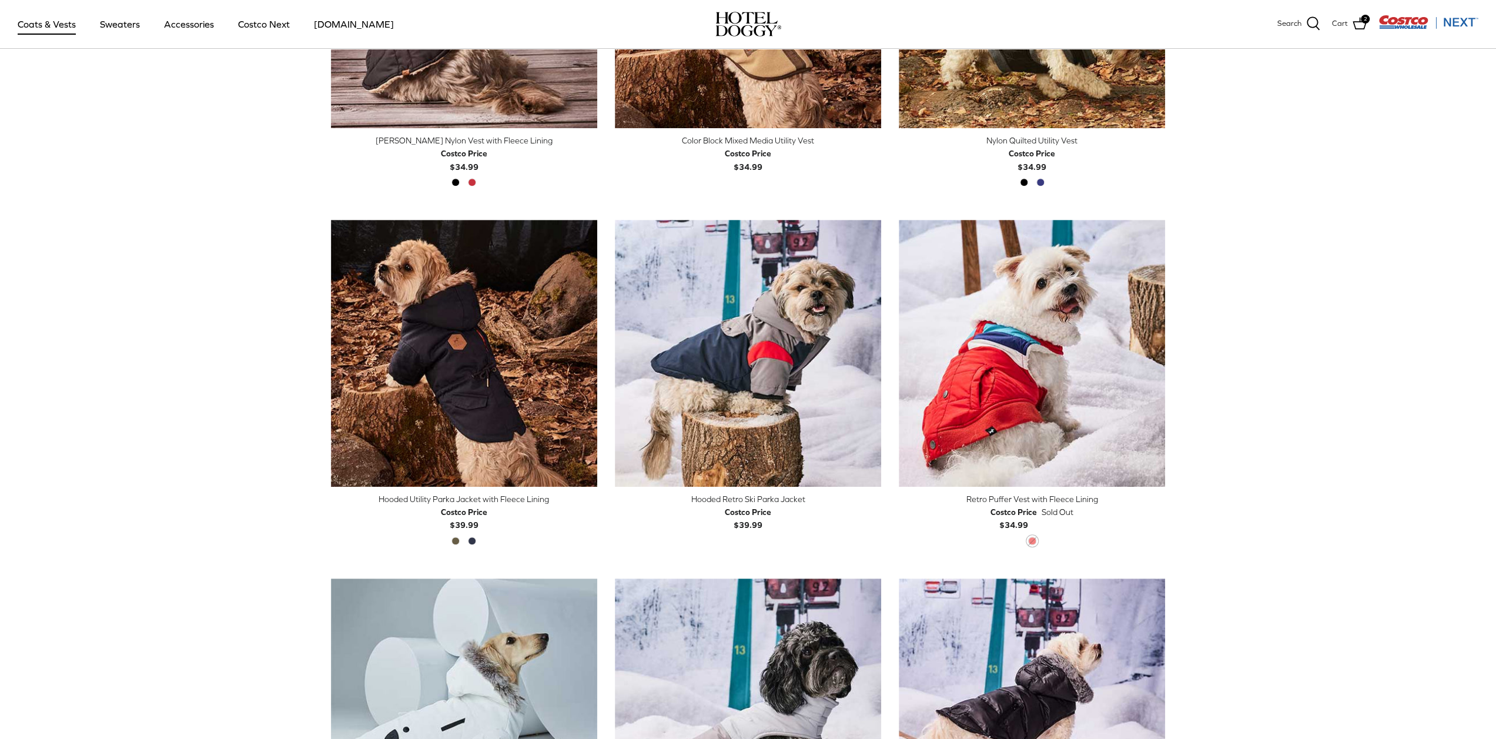
click at [599, 355] on div "Left Right Quick buy Hooded Retro Ski Parka Jacket Costco Price $39.99" at bounding box center [739, 393] width 284 height 347
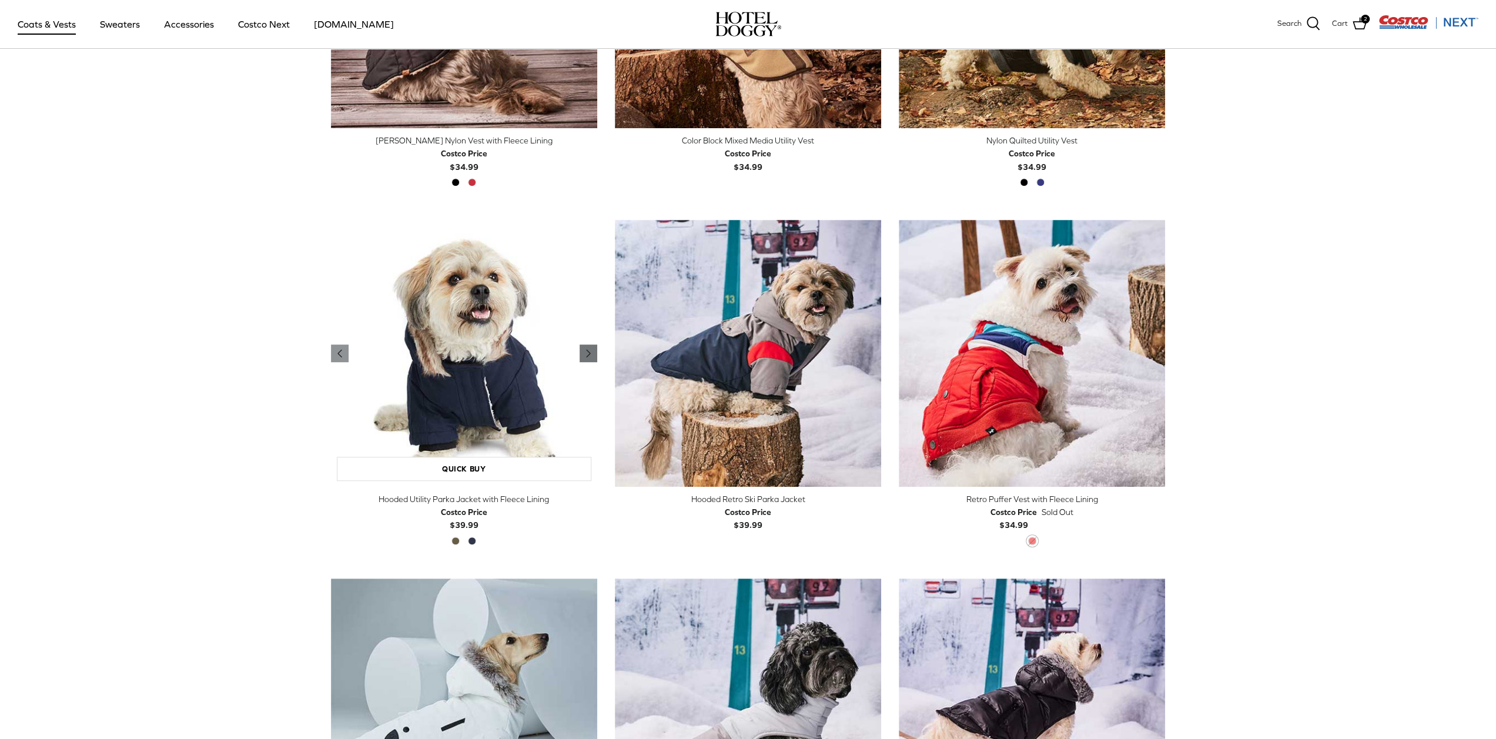
click at [585, 353] on icon "Right" at bounding box center [589, 353] width 14 height 14
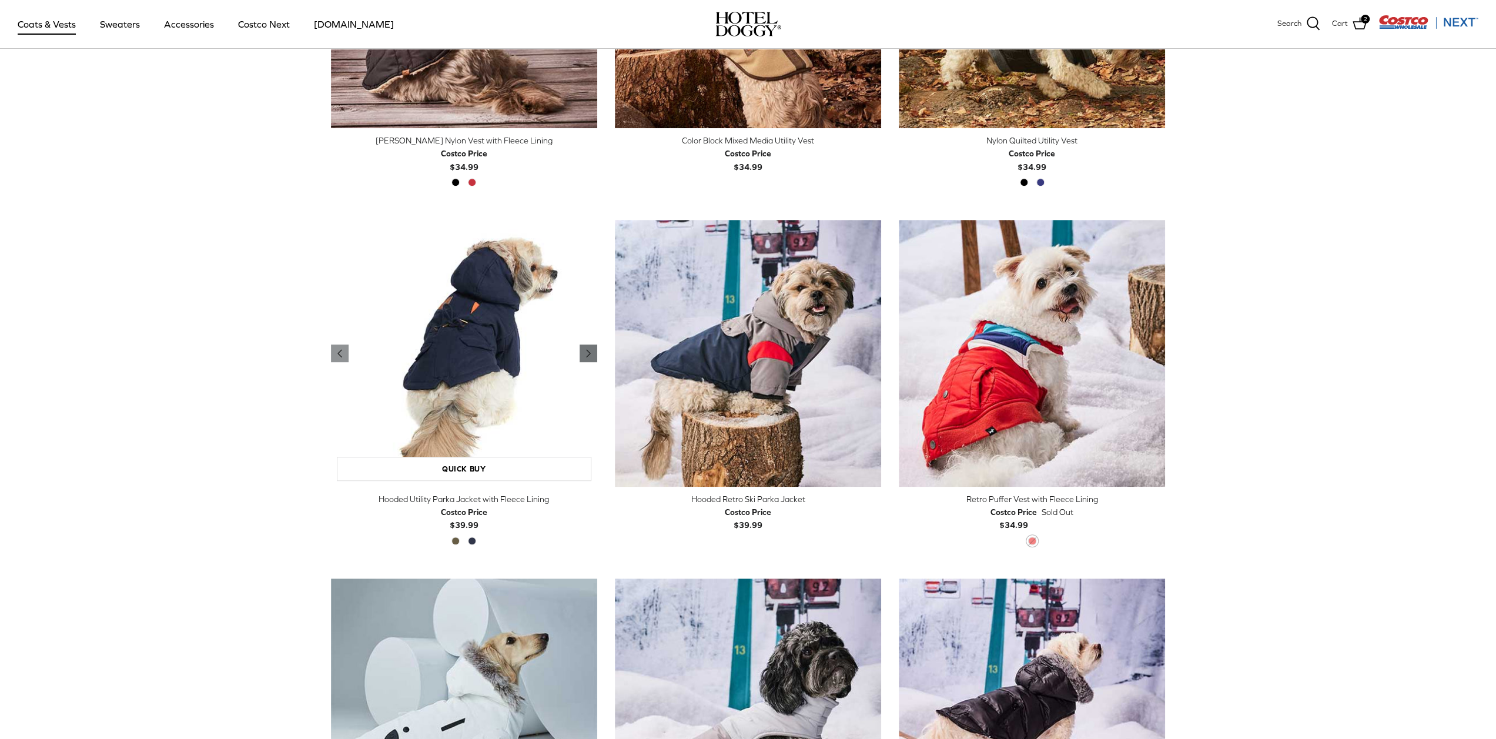
click at [585, 353] on icon "Right" at bounding box center [589, 353] width 14 height 14
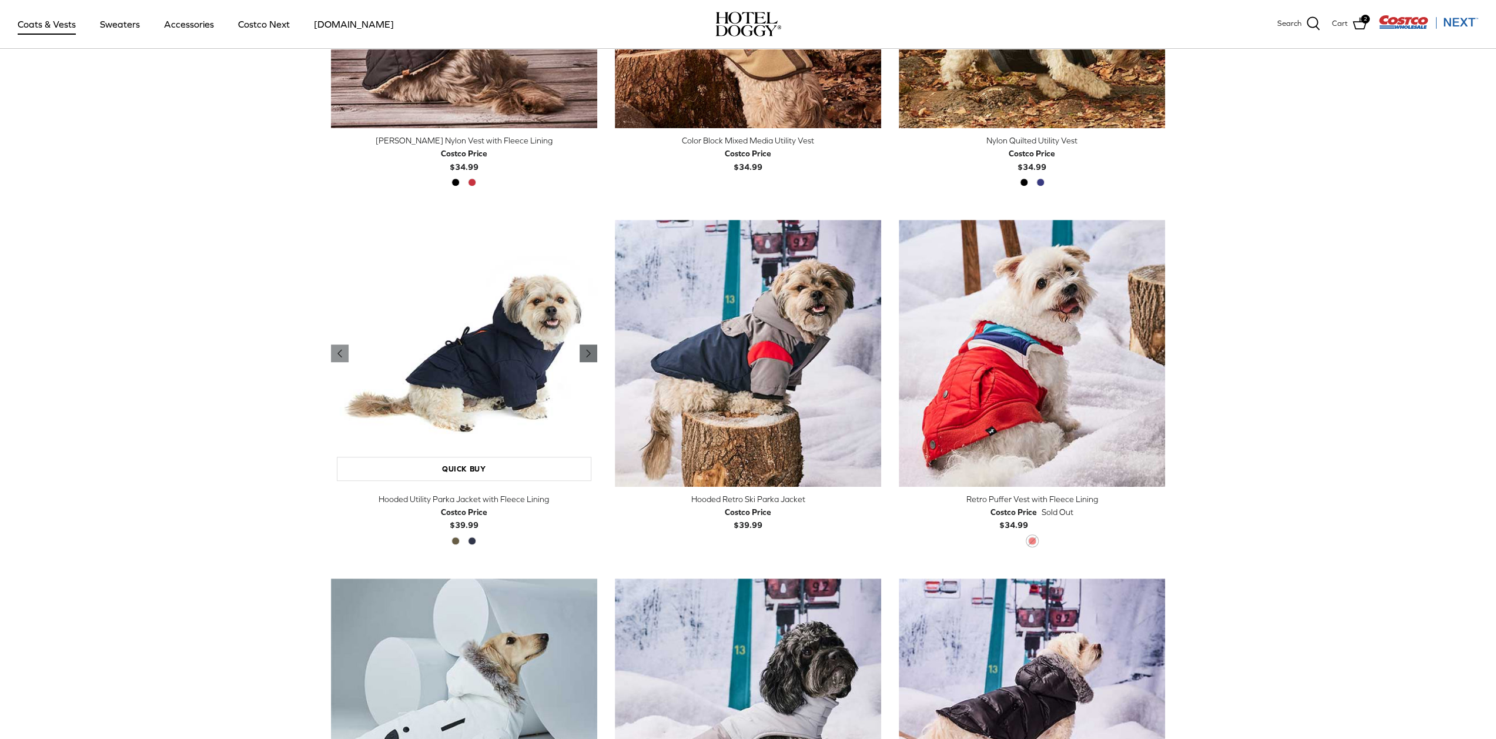
click at [585, 353] on icon "Right" at bounding box center [589, 353] width 14 height 14
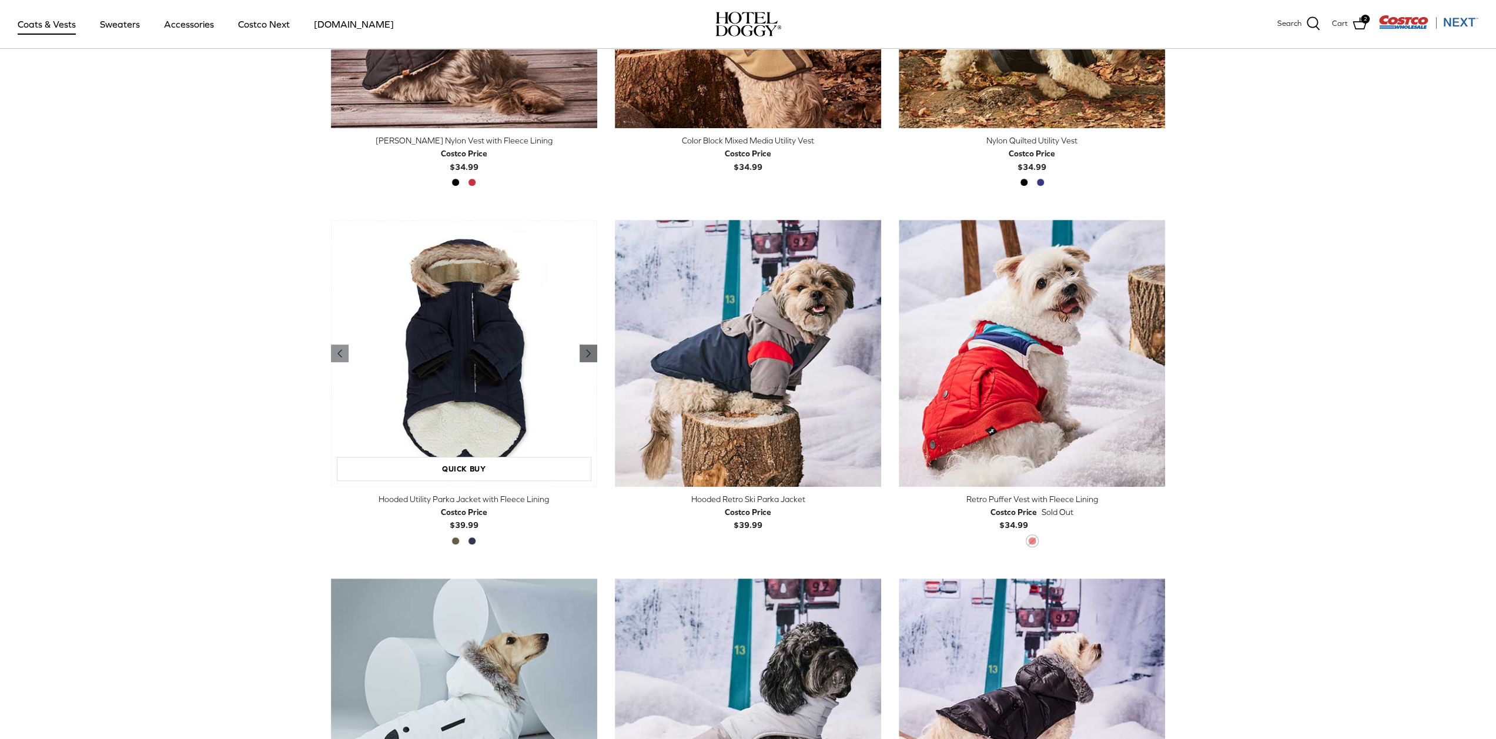
click at [585, 353] on icon "Right" at bounding box center [589, 353] width 14 height 14
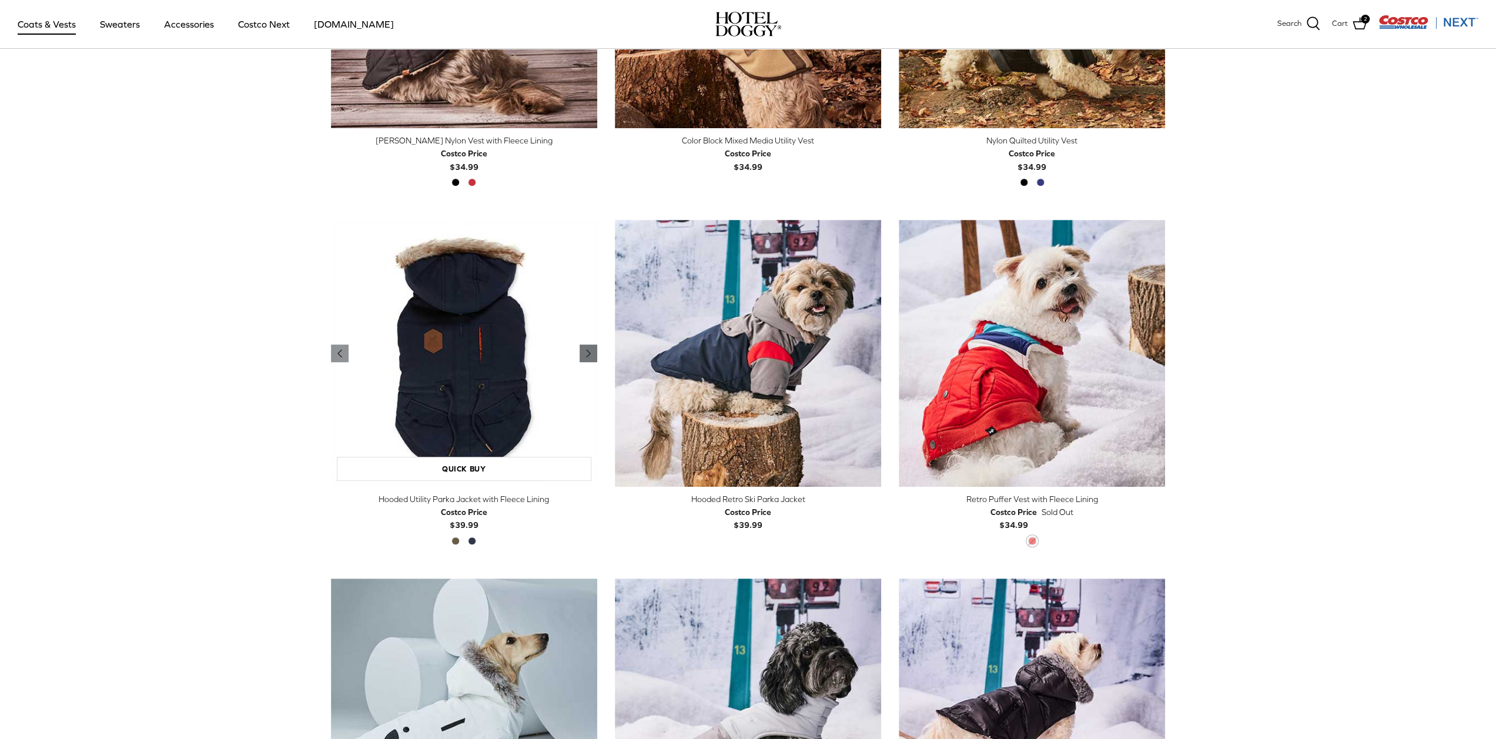
click at [585, 353] on icon "Right" at bounding box center [589, 353] width 14 height 14
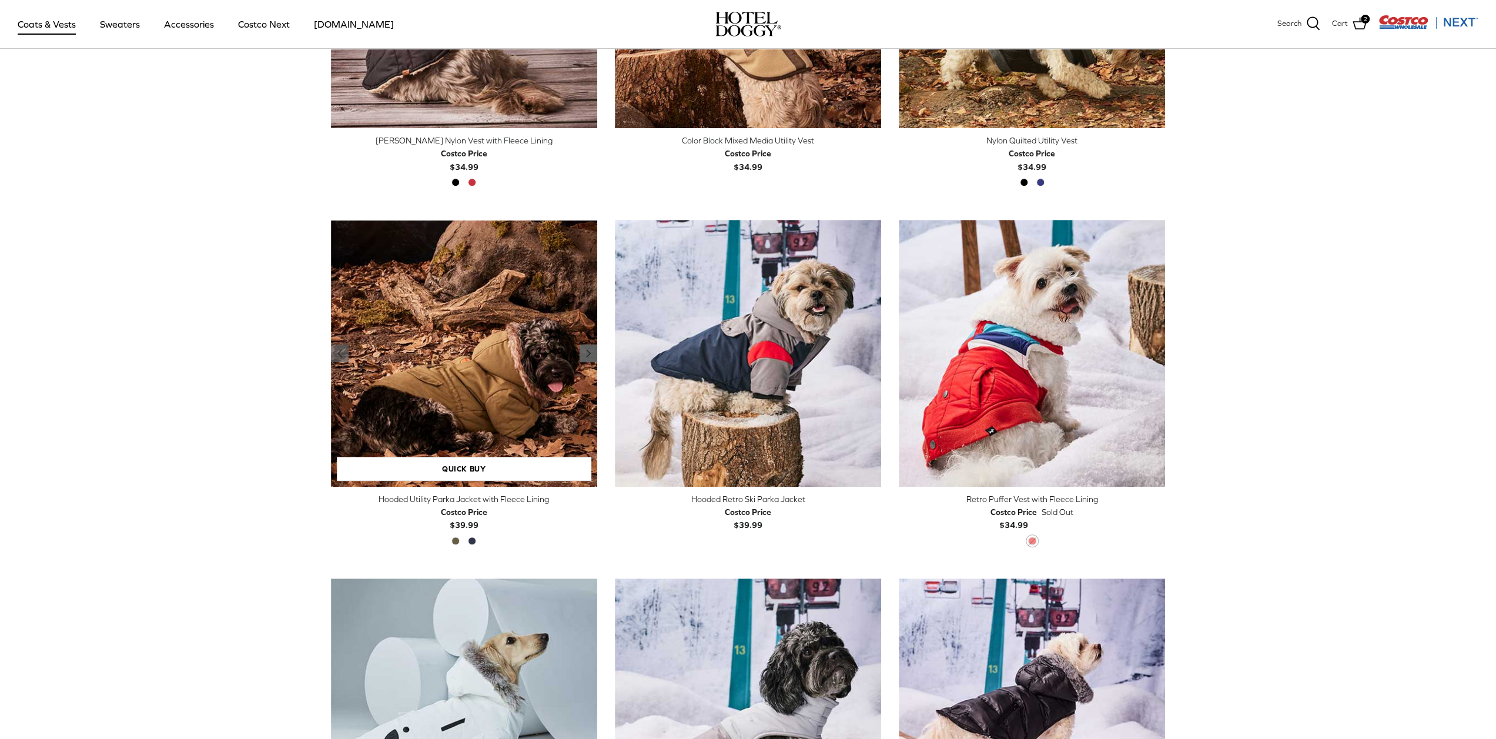
click at [585, 353] on icon "Right" at bounding box center [589, 353] width 14 height 14
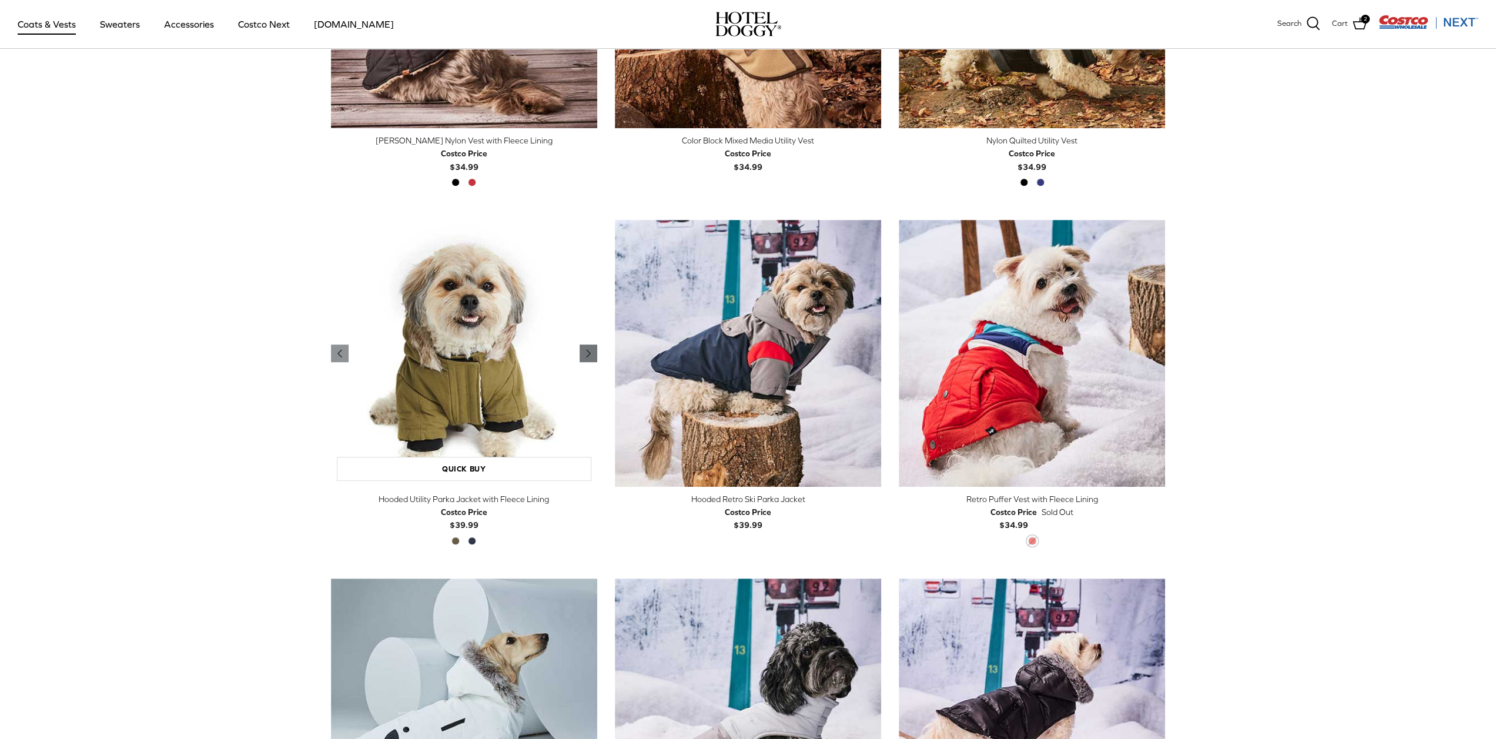
click at [585, 353] on icon "Right" at bounding box center [589, 353] width 14 height 14
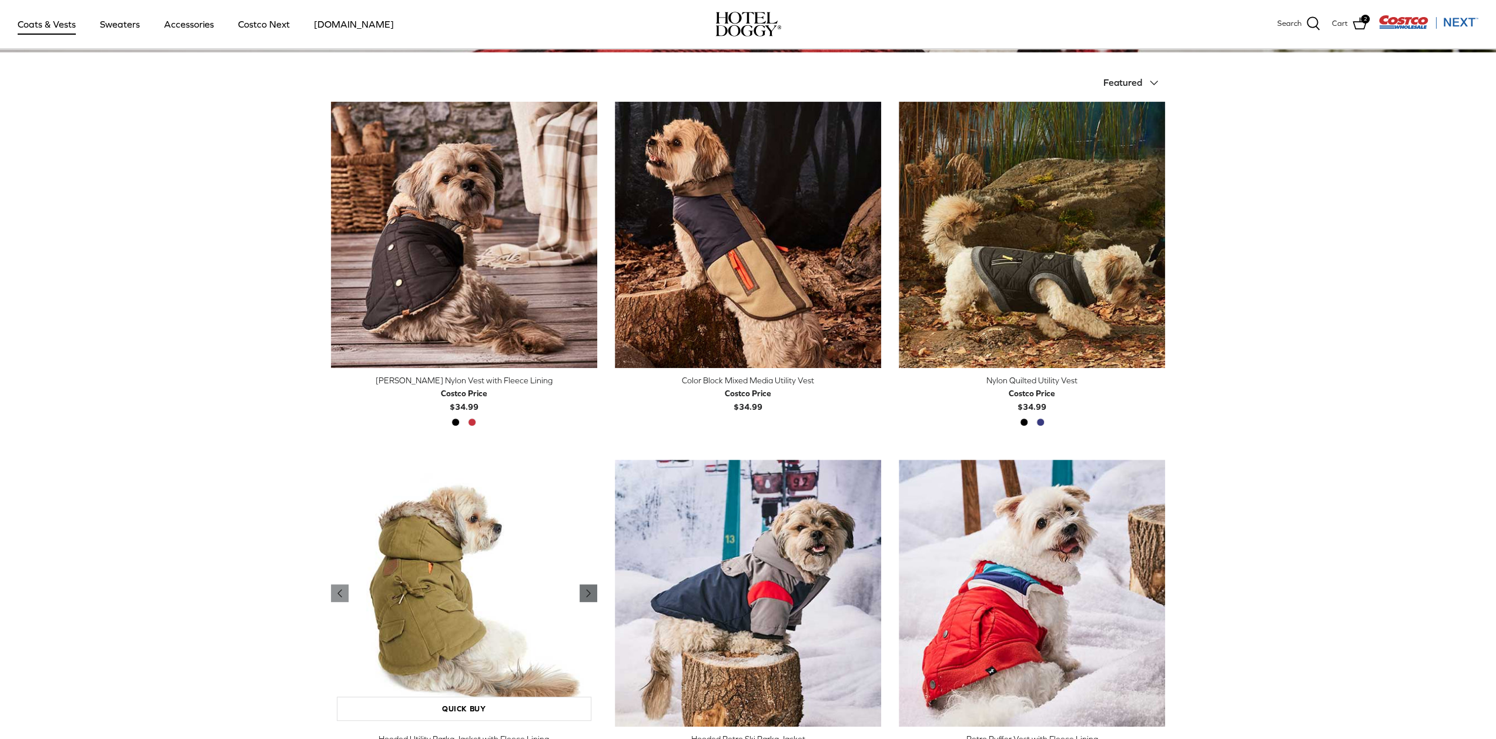
scroll to position [207, 0]
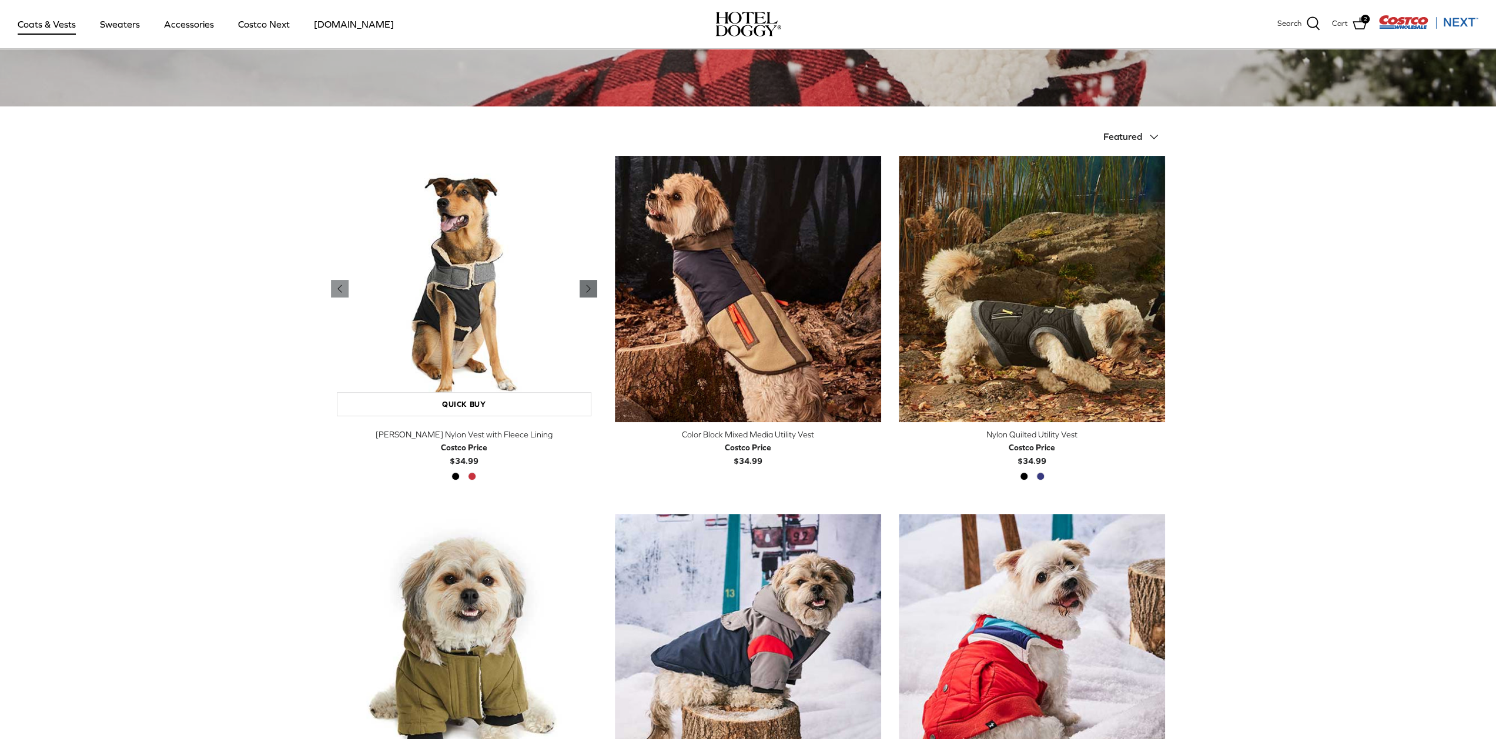
click at [589, 288] on polyline "Previous" at bounding box center [589, 288] width 4 height 7
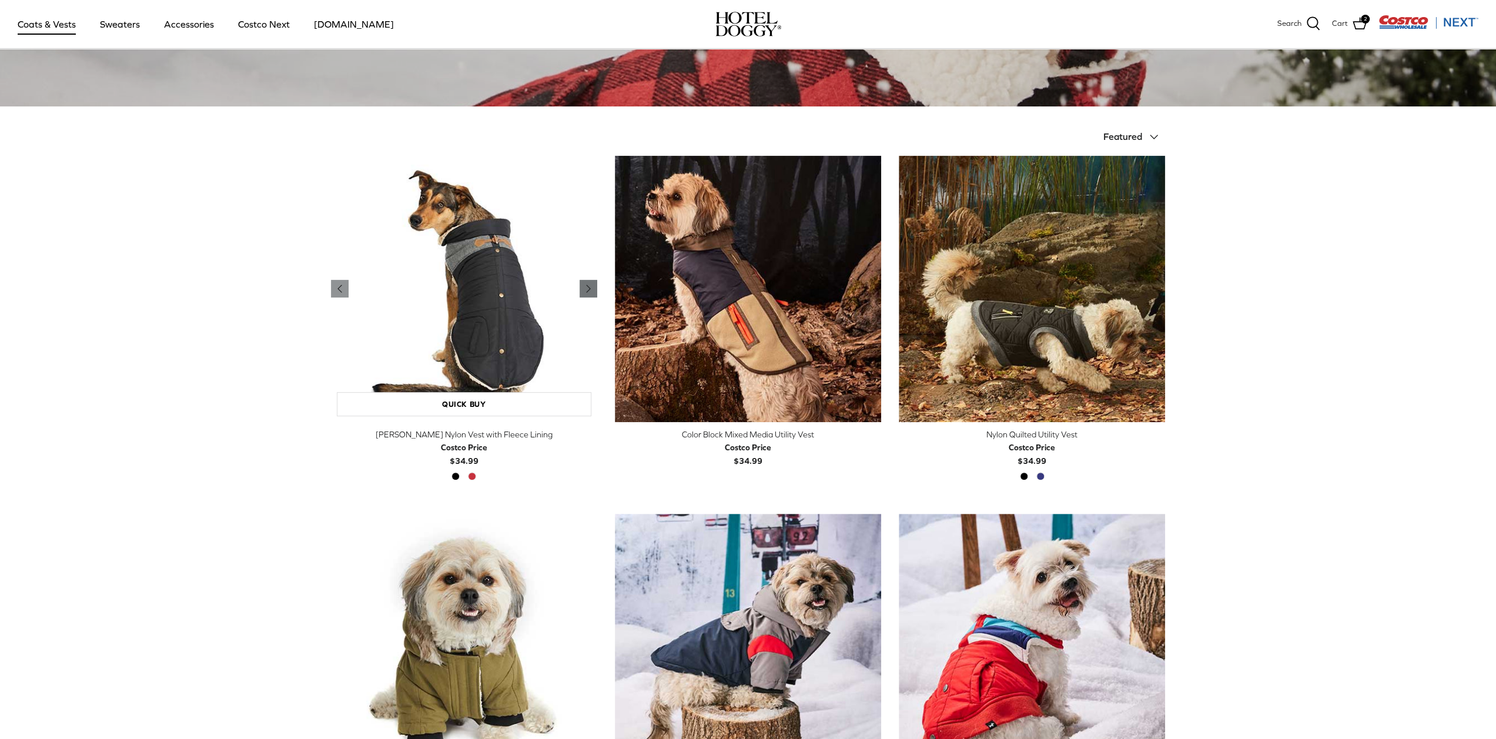
click at [589, 288] on polyline "Previous" at bounding box center [589, 288] width 4 height 7
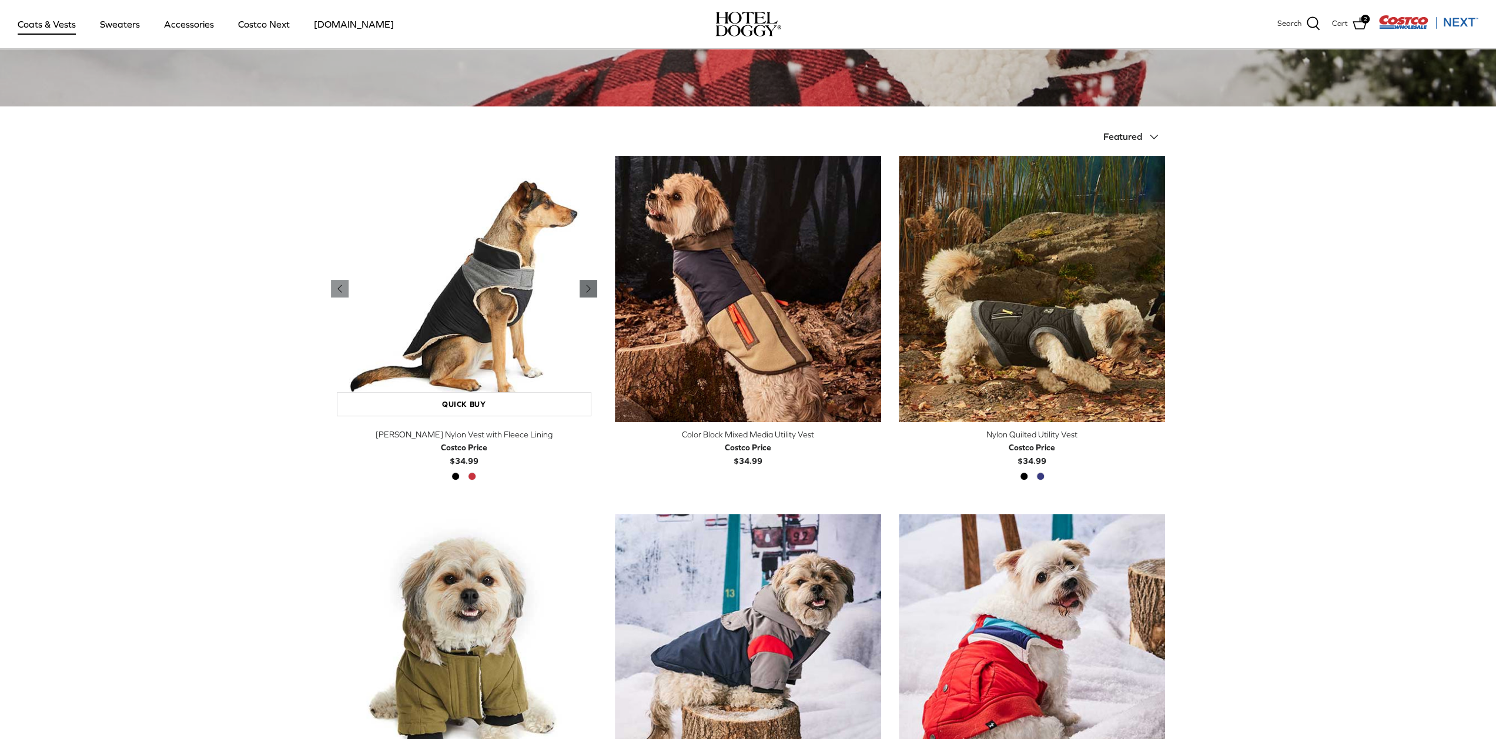
click at [589, 288] on polyline "Previous" at bounding box center [589, 288] width 4 height 7
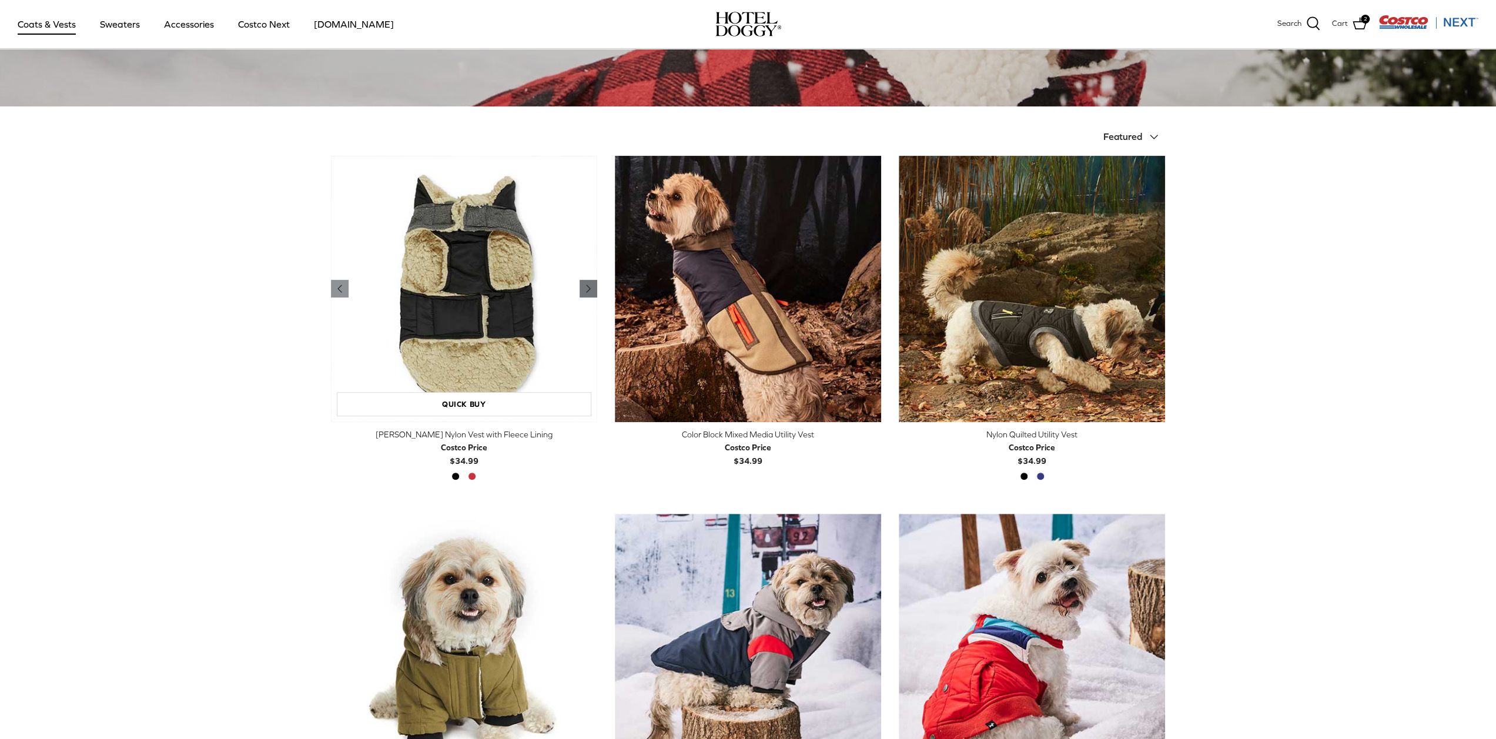
click at [589, 288] on polyline "Previous" at bounding box center [589, 288] width 4 height 7
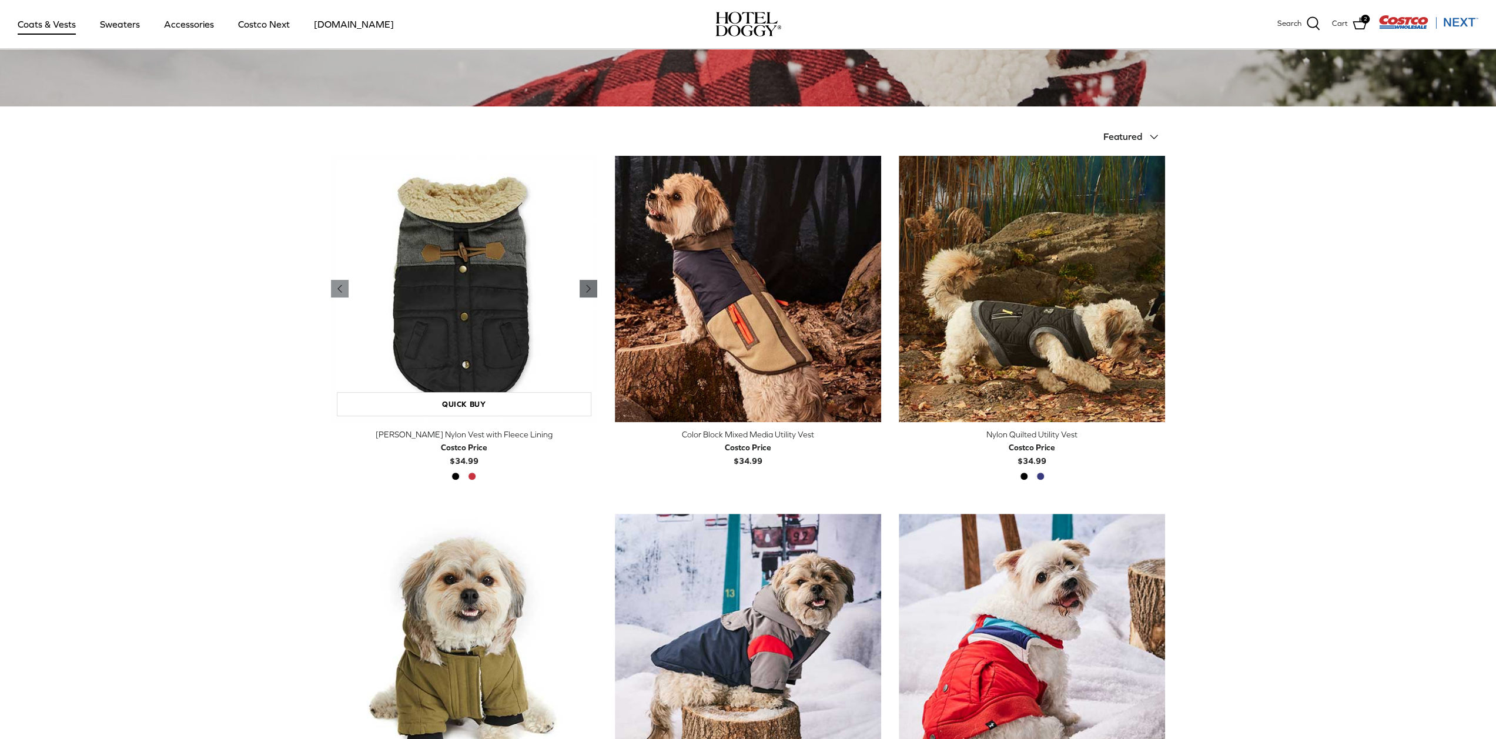
click at [589, 288] on polyline "Previous" at bounding box center [589, 288] width 4 height 7
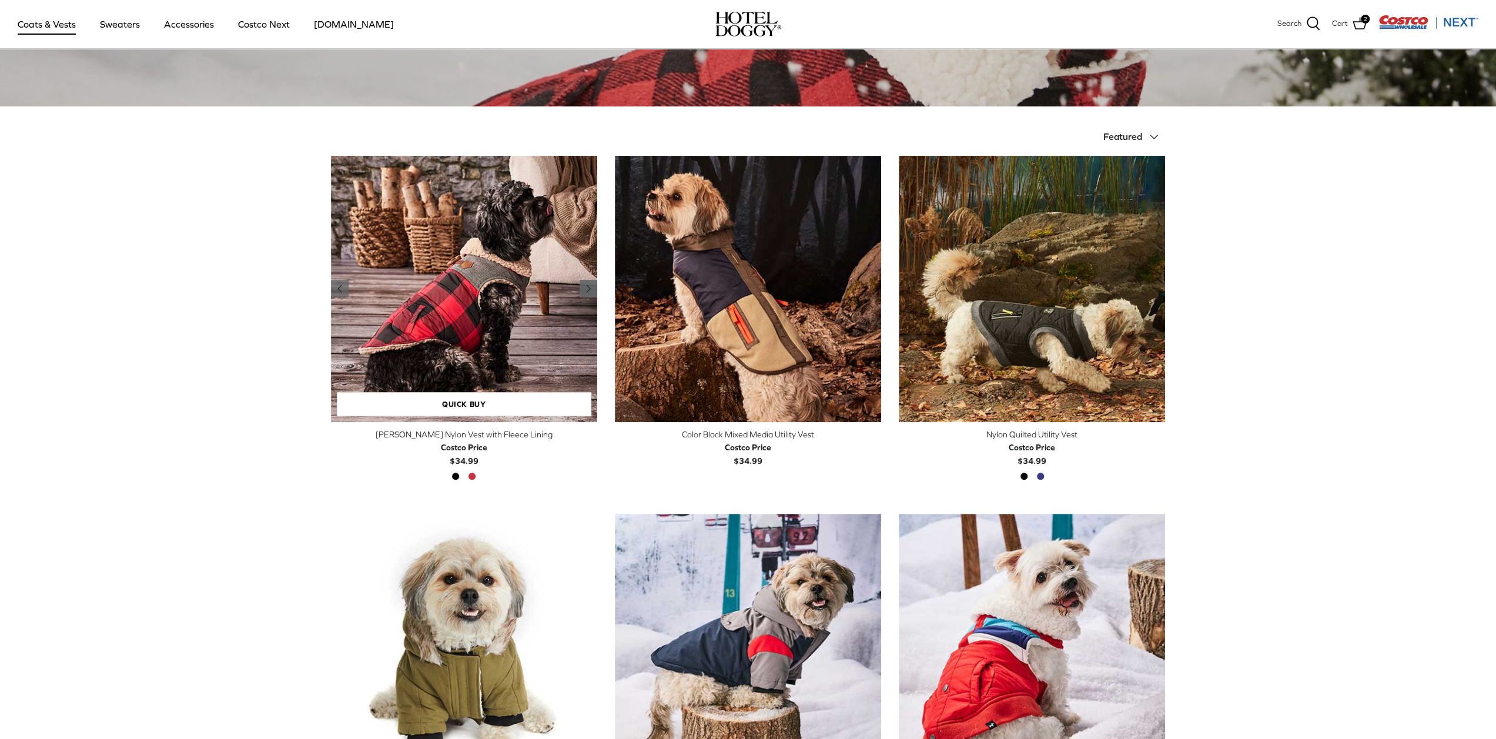
click at [589, 288] on polyline "Previous" at bounding box center [589, 288] width 4 height 7
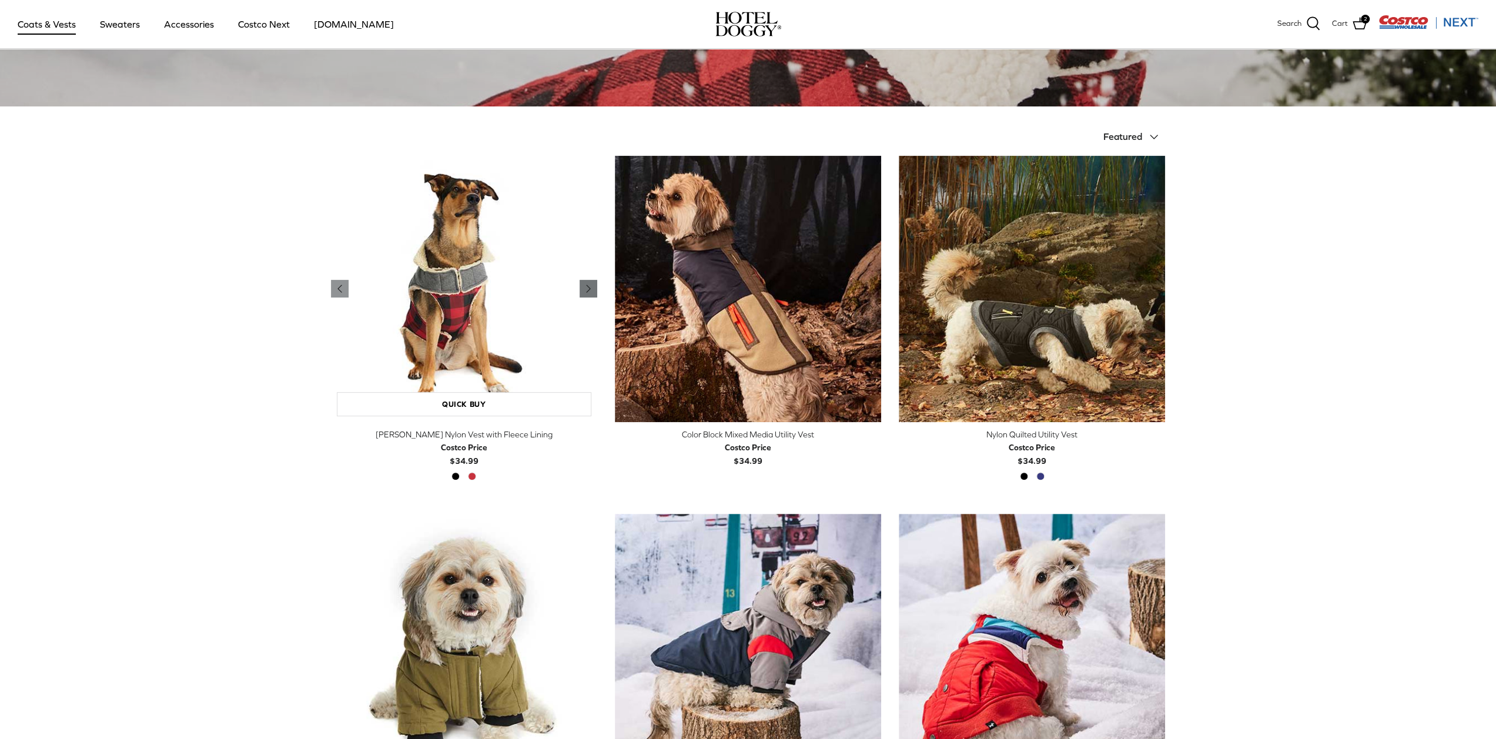
click at [589, 288] on polyline "Previous" at bounding box center [589, 288] width 4 height 7
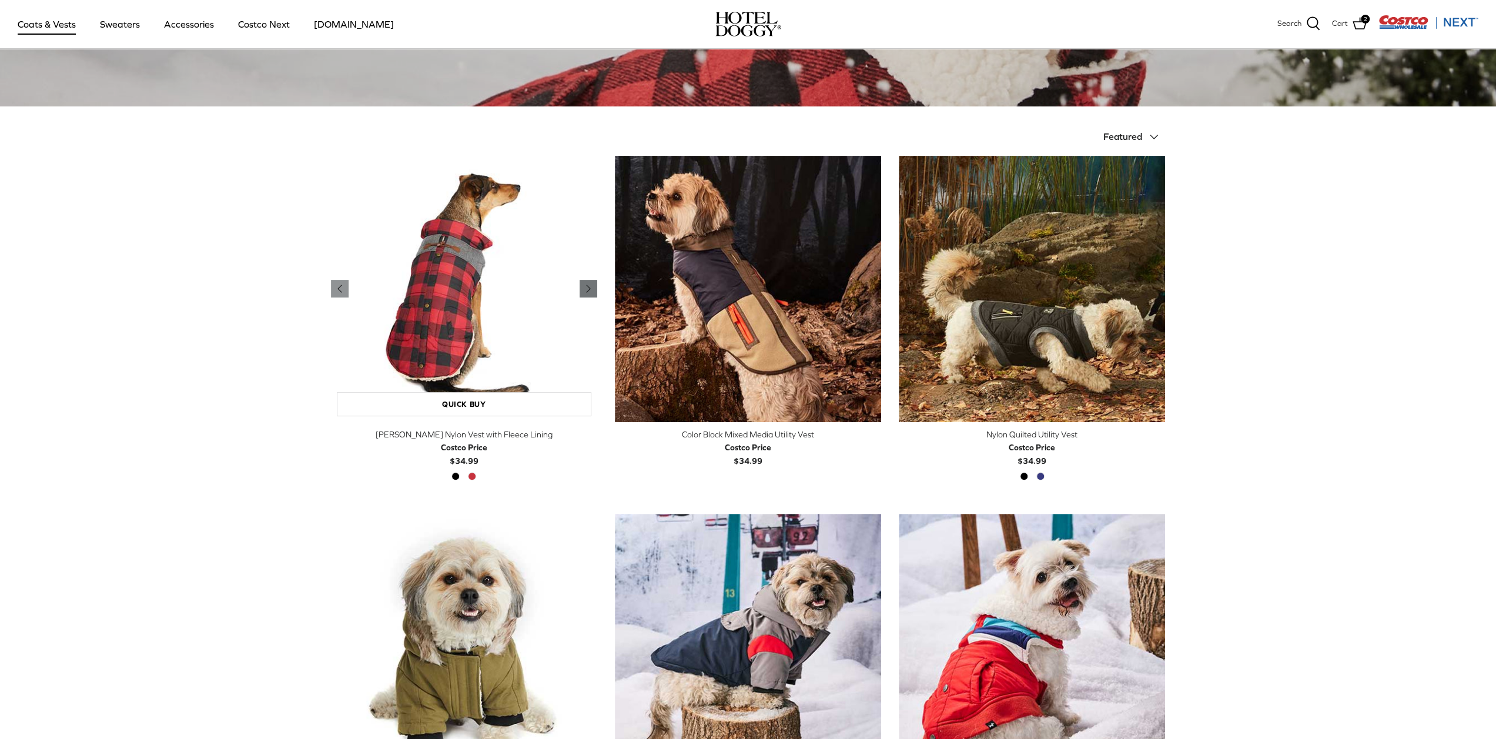
click at [589, 288] on polyline "Previous" at bounding box center [589, 288] width 4 height 7
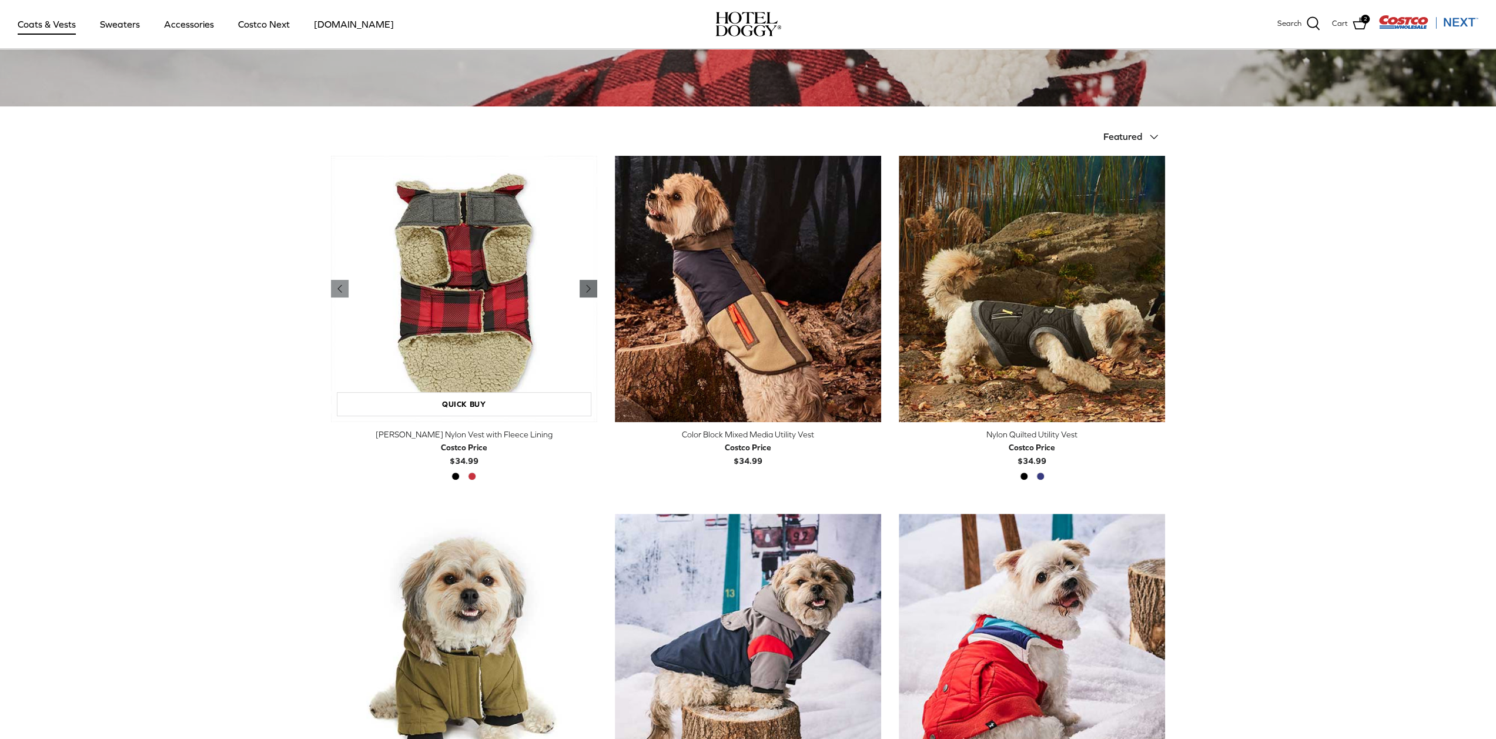
click at [589, 288] on polyline "Previous" at bounding box center [589, 288] width 4 height 7
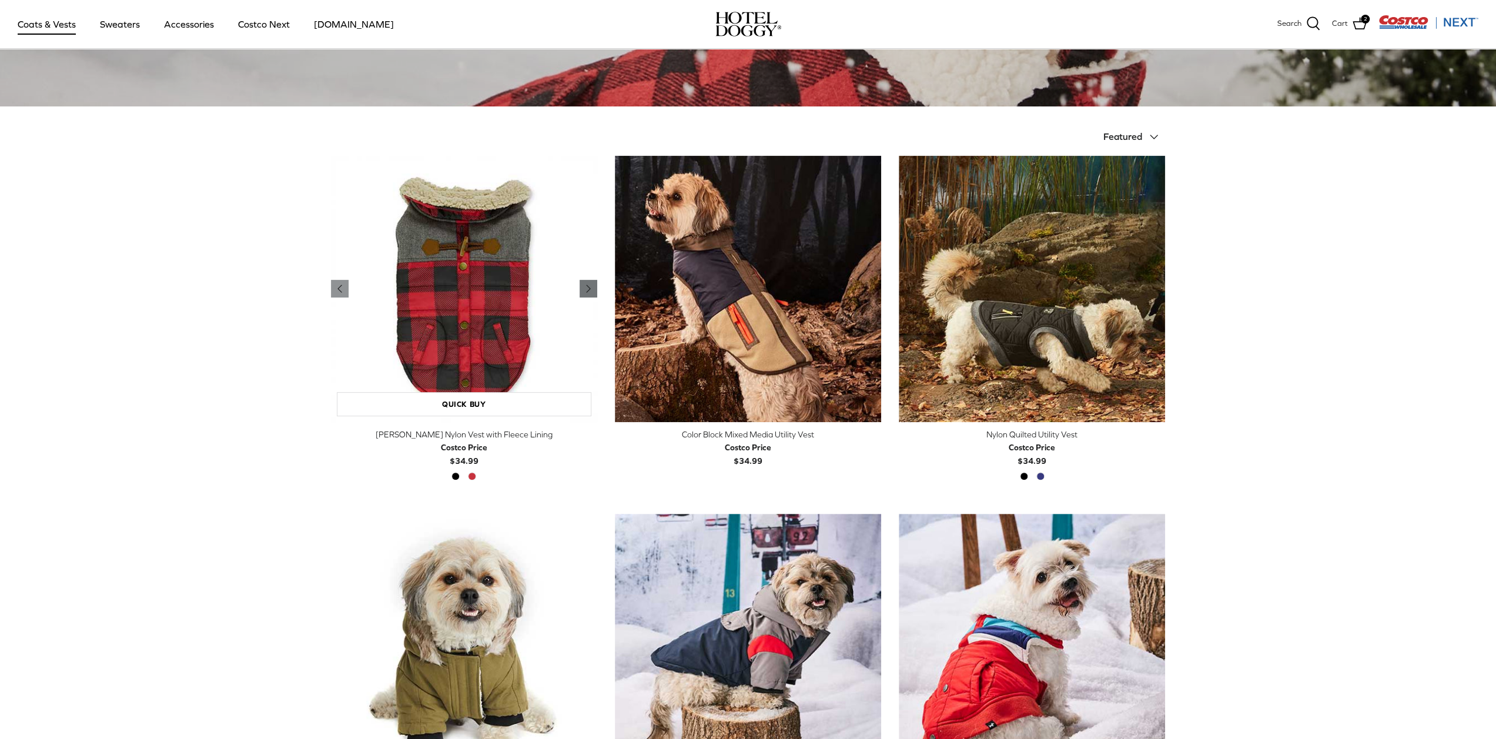
click at [589, 288] on polyline "Previous" at bounding box center [589, 288] width 4 height 7
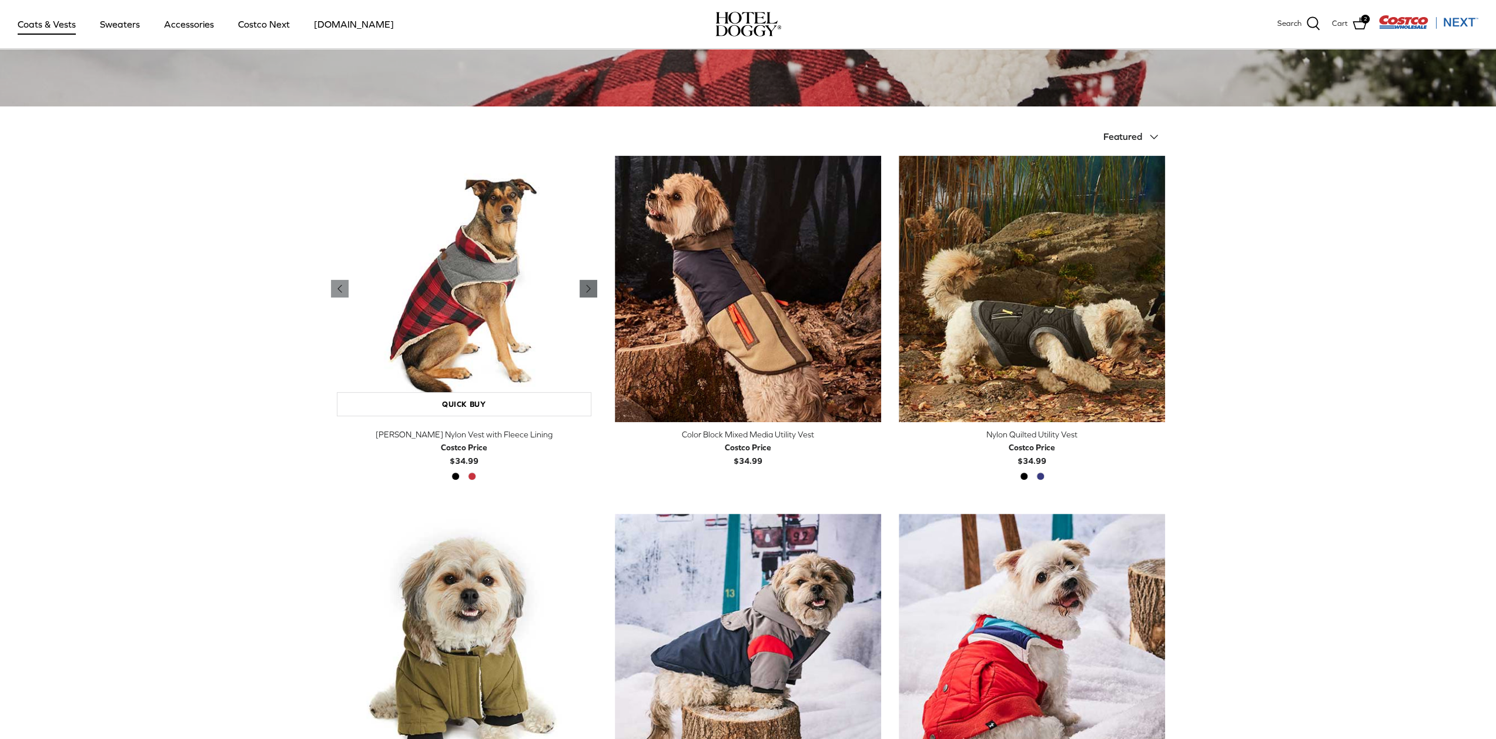
click at [589, 288] on polyline "Previous" at bounding box center [589, 288] width 4 height 7
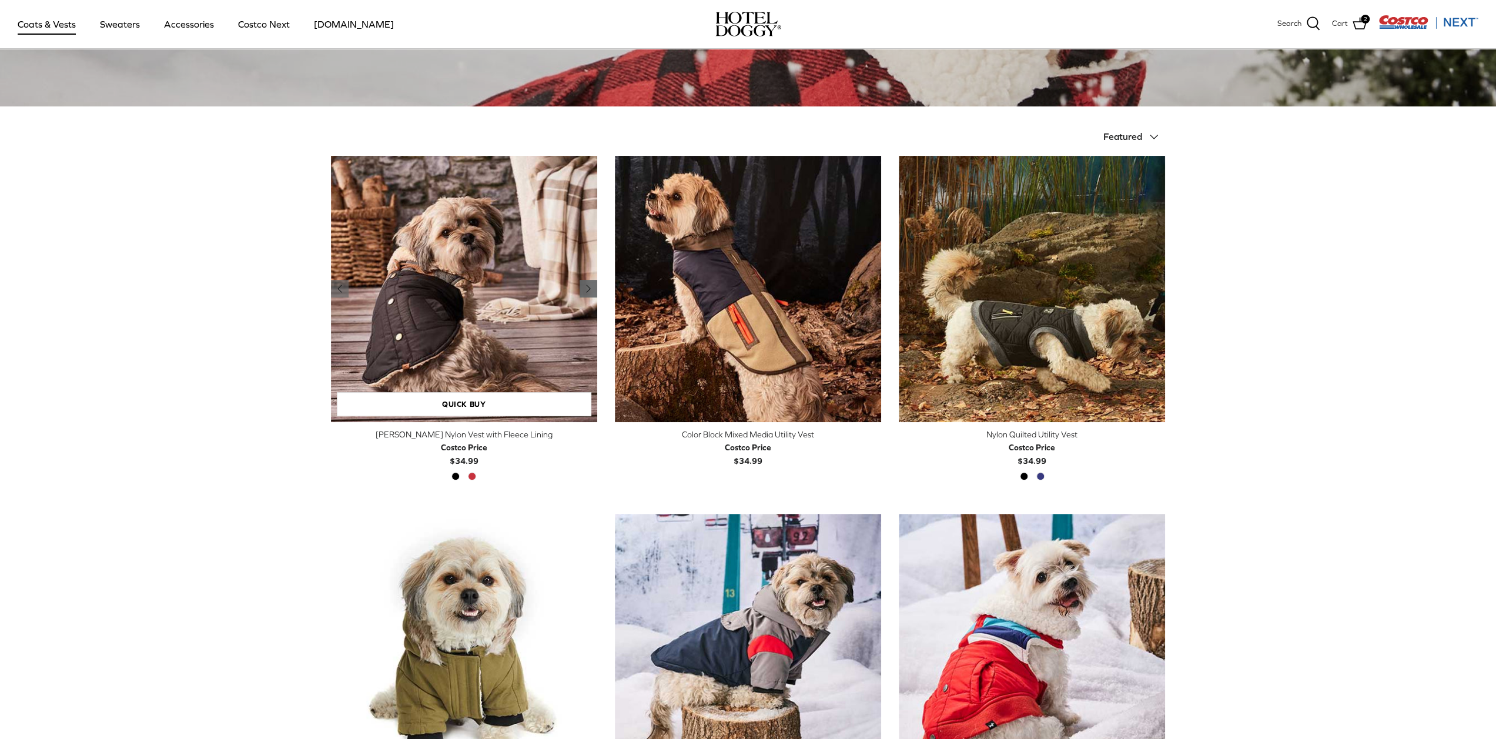
click at [589, 288] on polyline "Previous" at bounding box center [589, 288] width 4 height 7
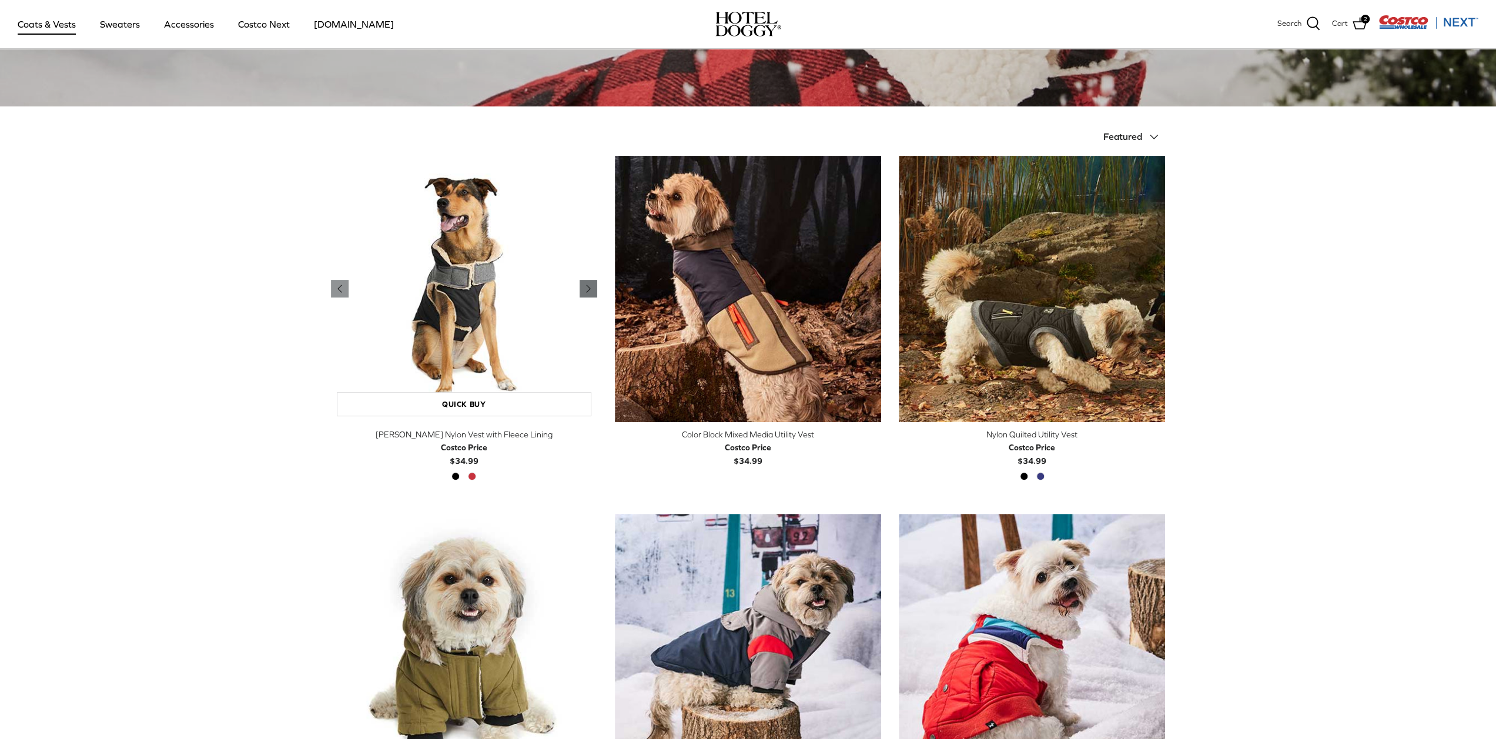
click at [589, 288] on polyline "Previous" at bounding box center [589, 288] width 4 height 7
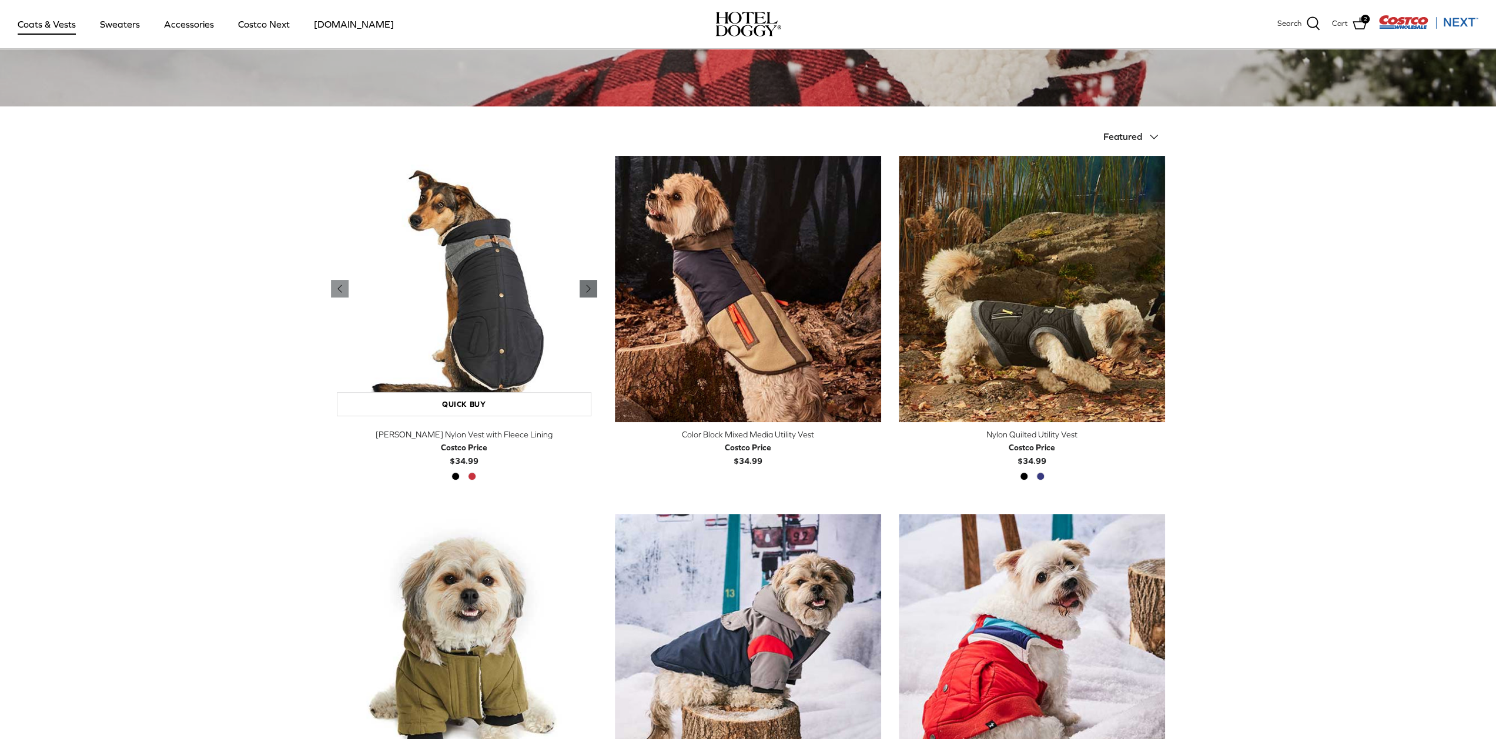
click at [589, 288] on polyline "Previous" at bounding box center [589, 288] width 4 height 7
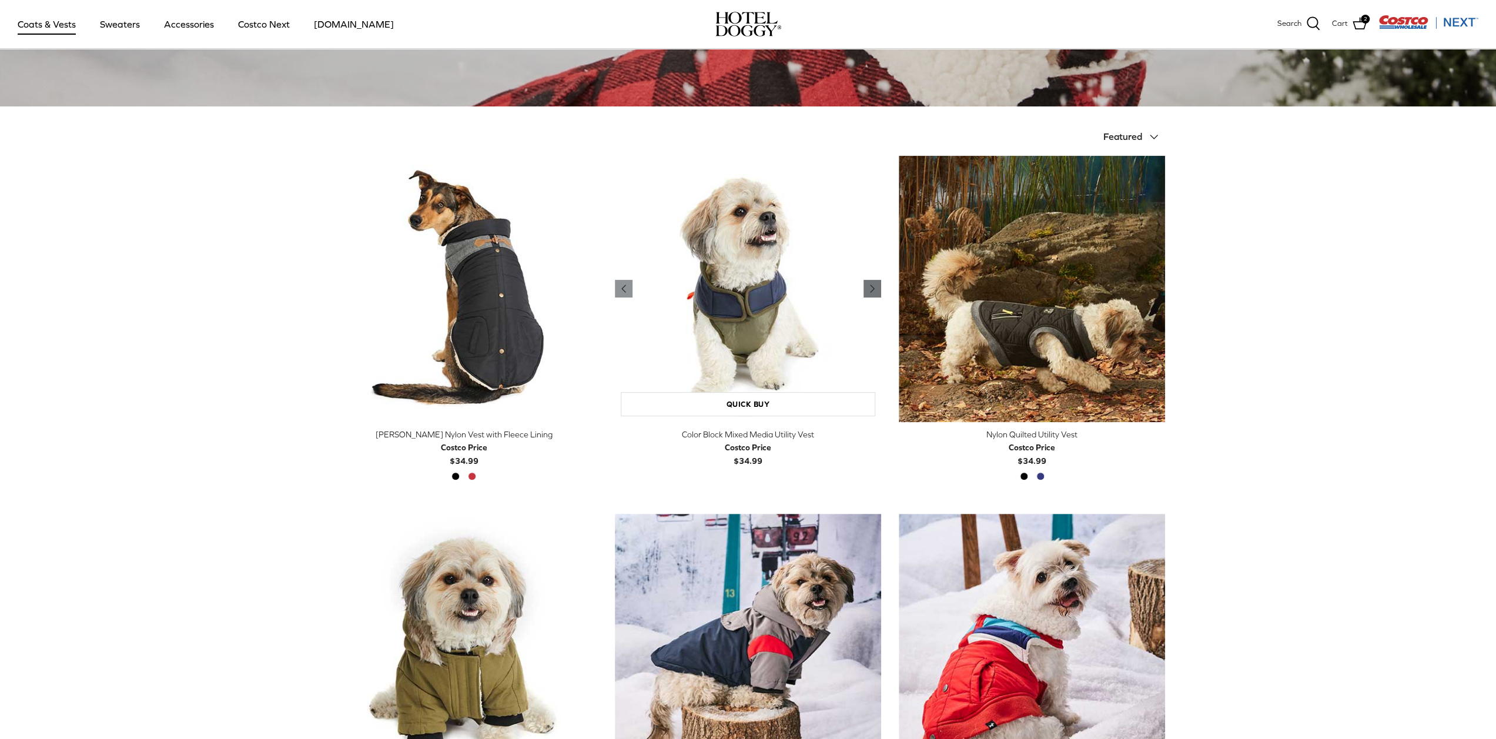
click at [881, 287] on link "Right" at bounding box center [873, 289] width 18 height 18
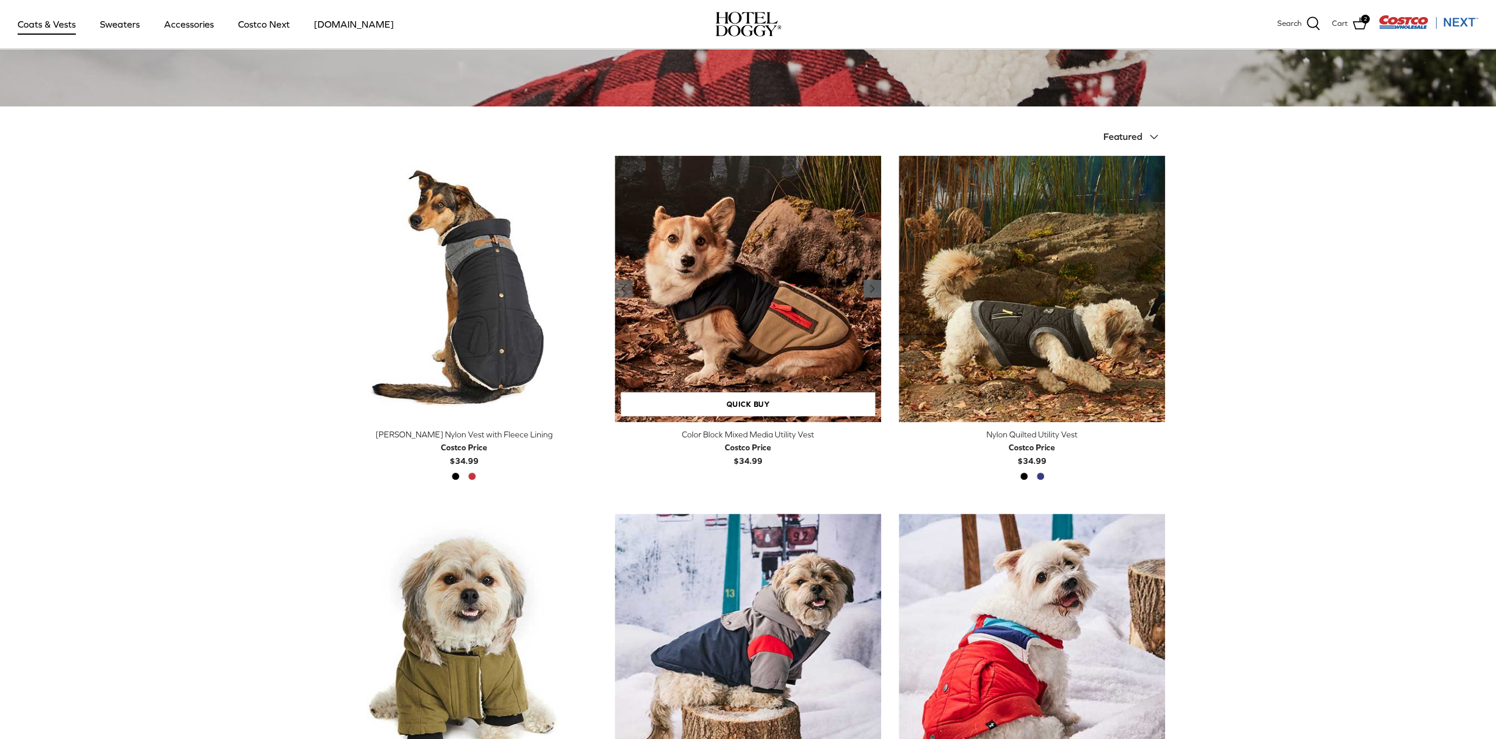
click at [881, 287] on link "Right" at bounding box center [873, 289] width 18 height 18
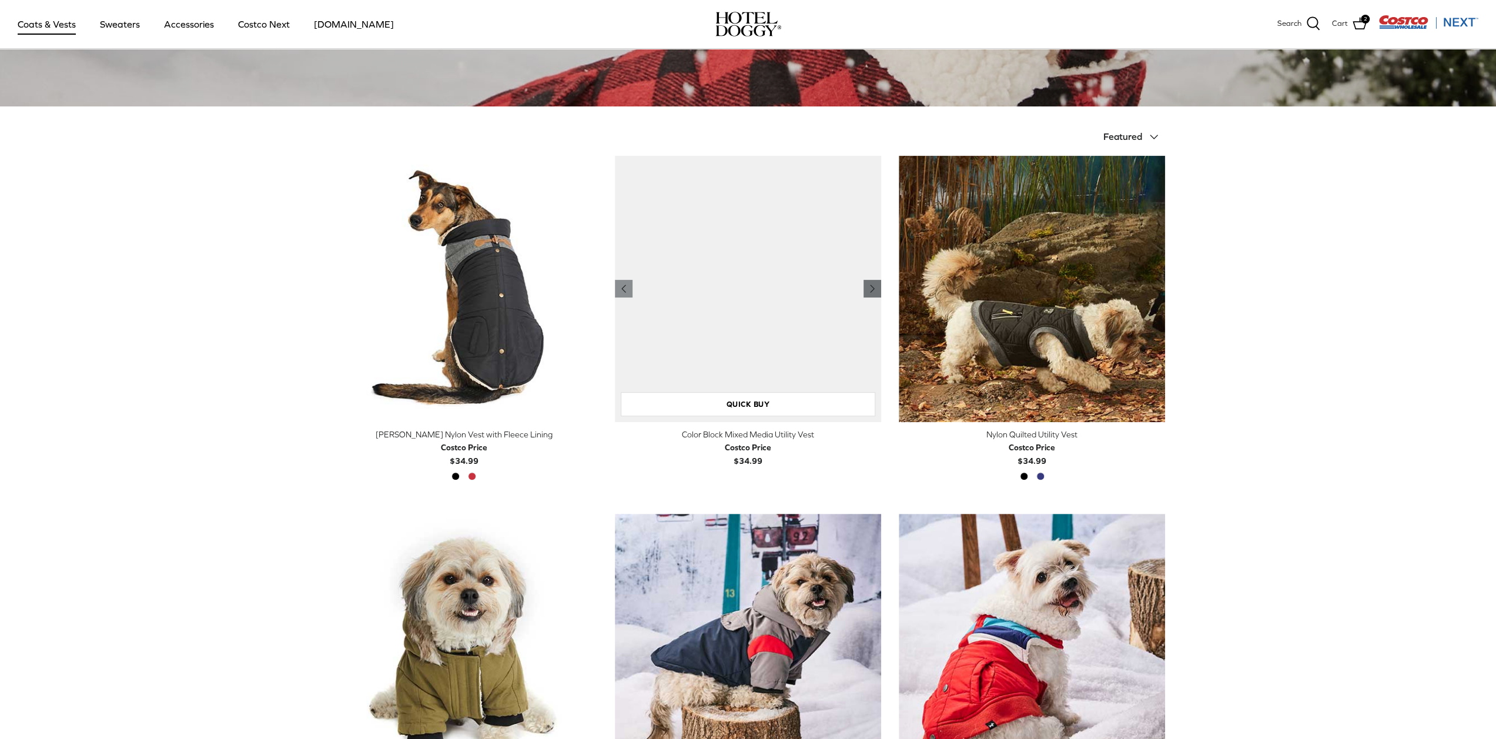
click at [881, 287] on link "Right" at bounding box center [873, 289] width 18 height 18
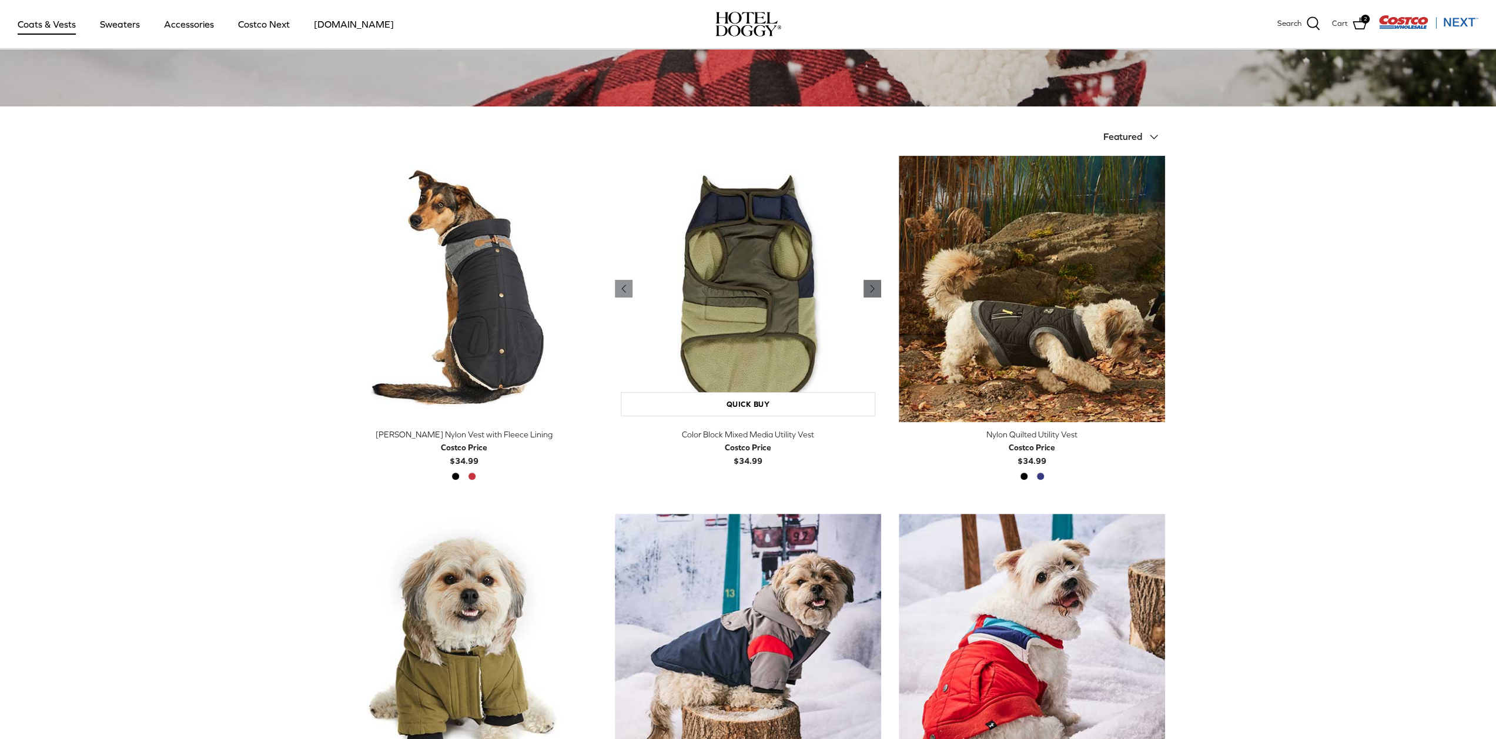
click at [881, 287] on link "Right" at bounding box center [873, 289] width 18 height 18
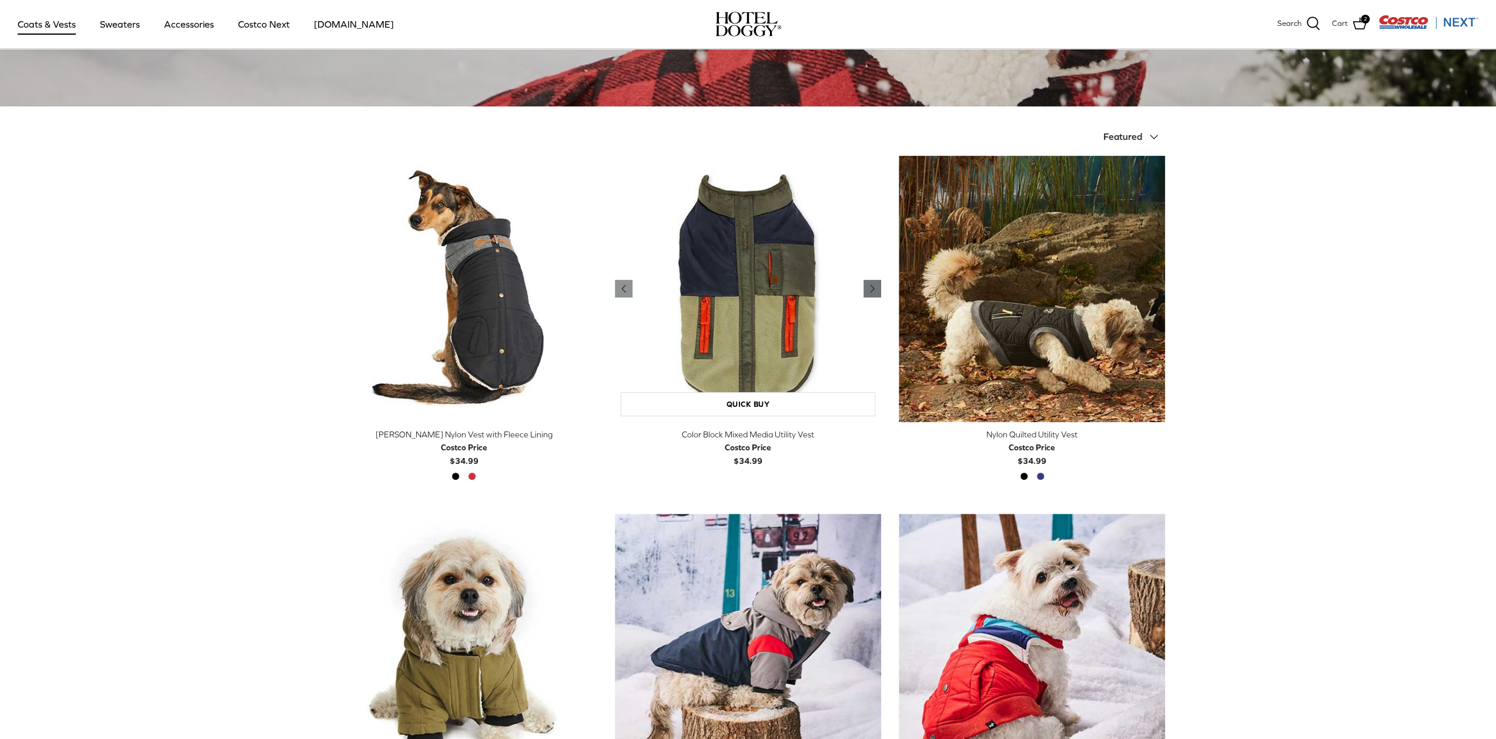
click at [881, 287] on link "Right" at bounding box center [873, 289] width 18 height 18
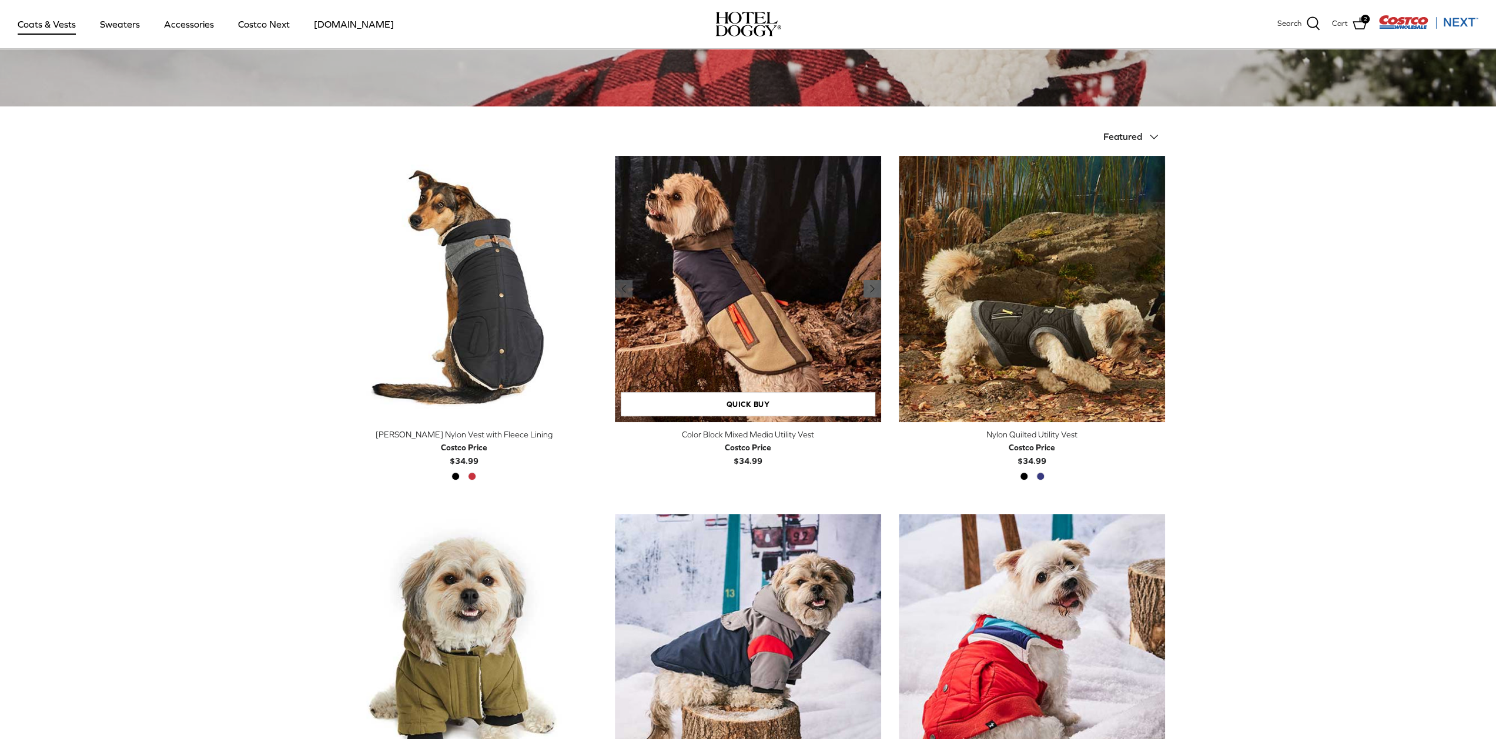
click at [881, 287] on link "Right" at bounding box center [873, 289] width 18 height 18
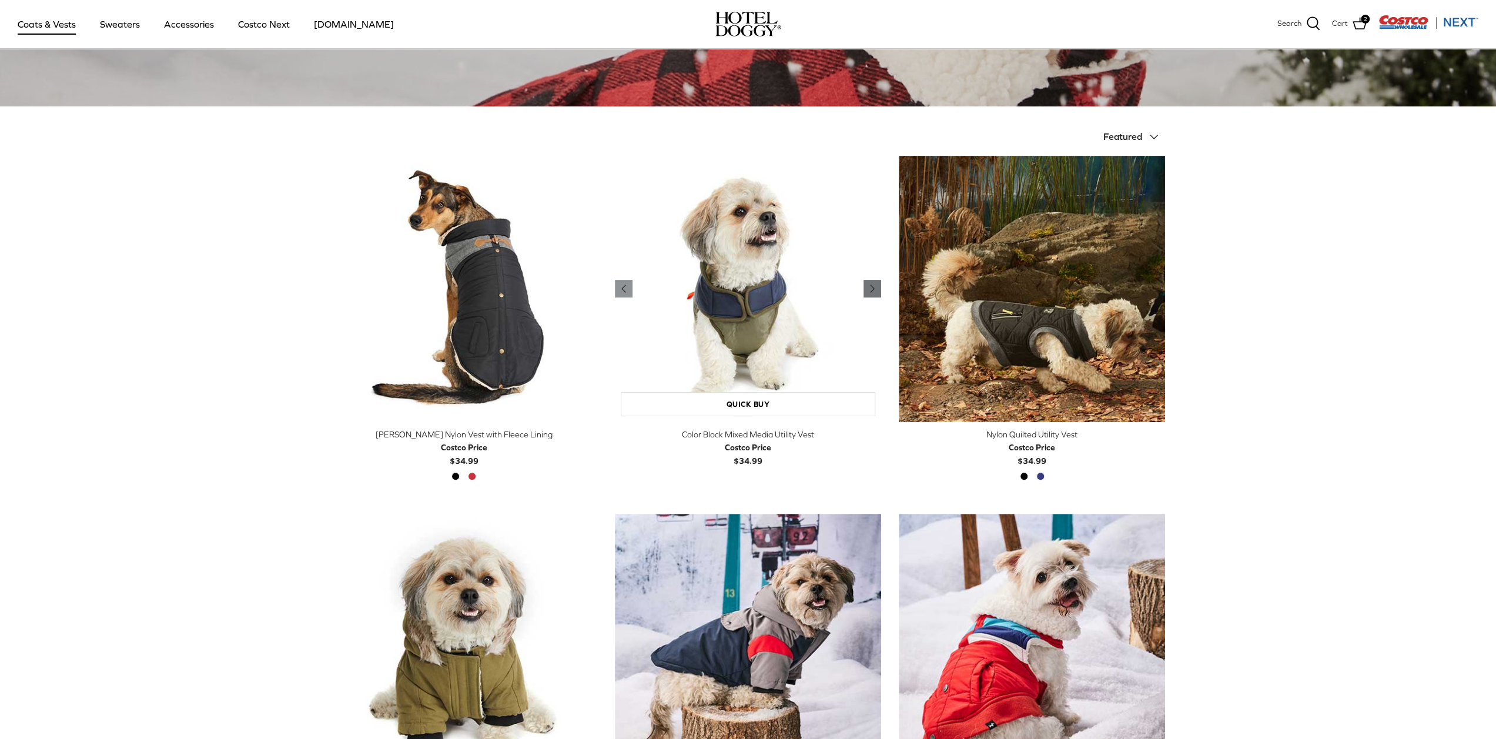
click at [881, 287] on link "Right" at bounding box center [873, 289] width 18 height 18
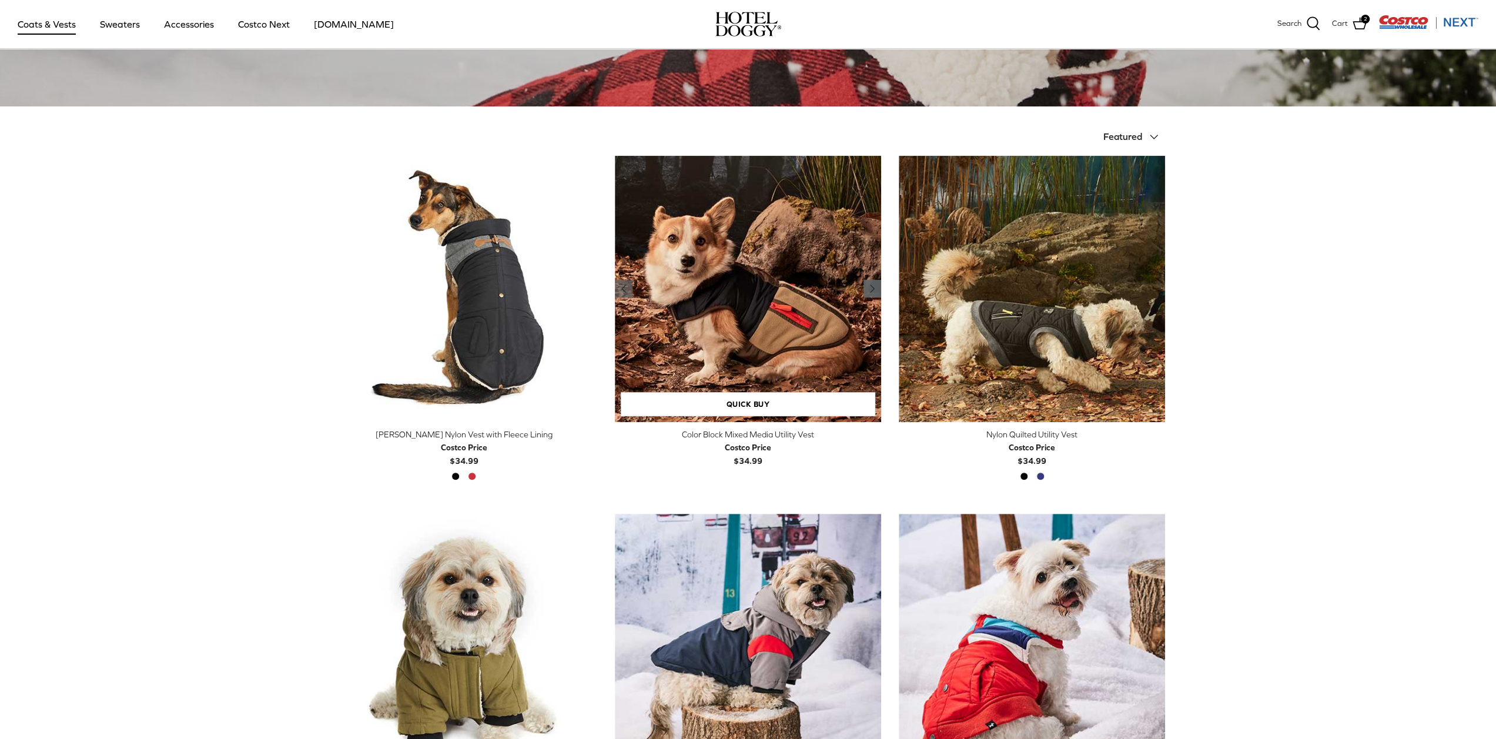
click at [881, 287] on link "Right" at bounding box center [873, 289] width 18 height 18
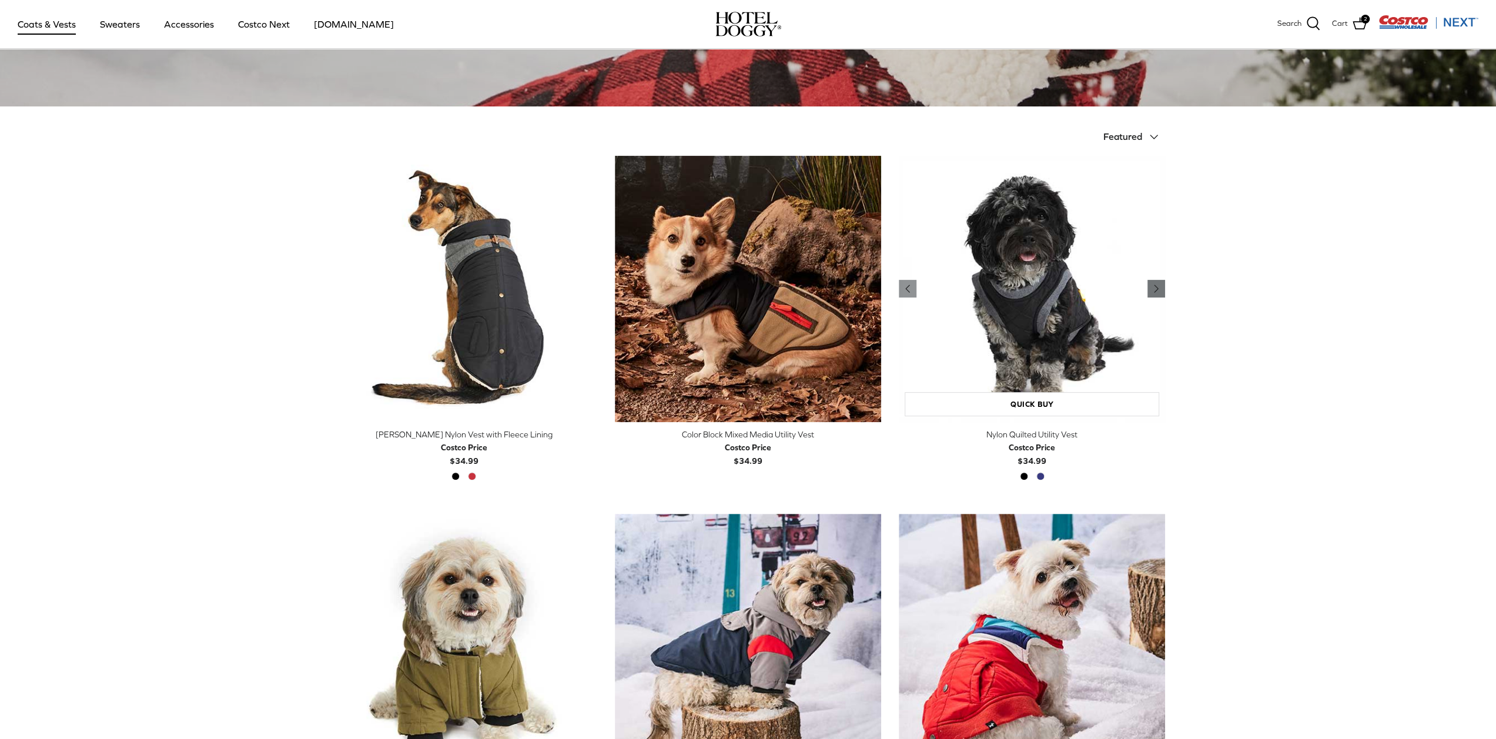
click at [1155, 285] on icon "Right" at bounding box center [1156, 289] width 14 height 14
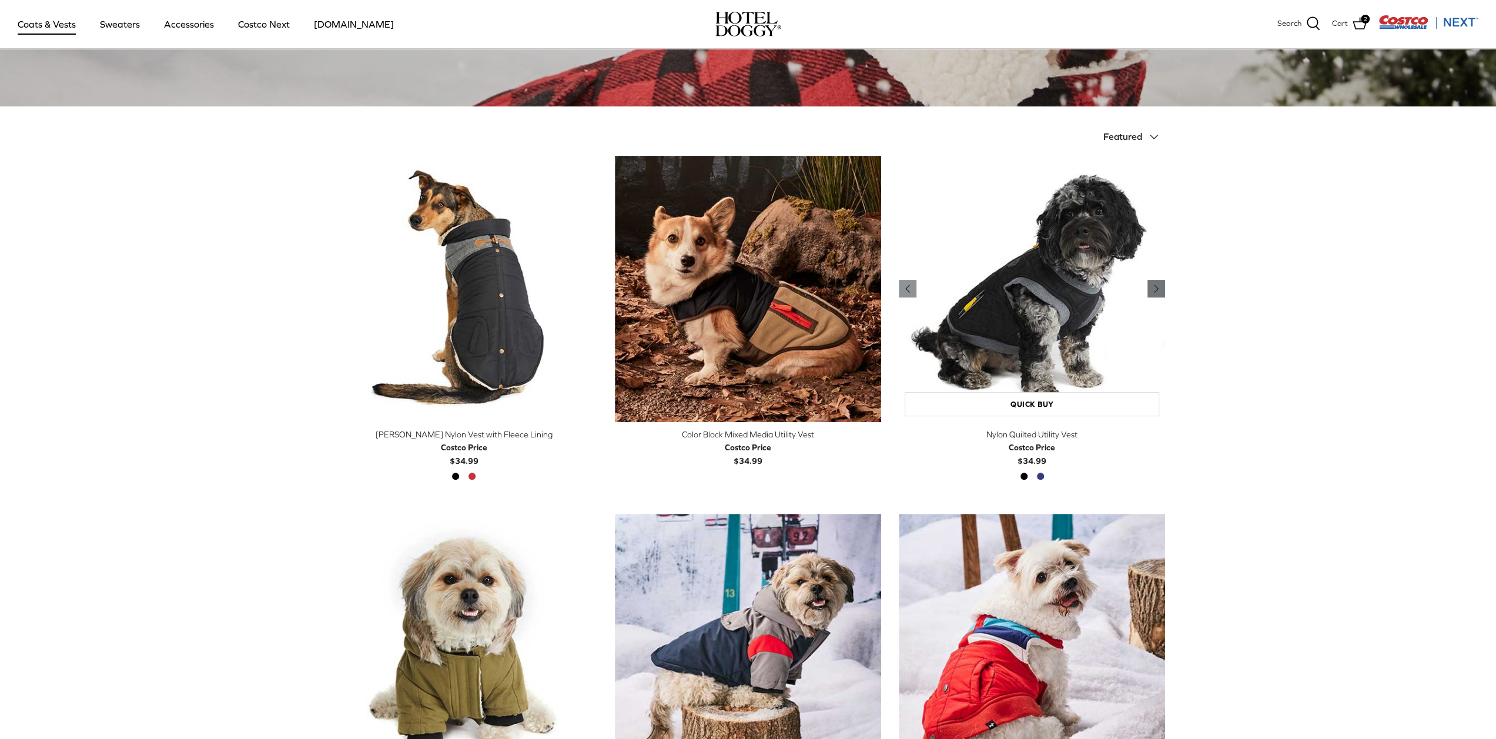
click at [1155, 285] on polyline "Previous" at bounding box center [1157, 288] width 4 height 7
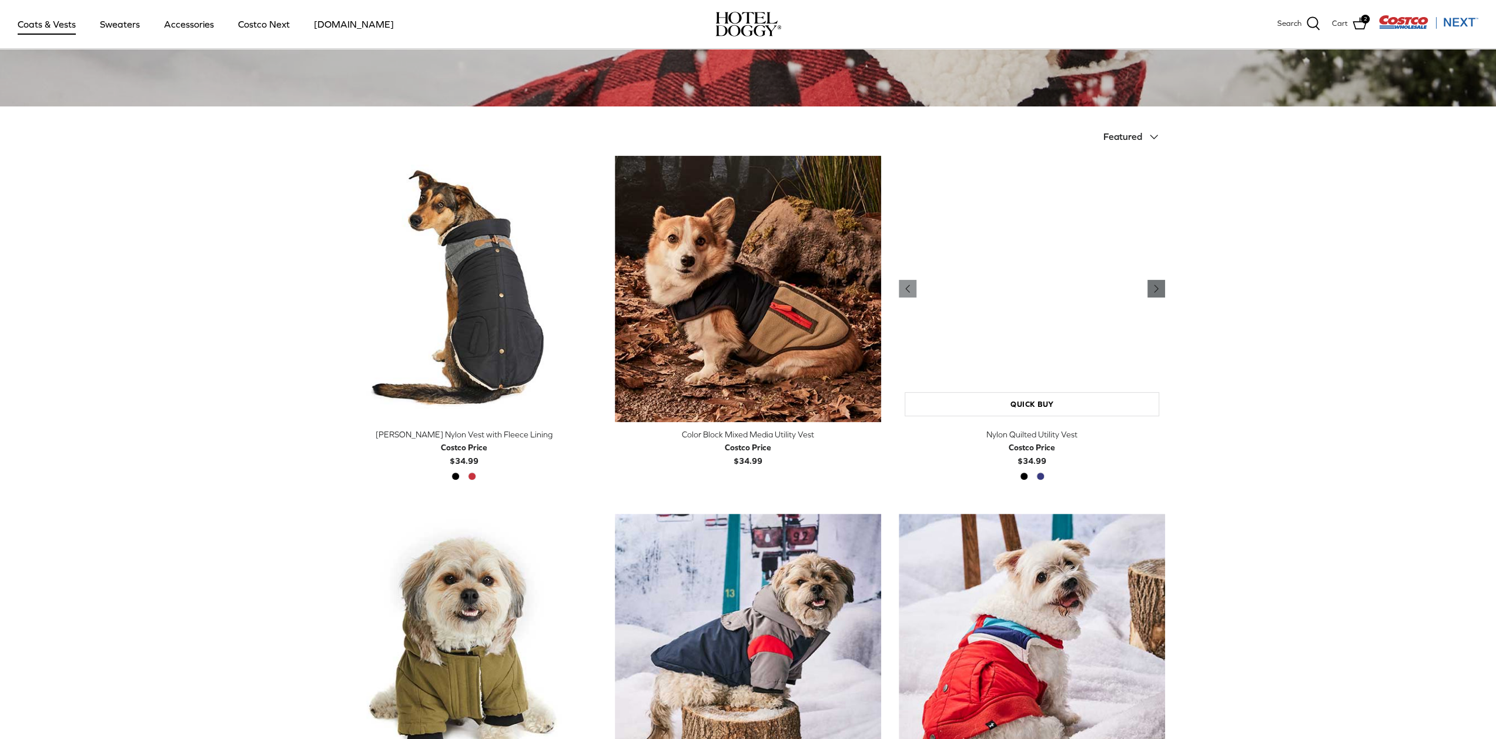
click at [1155, 285] on polyline "Previous" at bounding box center [1157, 288] width 4 height 7
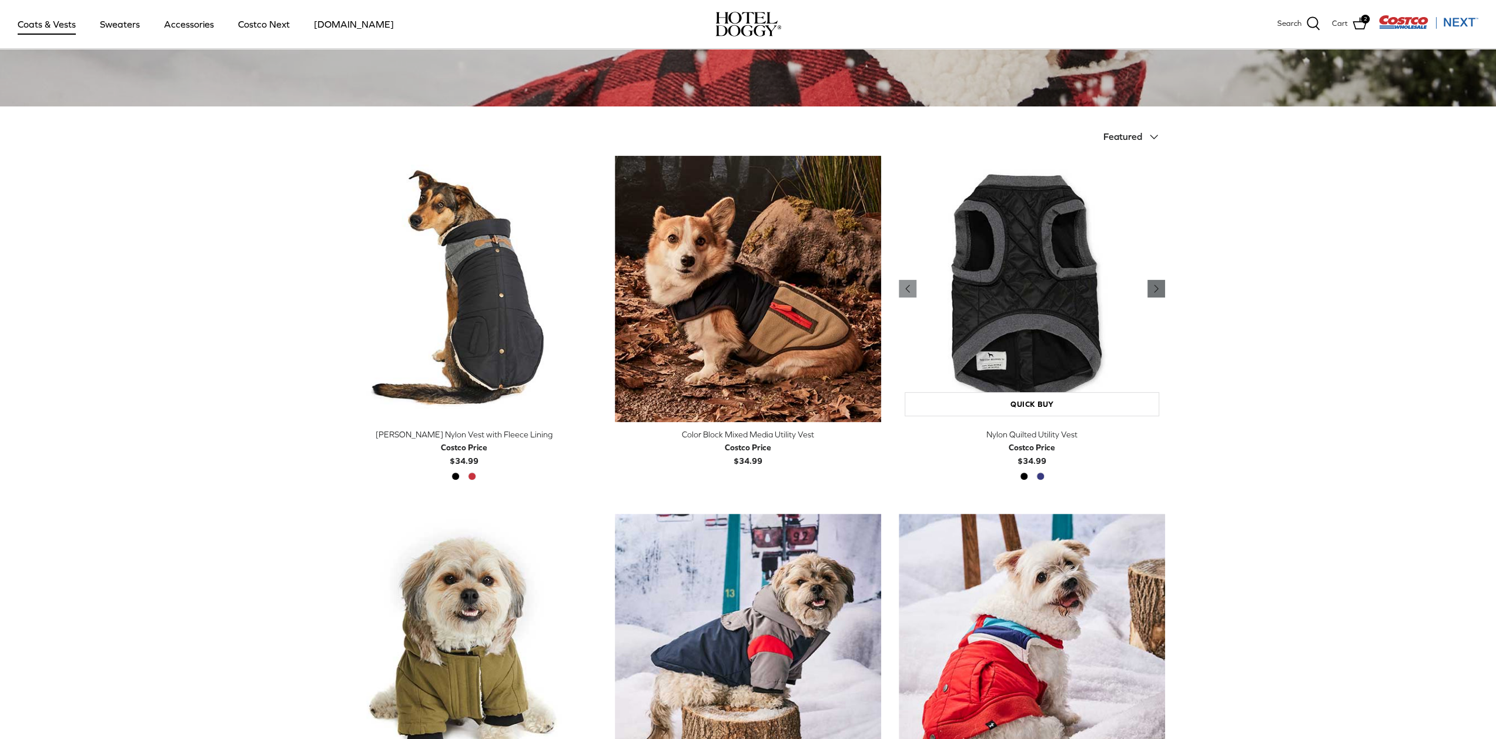
click at [1155, 285] on polyline "Previous" at bounding box center [1157, 288] width 4 height 7
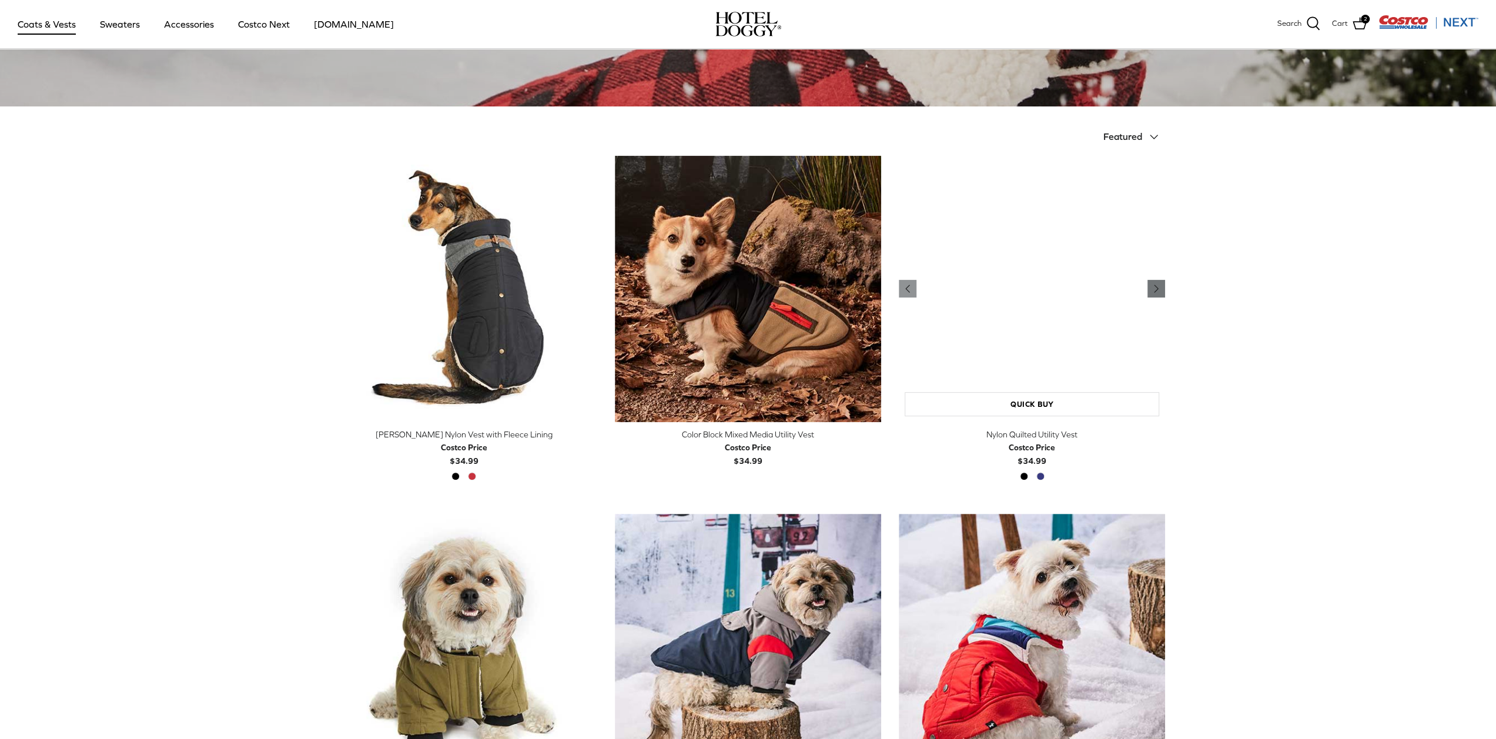
click at [1155, 285] on polyline "Previous" at bounding box center [1157, 288] width 4 height 7
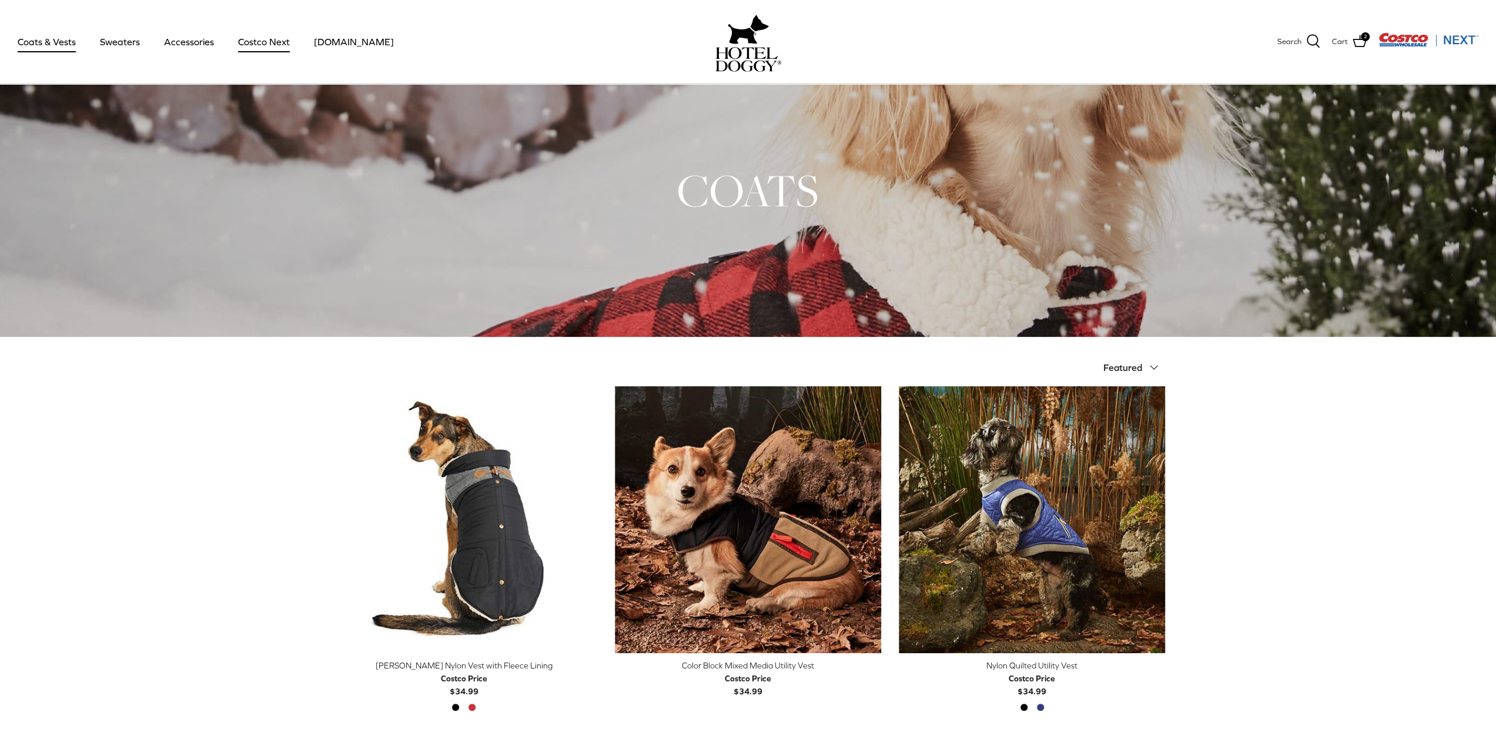
scroll to position [0, 0]
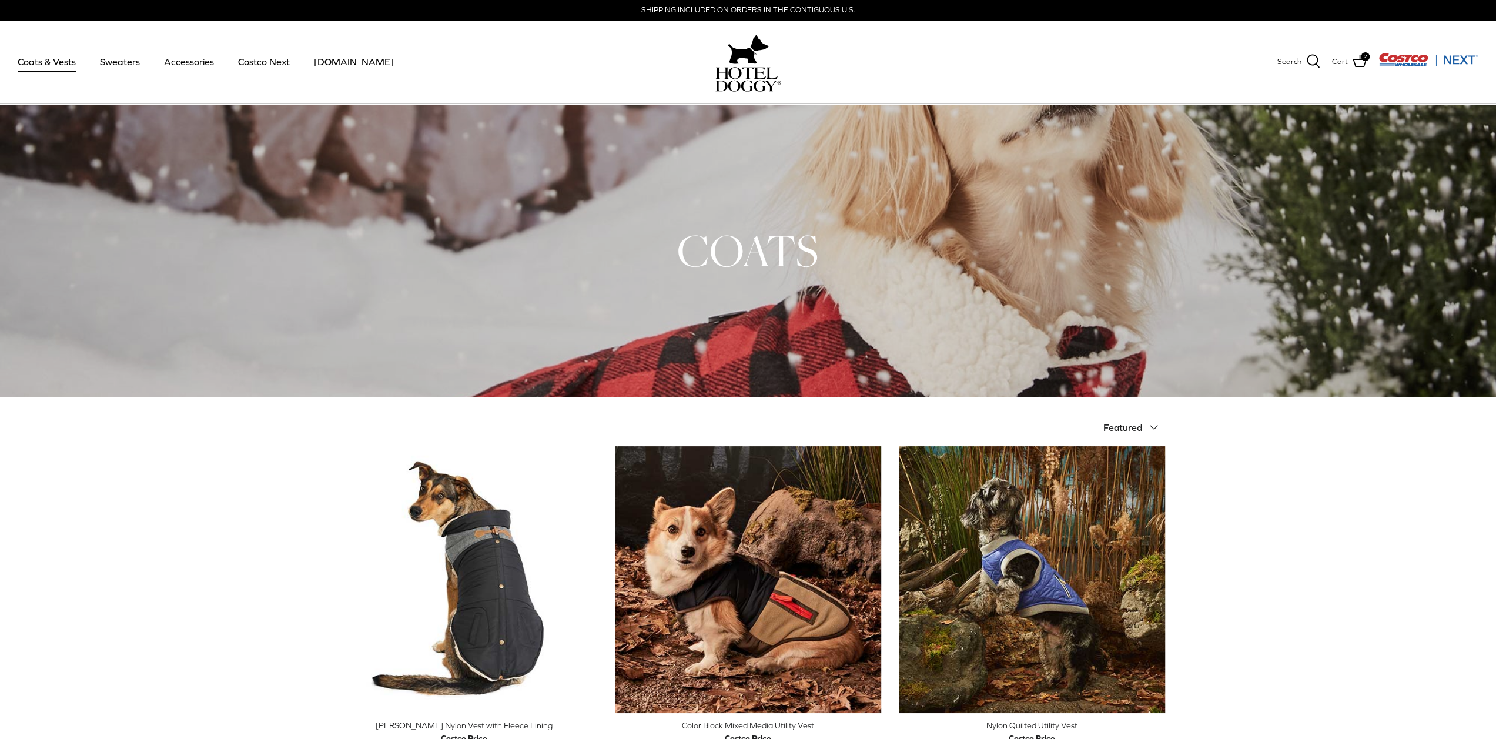
click at [753, 78] on img at bounding box center [749, 79] width 66 height 25
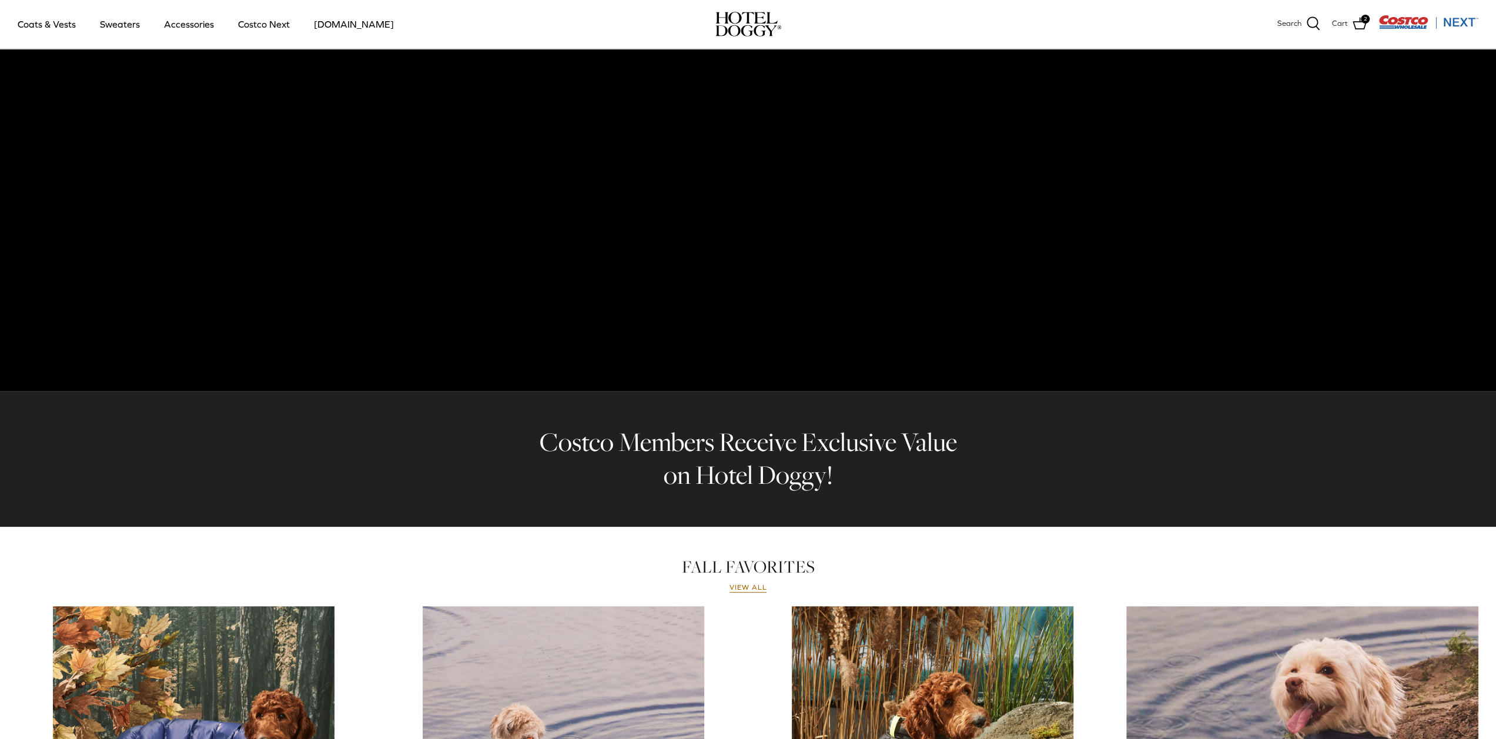
scroll to position [59, 0]
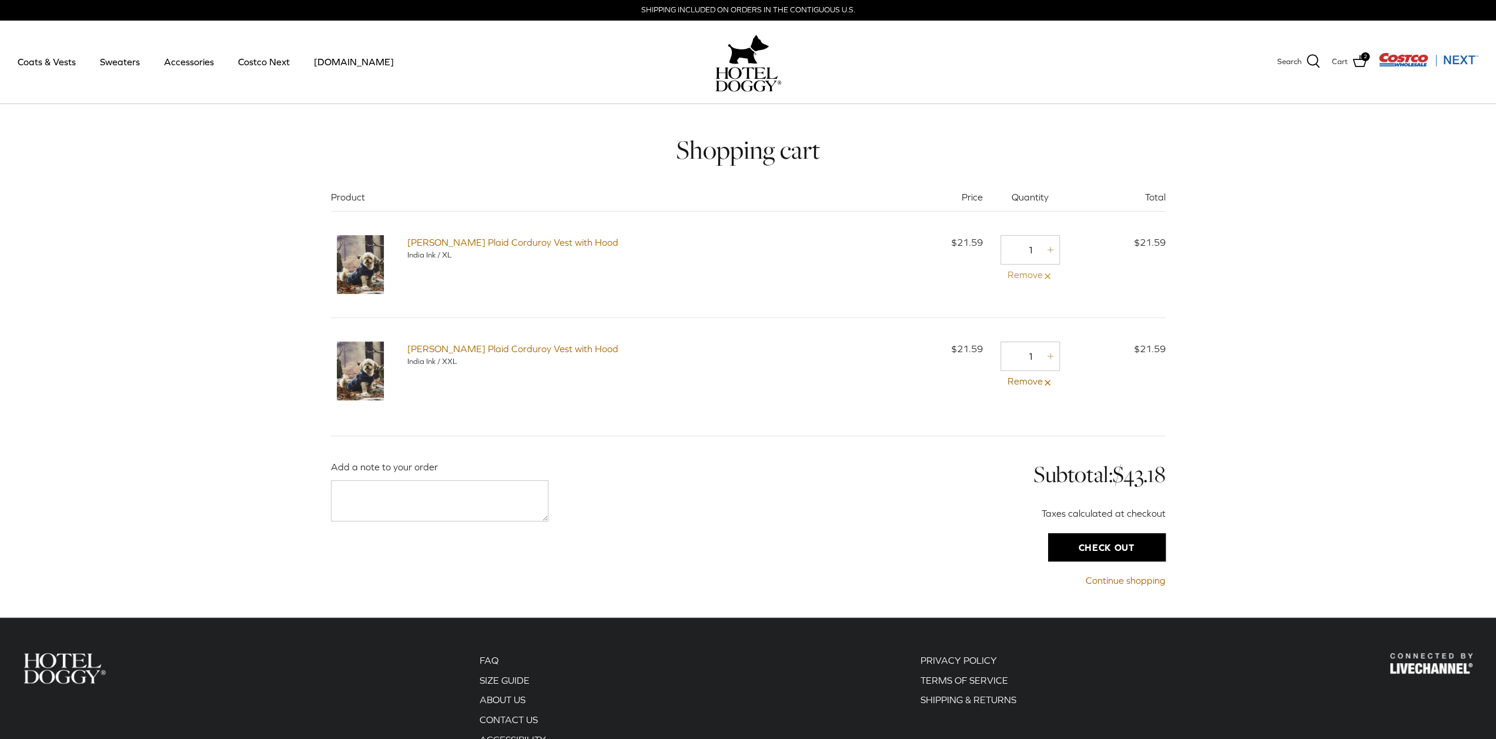
click at [1045, 277] on icon at bounding box center [1047, 276] width 9 height 9
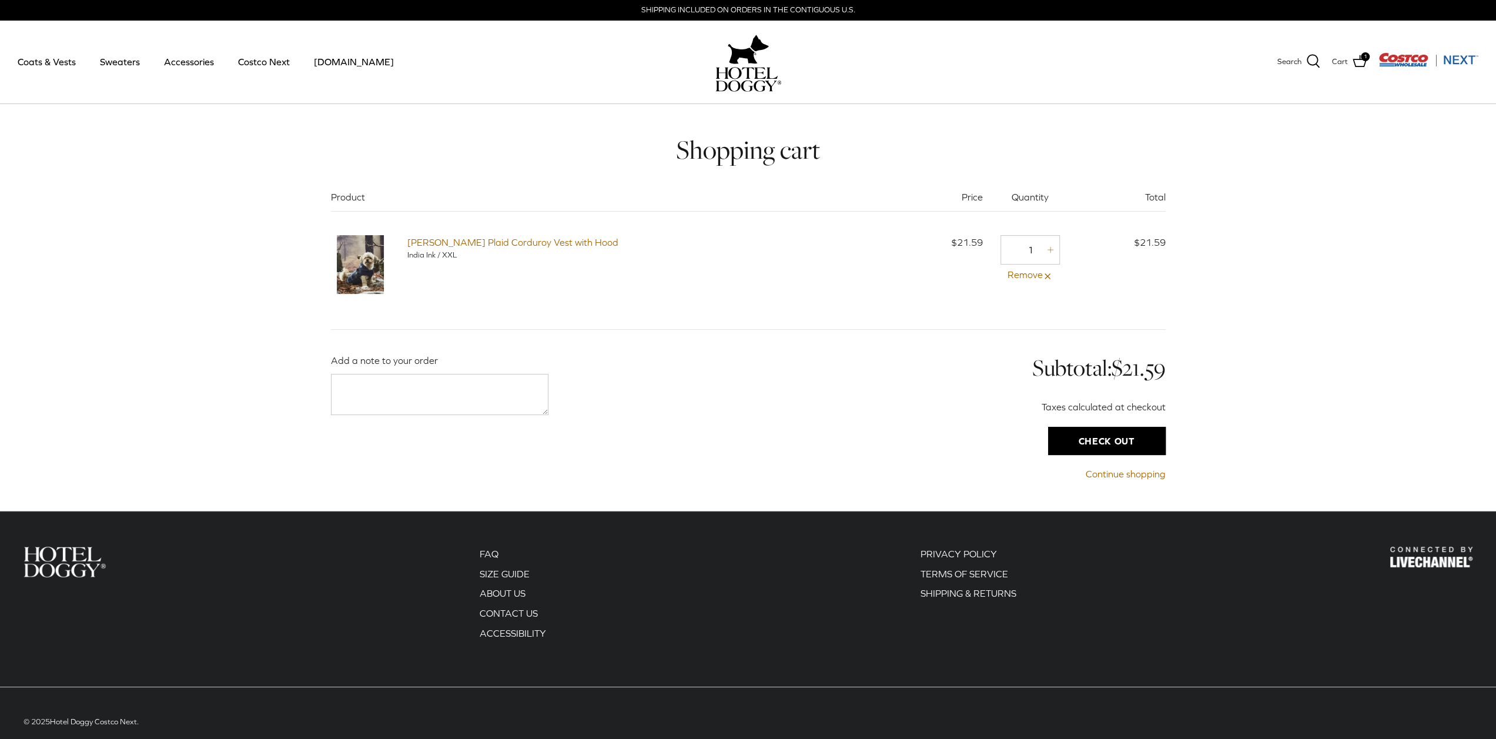
click at [1087, 435] on input "Check out" at bounding box center [1107, 441] width 118 height 28
